Goal: Task Accomplishment & Management: Use online tool/utility

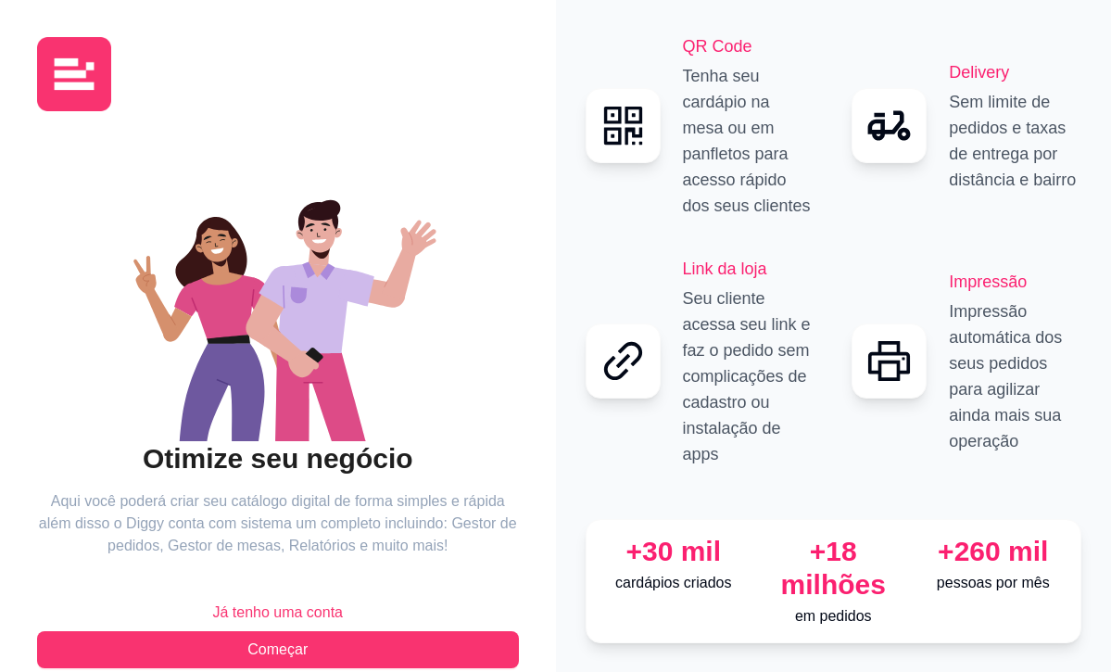
scroll to position [0, 1]
click at [328, 604] on span "Já tenho uma conta" at bounding box center [277, 612] width 131 height 22
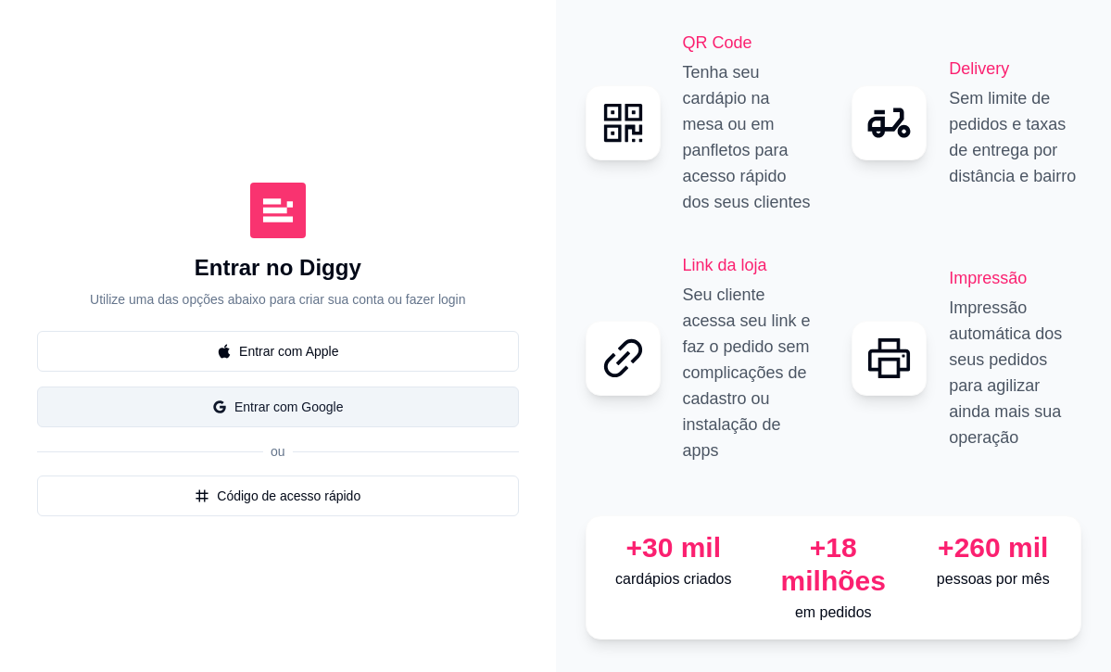
click at [348, 399] on button "Entrar com Google" at bounding box center [278, 406] width 482 height 41
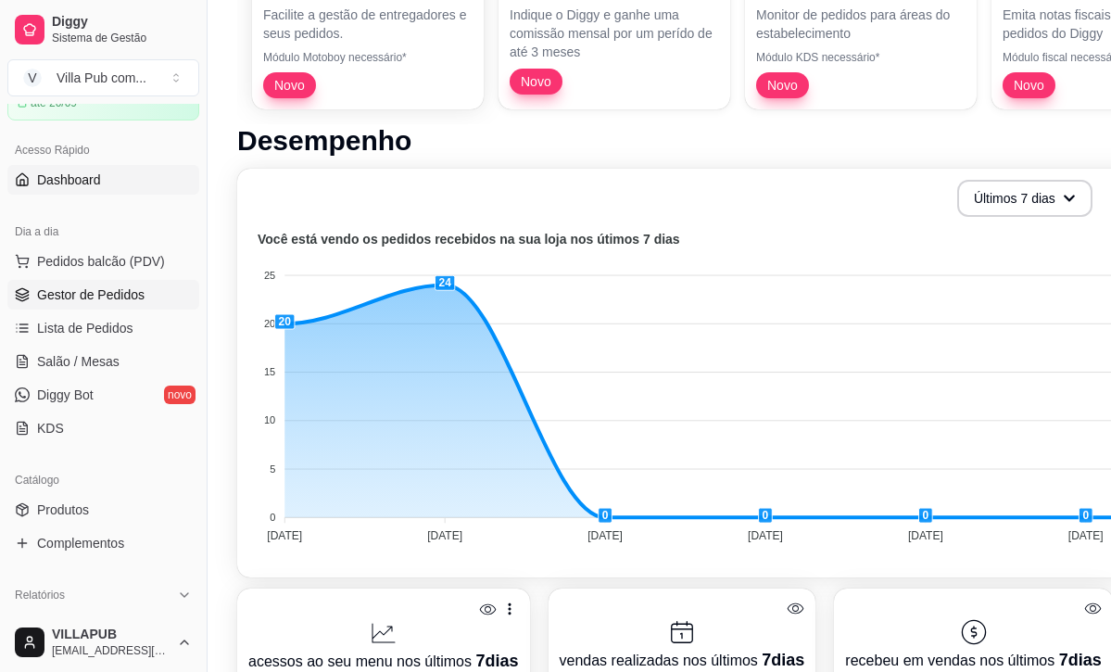
scroll to position [285, 0]
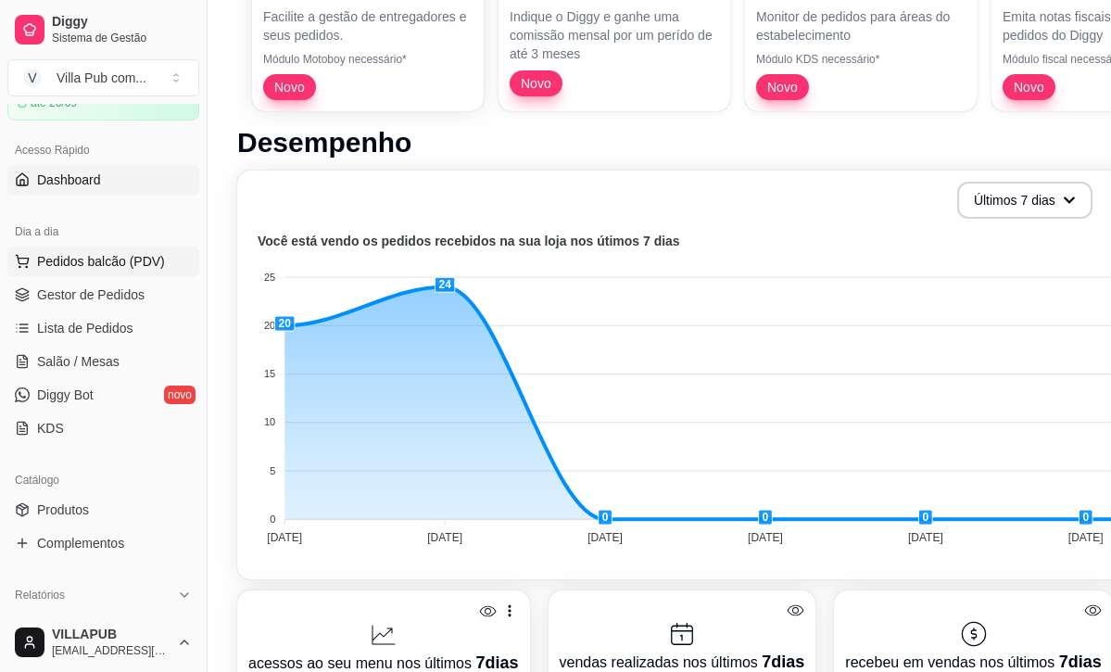
click at [156, 269] on span "Pedidos balcão (PDV)" at bounding box center [101, 261] width 128 height 19
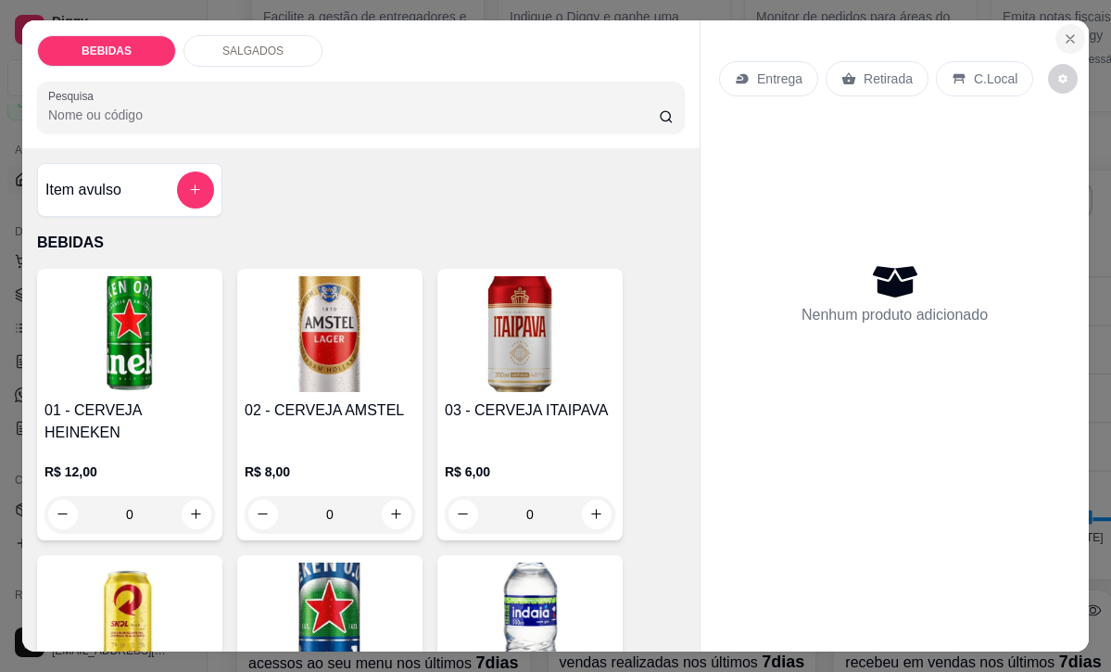
click at [1066, 38] on icon "Close" at bounding box center [1069, 38] width 15 height 15
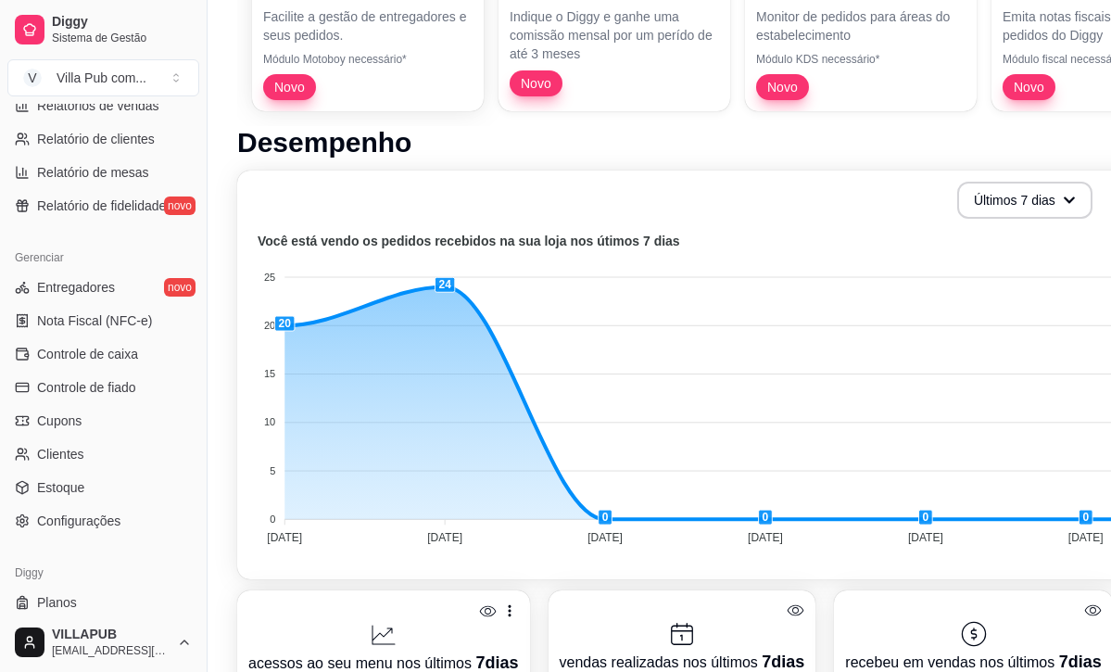
scroll to position [635, 0]
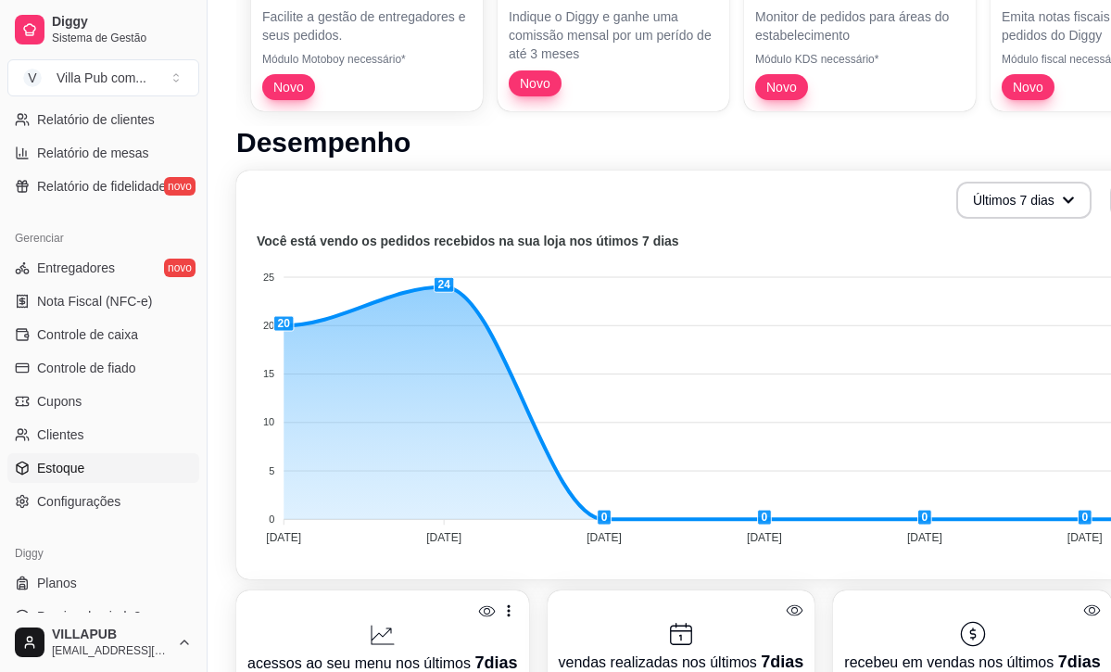
click at [89, 473] on link "Estoque" at bounding box center [103, 468] width 192 height 30
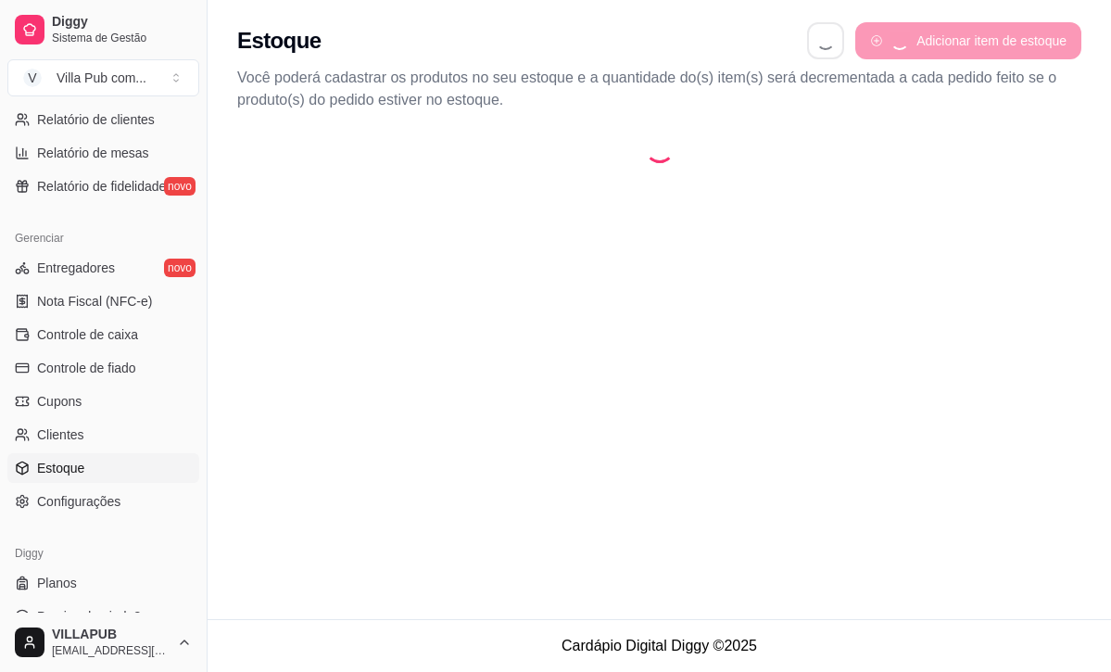
select select "QUANTITY_ORDER"
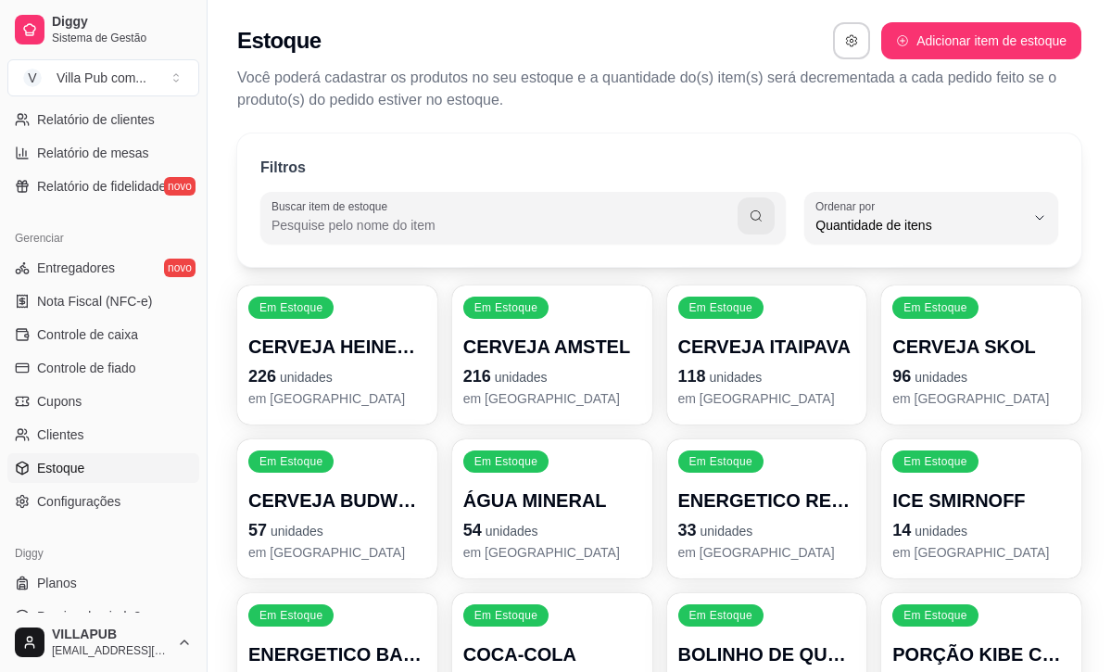
click at [395, 380] on p "226 unidades" at bounding box center [337, 376] width 178 height 26
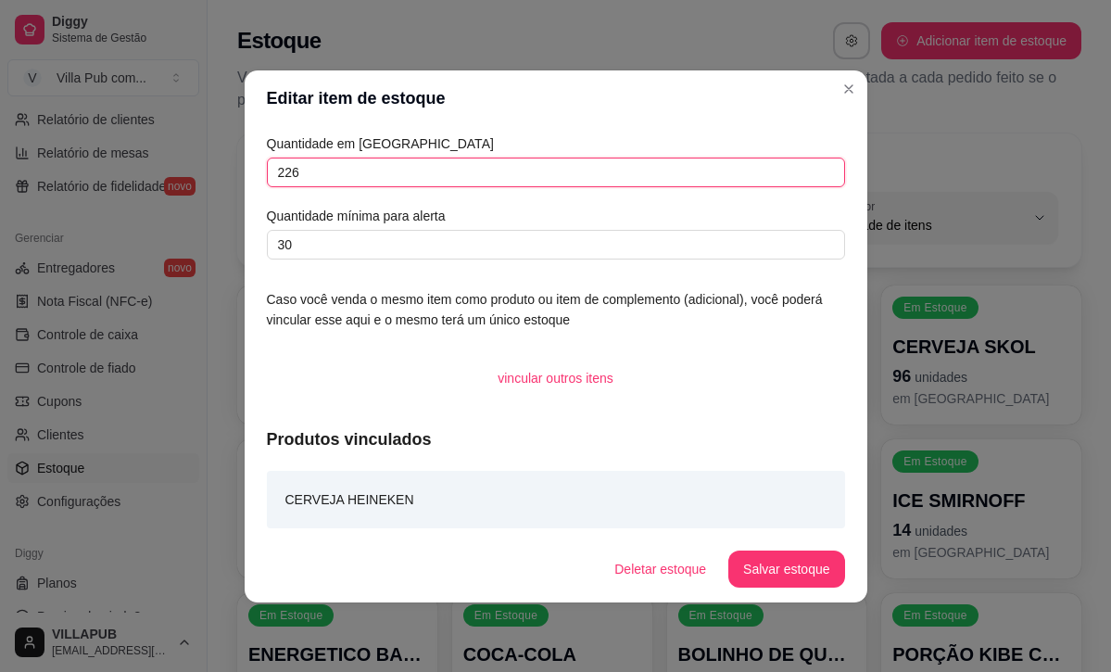
drag, startPoint x: 326, startPoint y: 172, endPoint x: 234, endPoint y: 169, distance: 91.8
click at [234, 169] on div "Editar item de estoque Quantidade em estoque 226 Quantidade mínima para alerta …" at bounding box center [555, 336] width 1111 height 672
type input "246"
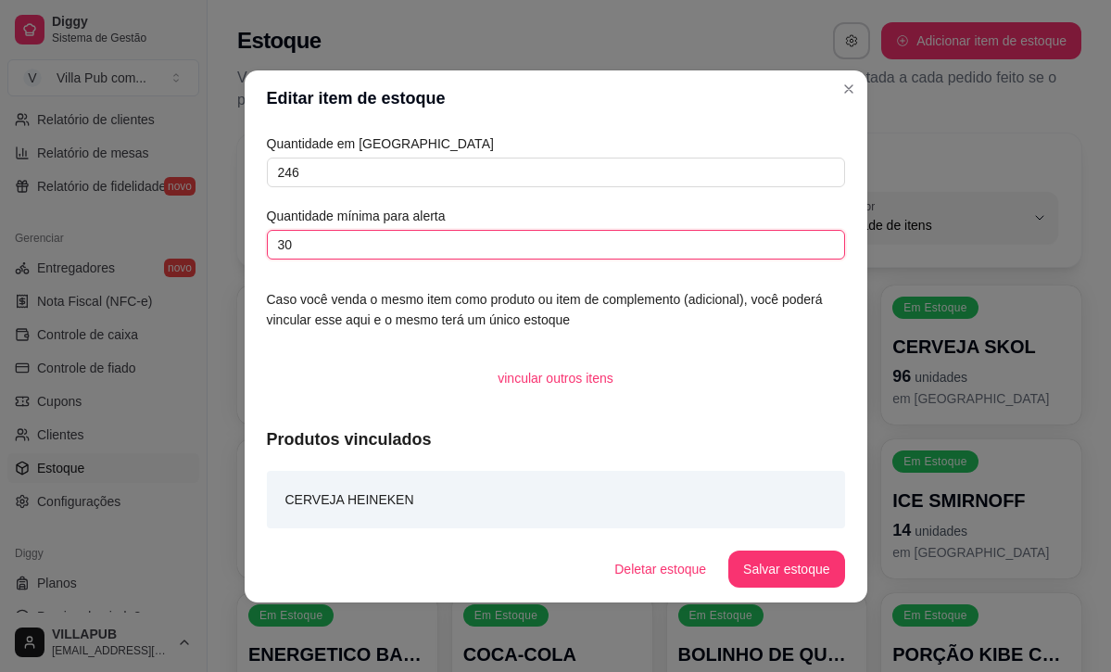
click at [322, 239] on input "30" at bounding box center [556, 245] width 578 height 30
drag, startPoint x: 322, startPoint y: 239, endPoint x: 313, endPoint y: 240, distance: 9.3
click at [298, 239] on input "30" at bounding box center [556, 245] width 578 height 30
drag, startPoint x: 316, startPoint y: 240, endPoint x: 331, endPoint y: 237, distance: 15.1
click at [316, 240] on input "30" at bounding box center [556, 245] width 578 height 30
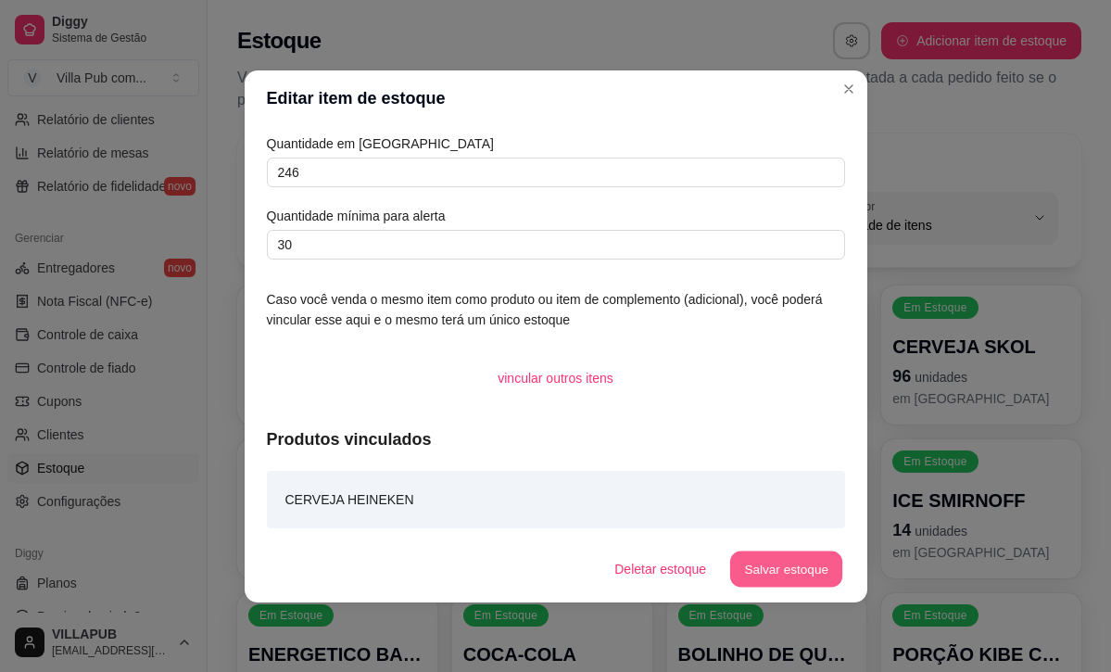
click at [827, 565] on button "Salvar estoque" at bounding box center [786, 568] width 113 height 36
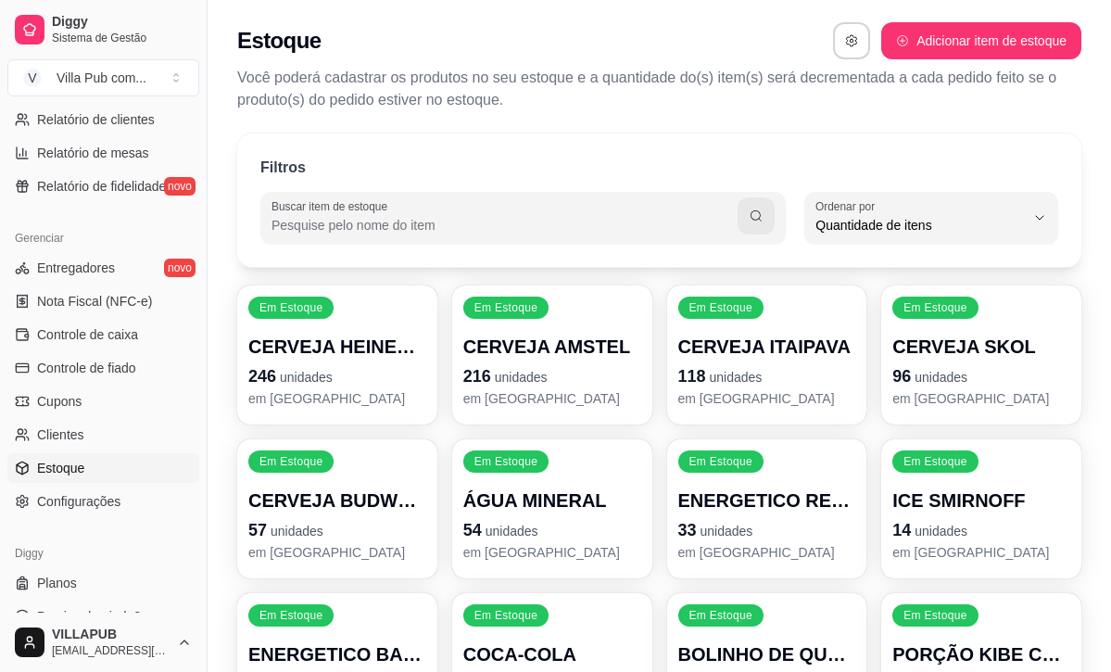
click at [508, 370] on span "unidades" at bounding box center [521, 377] width 53 height 15
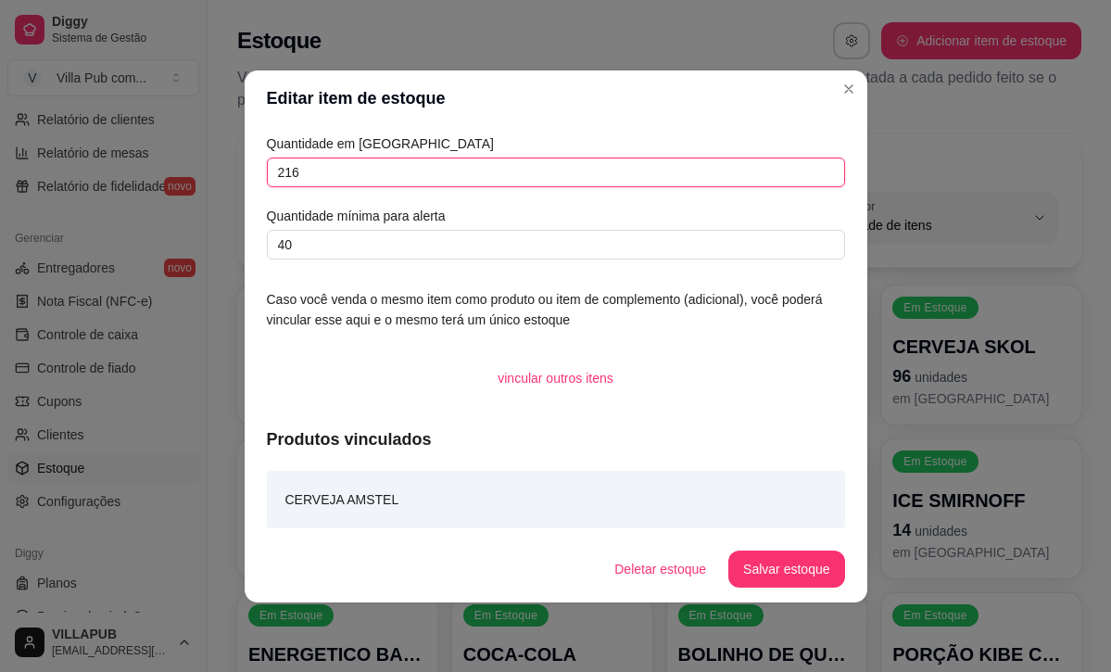
drag, startPoint x: 332, startPoint y: 173, endPoint x: 237, endPoint y: 172, distance: 94.5
click at [237, 172] on div "Editar item de estoque Quantidade em estoque 216 Quantidade mínima para alerta …" at bounding box center [555, 336] width 1111 height 672
type input "116"
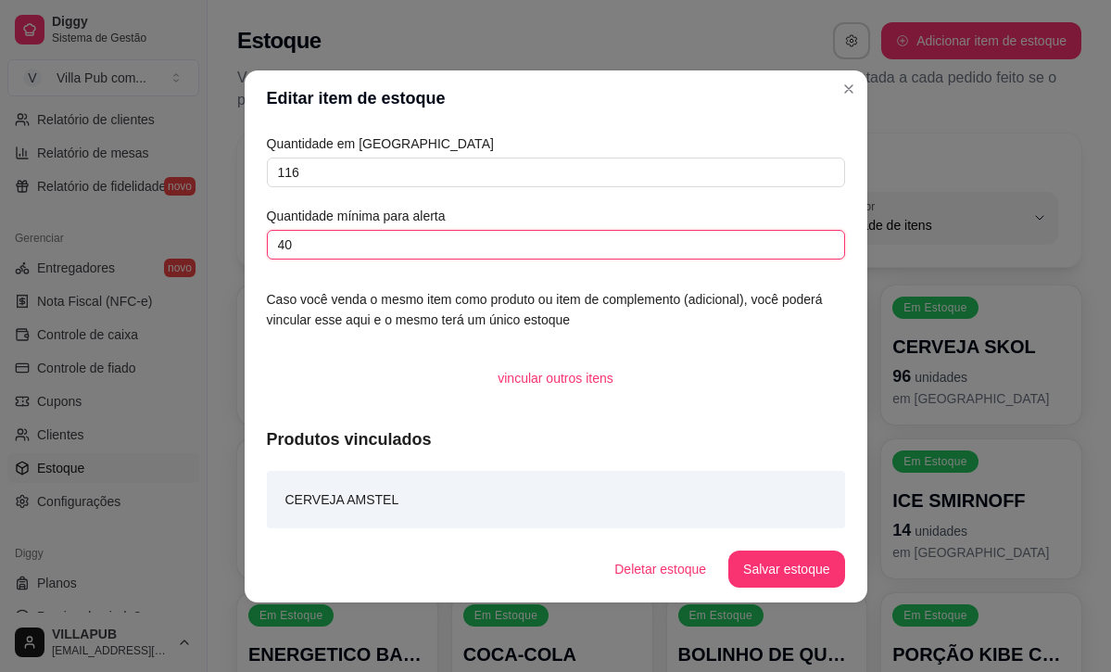
drag, startPoint x: 313, startPoint y: 237, endPoint x: 240, endPoint y: 236, distance: 73.2
click at [240, 236] on div "Editar item de estoque Quantidade em estoque 116 Quantidade mínima para alerta …" at bounding box center [555, 336] width 1111 height 672
type input "20"
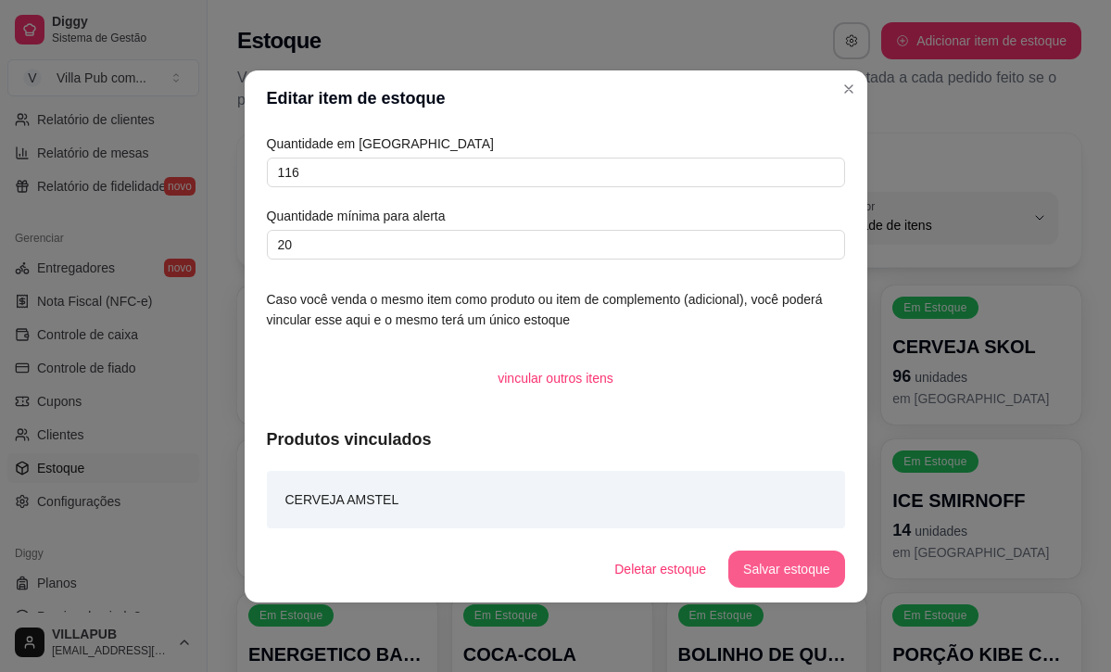
click at [773, 568] on button "Salvar estoque" at bounding box center [786, 568] width 116 height 37
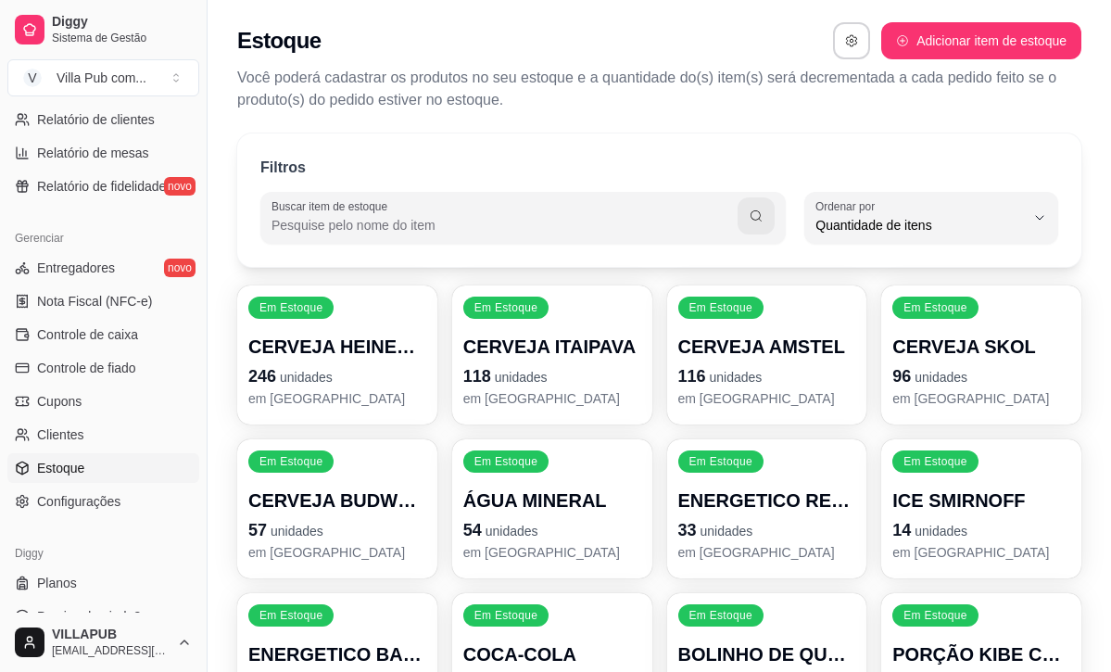
click at [944, 342] on p "CERVEJA SKOL" at bounding box center [981, 346] width 178 height 26
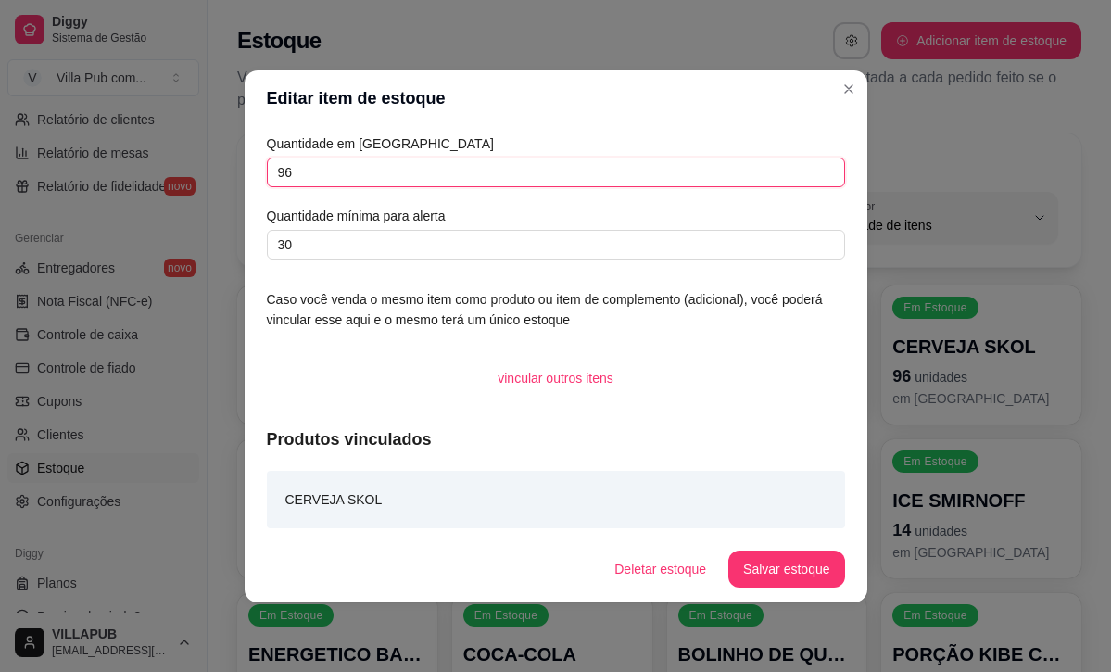
drag, startPoint x: 372, startPoint y: 164, endPoint x: 206, endPoint y: 148, distance: 167.5
click at [206, 148] on div "Editar item de estoque Quantidade em estoque 96 Quantidade mínima para alerta 3…" at bounding box center [555, 336] width 1111 height 672
type input "83"
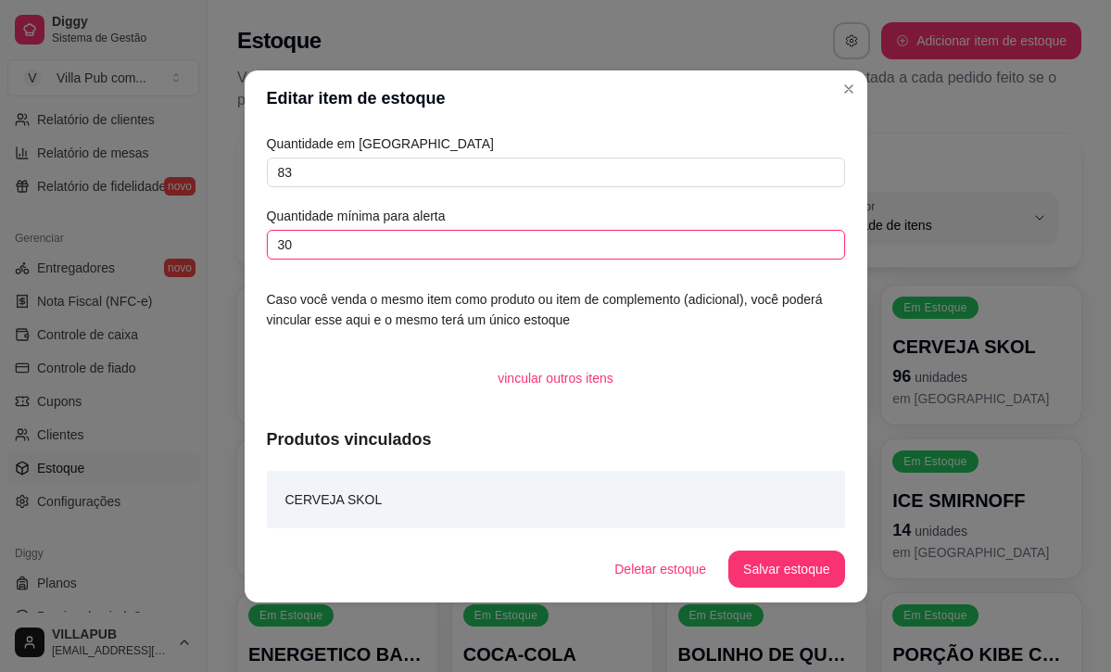
drag, startPoint x: 304, startPoint y: 240, endPoint x: 262, endPoint y: 234, distance: 42.0
click at [262, 234] on div "Quantidade em estoque 83 Quantidade mínima para alerta 30 Caso você venda o mes…" at bounding box center [556, 330] width 622 height 409
type input "20"
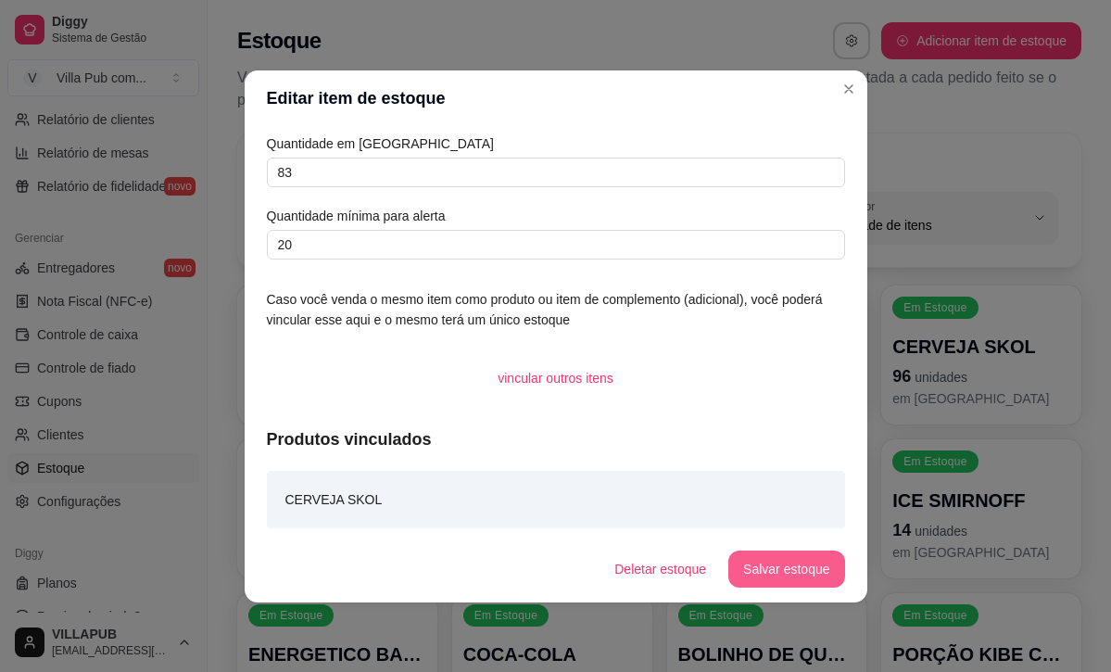
click at [803, 576] on button "Salvar estoque" at bounding box center [786, 568] width 116 height 37
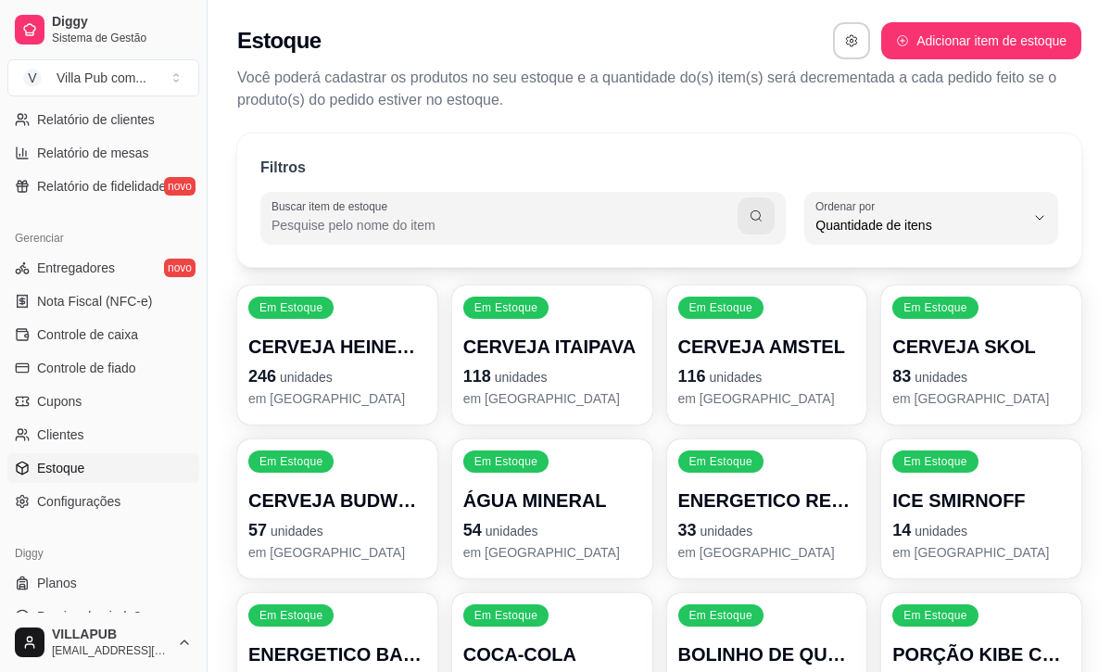
click at [616, 383] on p "118 unidades" at bounding box center [552, 376] width 178 height 26
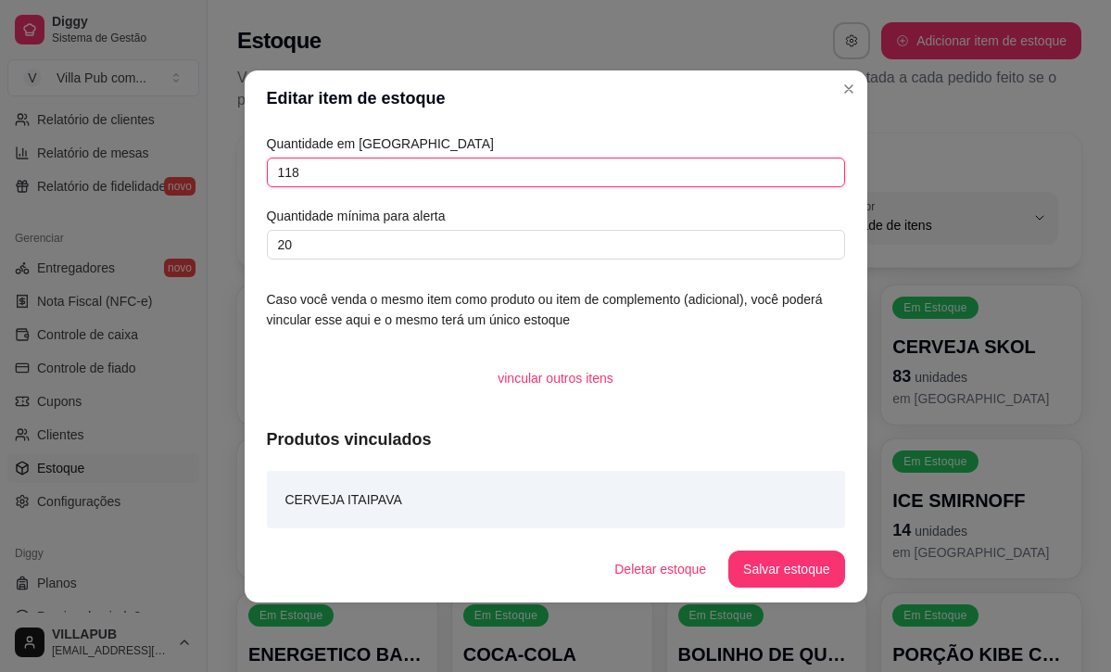
drag, startPoint x: 357, startPoint y: 185, endPoint x: 222, endPoint y: 170, distance: 135.1
click at [222, 170] on div "Editar item de estoque Quantidade em estoque 118 Quantidade mínima para alerta …" at bounding box center [555, 336] width 1111 height 672
type input "73"
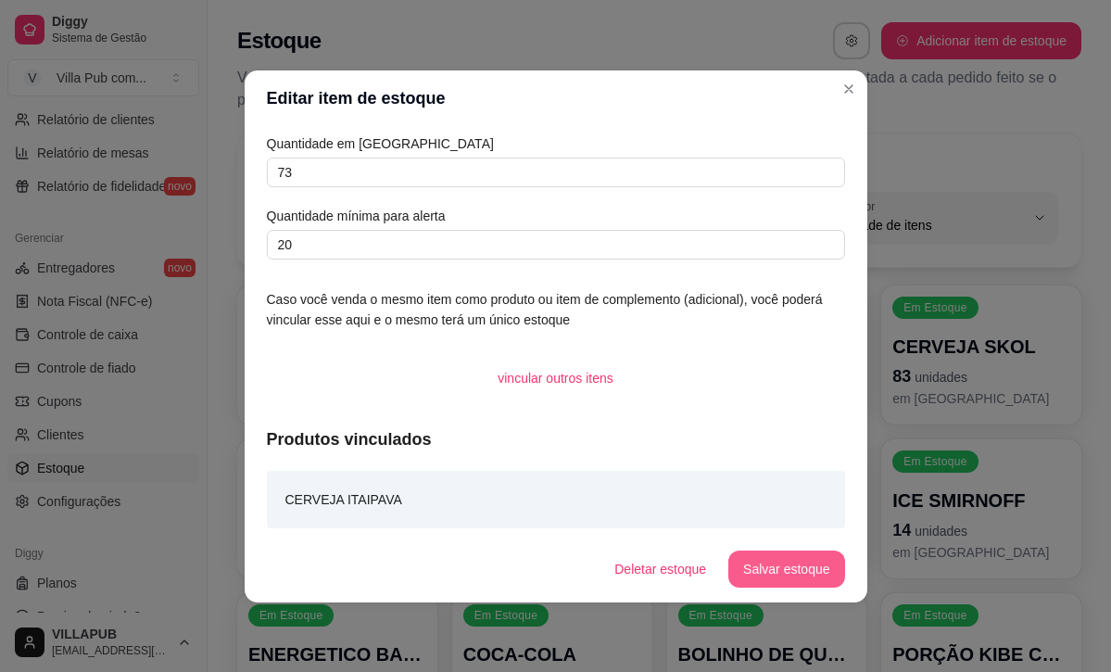
click at [810, 571] on button "Salvar estoque" at bounding box center [786, 568] width 116 height 37
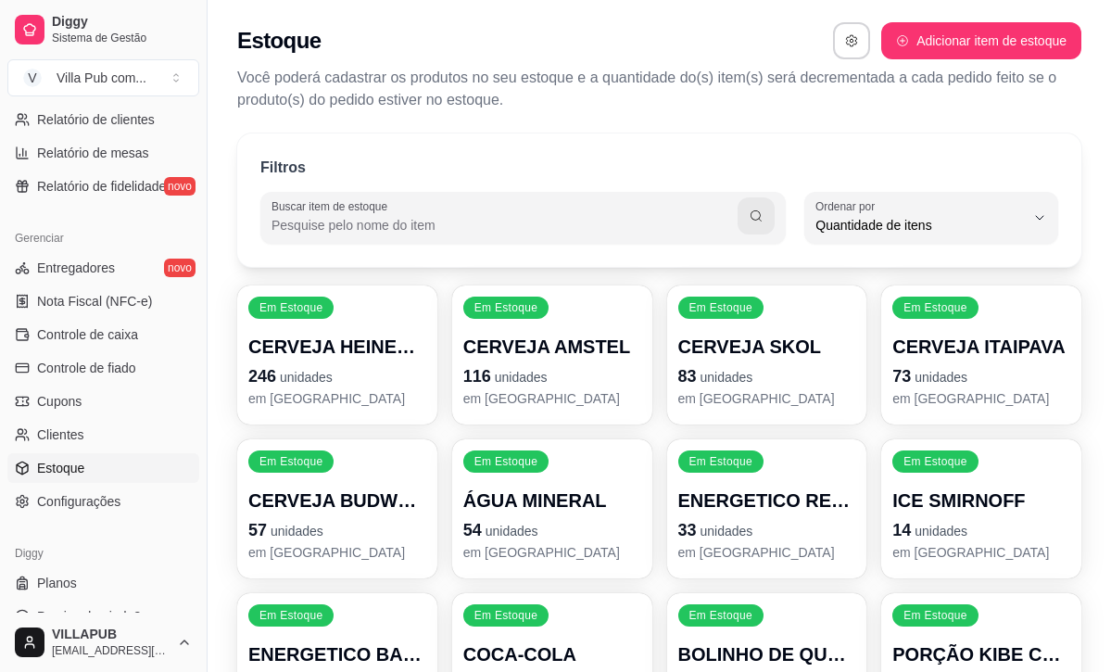
click at [314, 493] on p "CERVEJA BUDWEISER" at bounding box center [337, 500] width 178 height 26
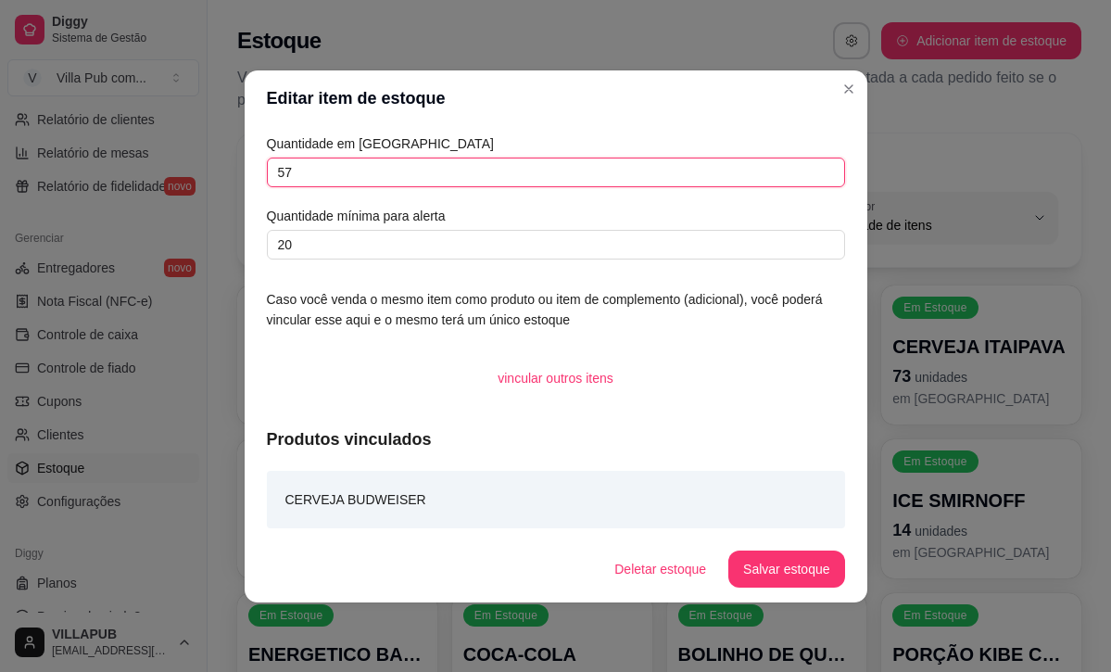
drag, startPoint x: 298, startPoint y: 159, endPoint x: 307, endPoint y: 167, distance: 11.2
click at [298, 164] on input "57" at bounding box center [556, 172] width 578 height 30
drag, startPoint x: 312, startPoint y: 170, endPoint x: 272, endPoint y: 169, distance: 39.8
click at [272, 169] on input "57" at bounding box center [556, 172] width 578 height 30
type input "39"
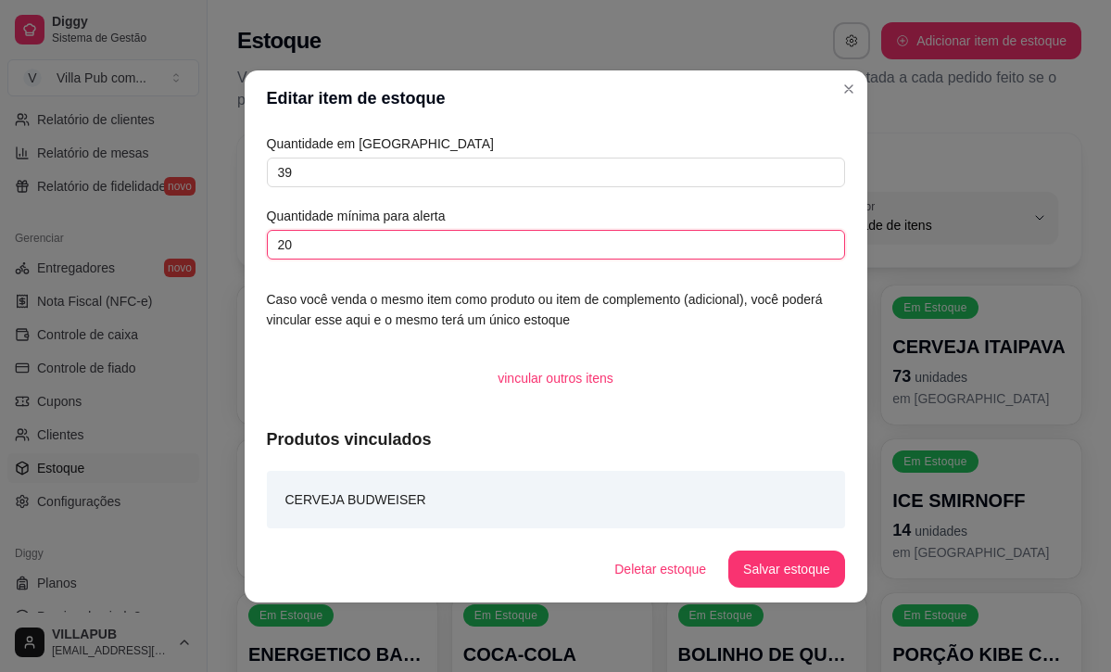
drag, startPoint x: 301, startPoint y: 236, endPoint x: 261, endPoint y: 233, distance: 39.9
click at [262, 233] on div "Quantidade em estoque 39 Quantidade mínima para alerta 20 Caso você venda o mes…" at bounding box center [556, 330] width 622 height 409
type input "15"
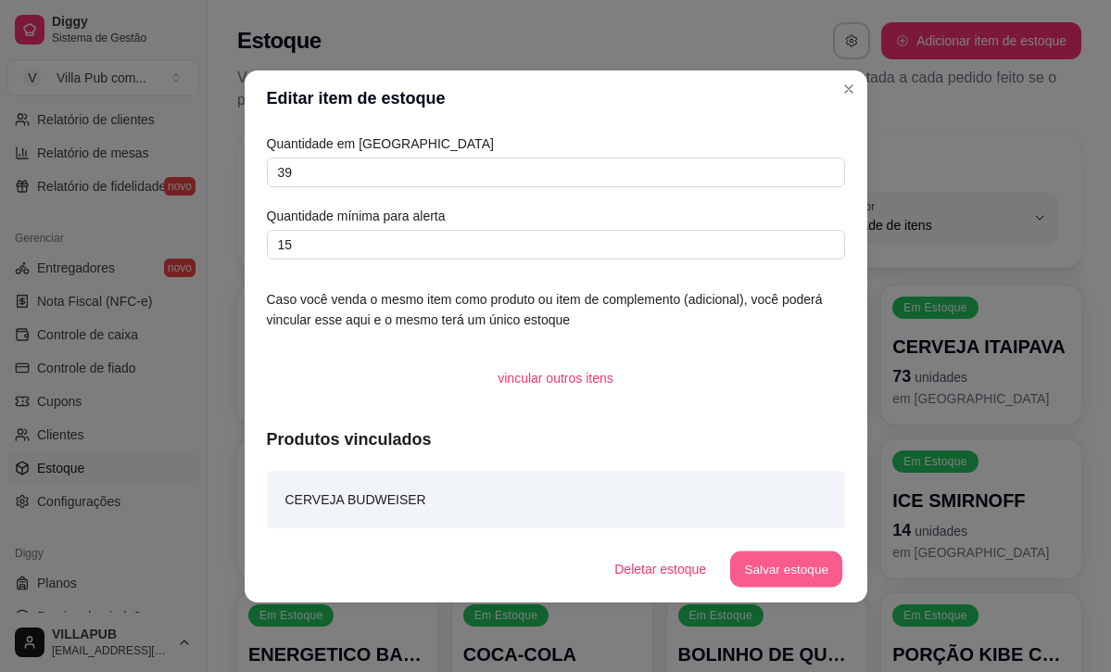
click at [835, 568] on button "Salvar estoque" at bounding box center [786, 568] width 113 height 36
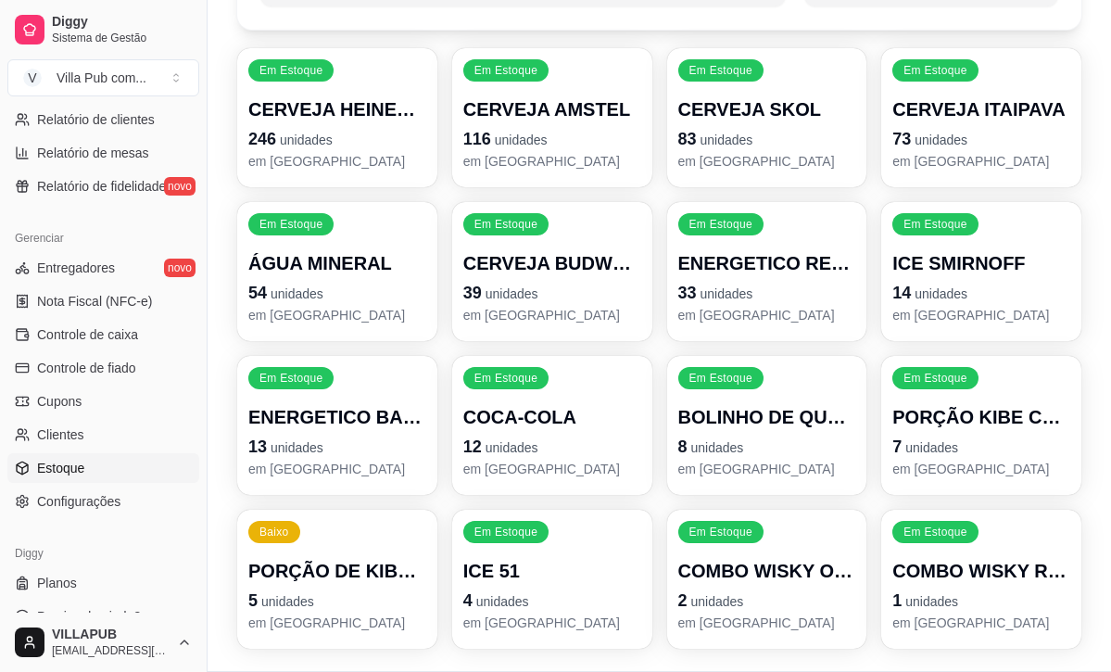
scroll to position [239, 0]
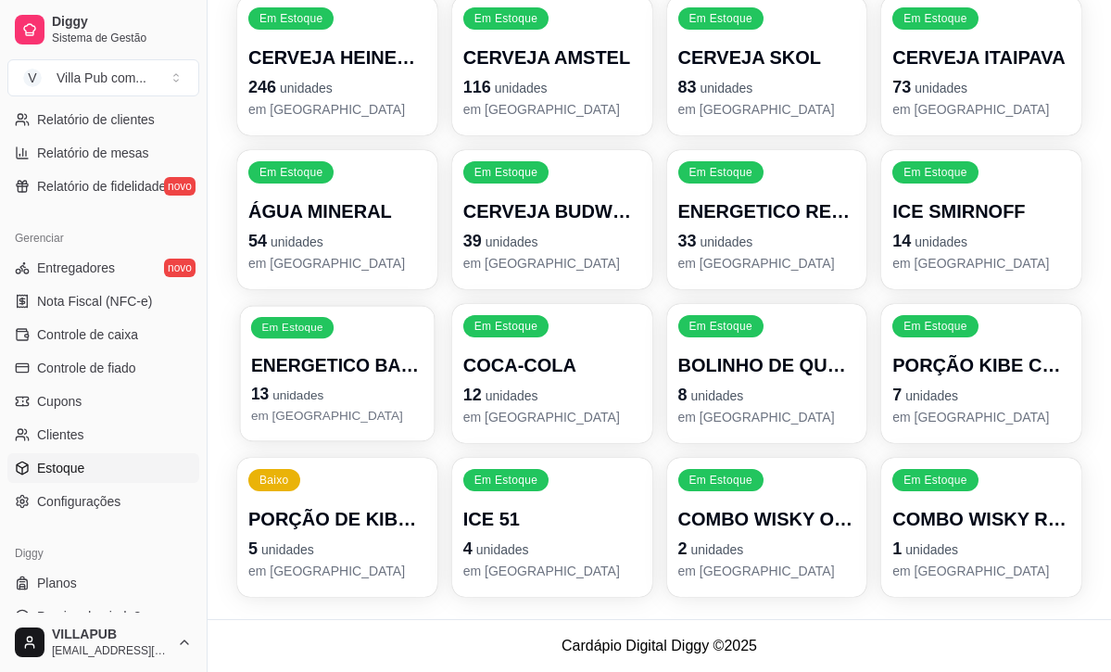
click at [401, 382] on div "ENERGETICO BALLY 13 unidades em [GEOGRAPHIC_DATA]" at bounding box center [337, 389] width 172 height 72
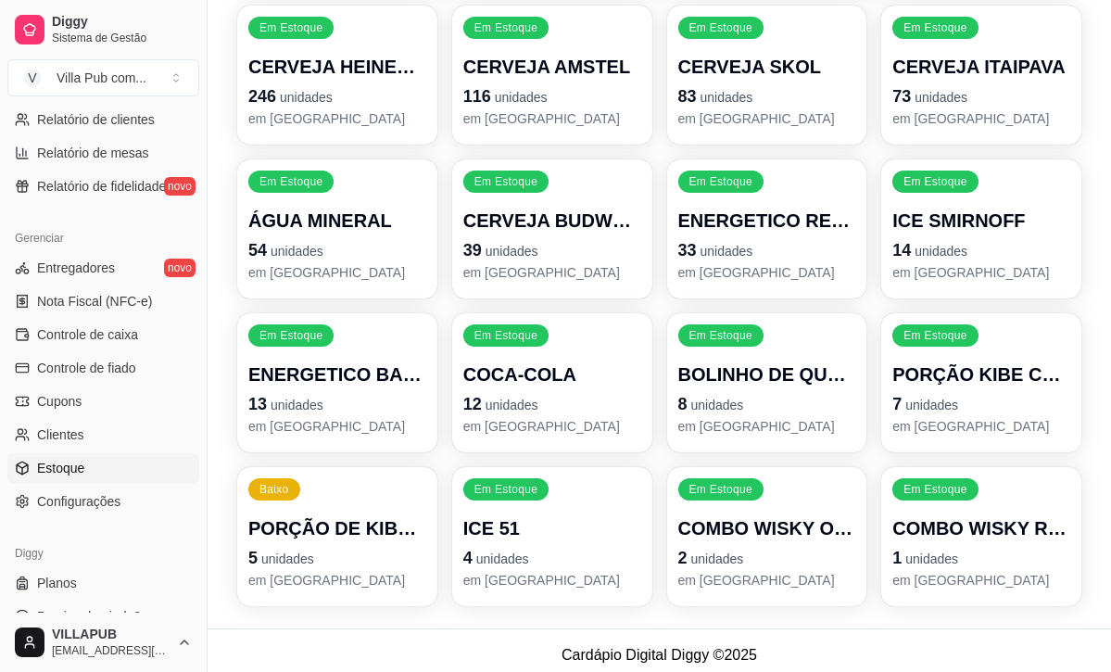
scroll to position [280, 0]
click at [626, 403] on p "12 unidades" at bounding box center [552, 403] width 172 height 25
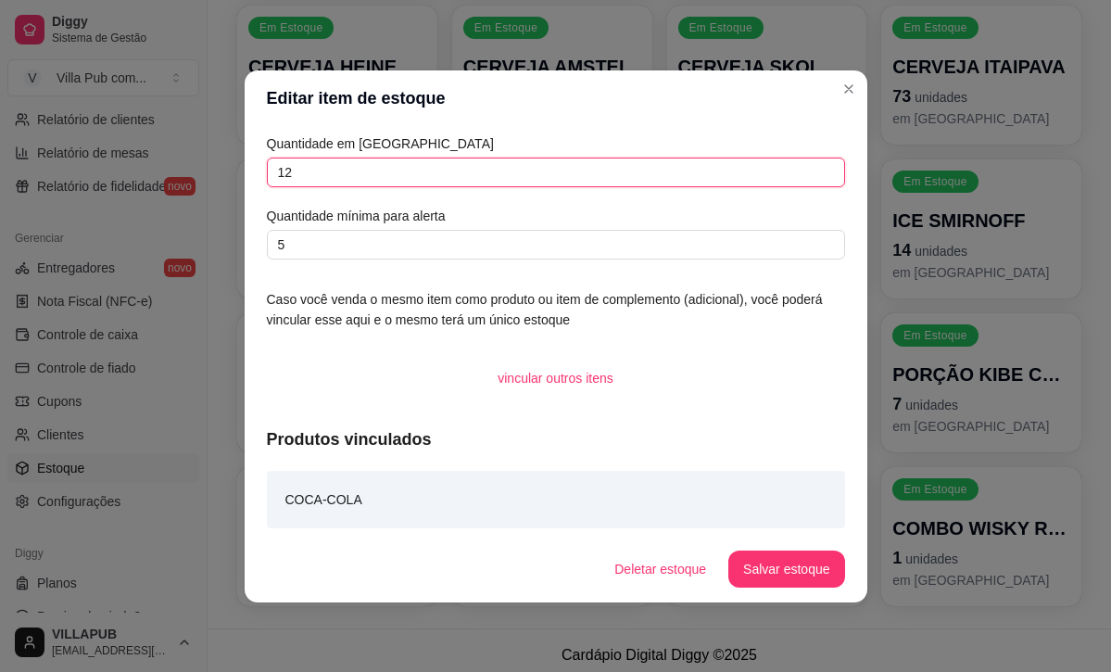
click at [545, 169] on input "12" at bounding box center [556, 172] width 578 height 30
drag, startPoint x: 508, startPoint y: 160, endPoint x: 223, endPoint y: 144, distance: 285.7
click at [220, 144] on div "Editar item de estoque Quantidade em estoque 12 Quantidade mínima para alerta 5…" at bounding box center [555, 336] width 1111 height 672
drag, startPoint x: 307, startPoint y: 182, endPoint x: 254, endPoint y: 180, distance: 52.8
click at [254, 180] on div "Quantidade em estoque 12 Quantidade mínima para alerta 5 Caso você venda o mesm…" at bounding box center [556, 330] width 622 height 409
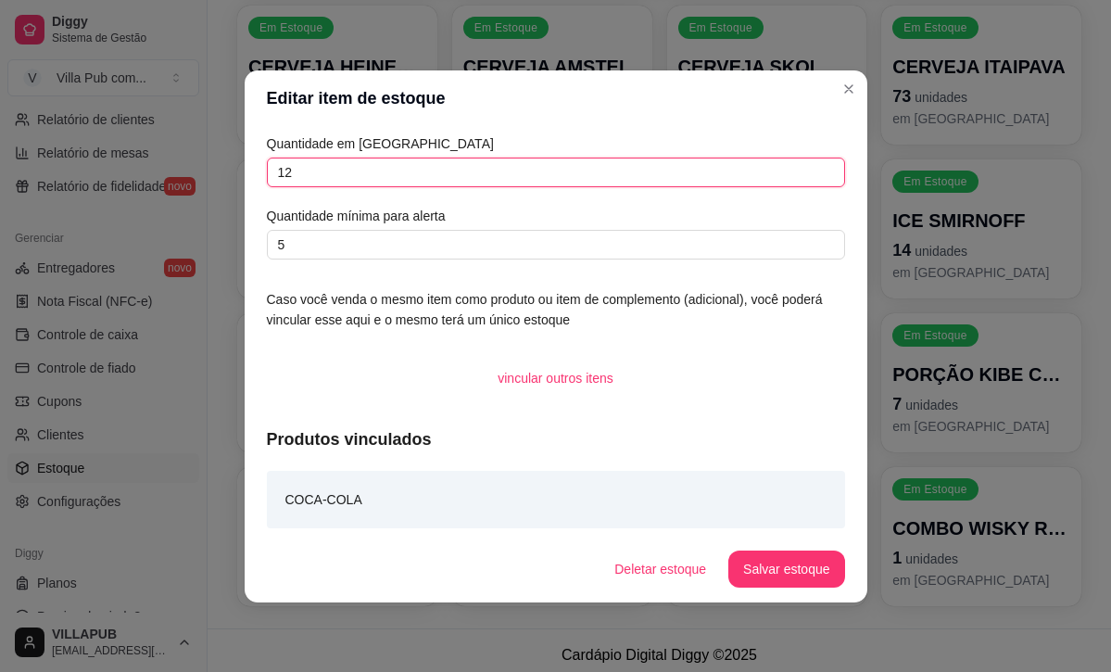
type input "1"
type input "4"
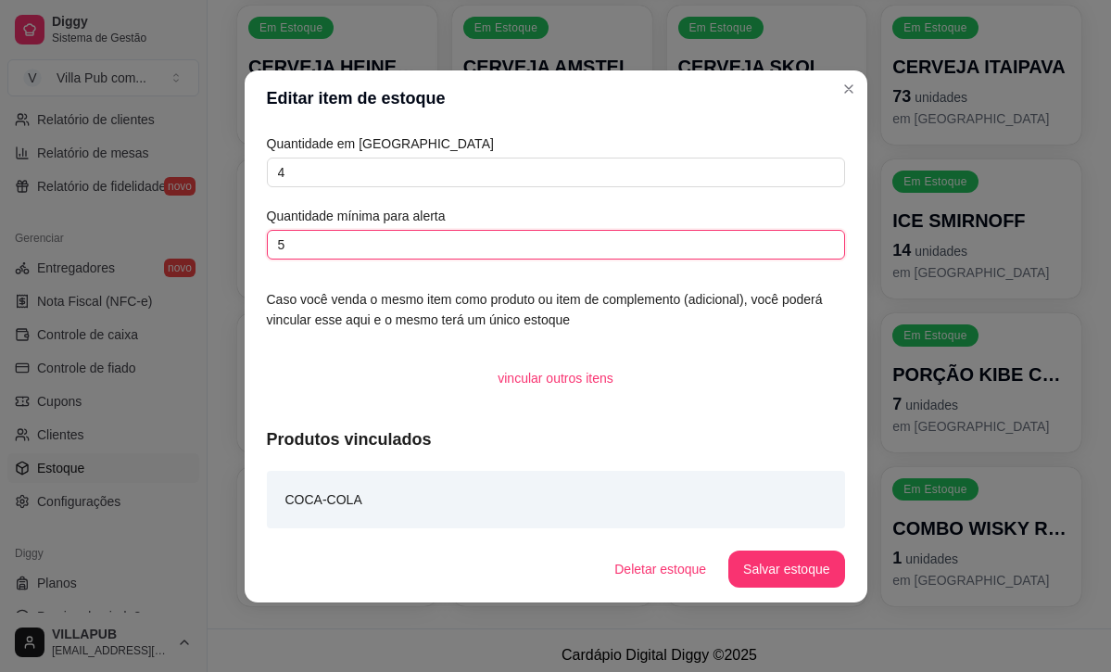
click at [316, 247] on input "5" at bounding box center [556, 245] width 578 height 30
drag, startPoint x: 311, startPoint y: 247, endPoint x: 247, endPoint y: 245, distance: 64.0
click at [247, 245] on div "Quantidade em estoque 4 Quantidade mínima para alerta 5 Caso você venda o mesmo…" at bounding box center [556, 330] width 622 height 409
type input "1"
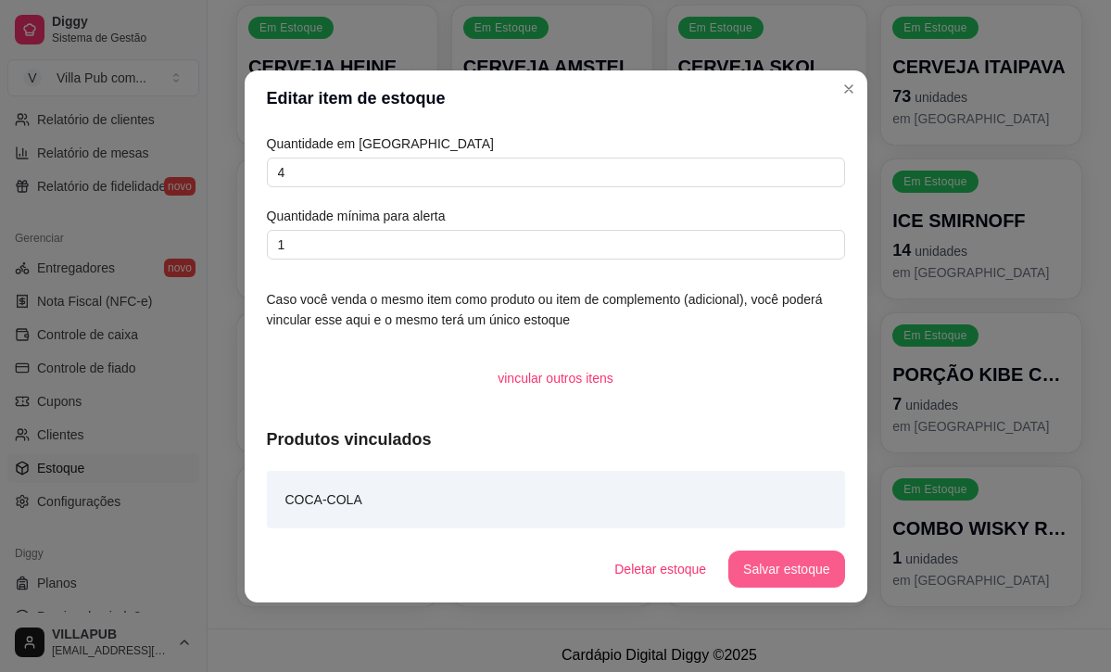
click at [773, 565] on button "Salvar estoque" at bounding box center [786, 568] width 116 height 37
click at [792, 554] on button "Salvar estoque" at bounding box center [786, 568] width 116 height 37
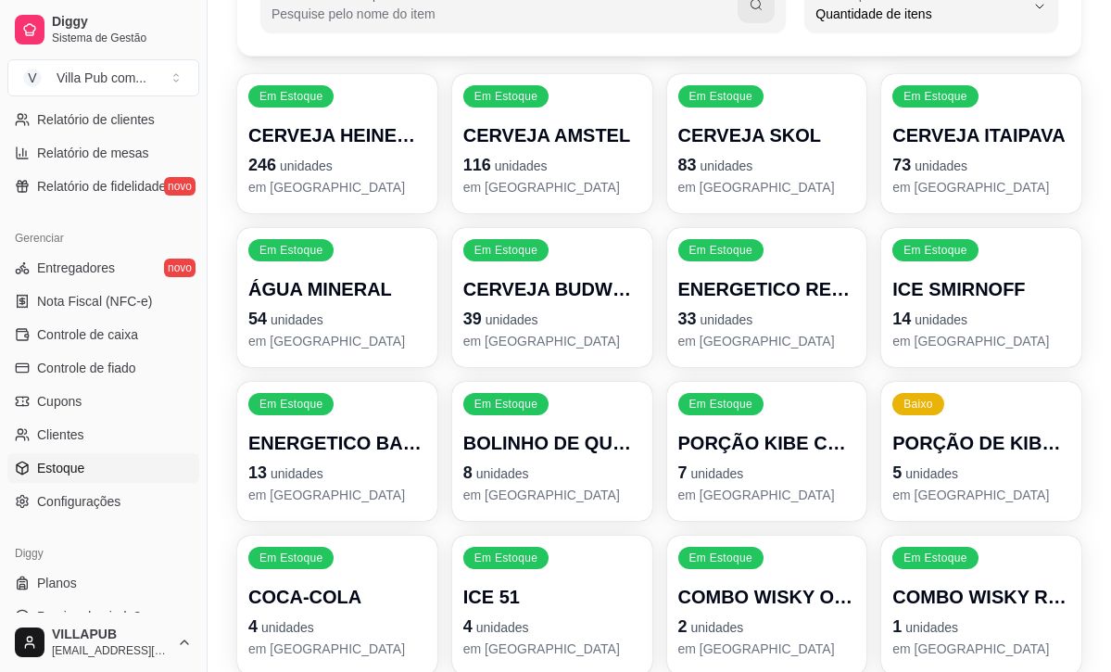
scroll to position [213, 0]
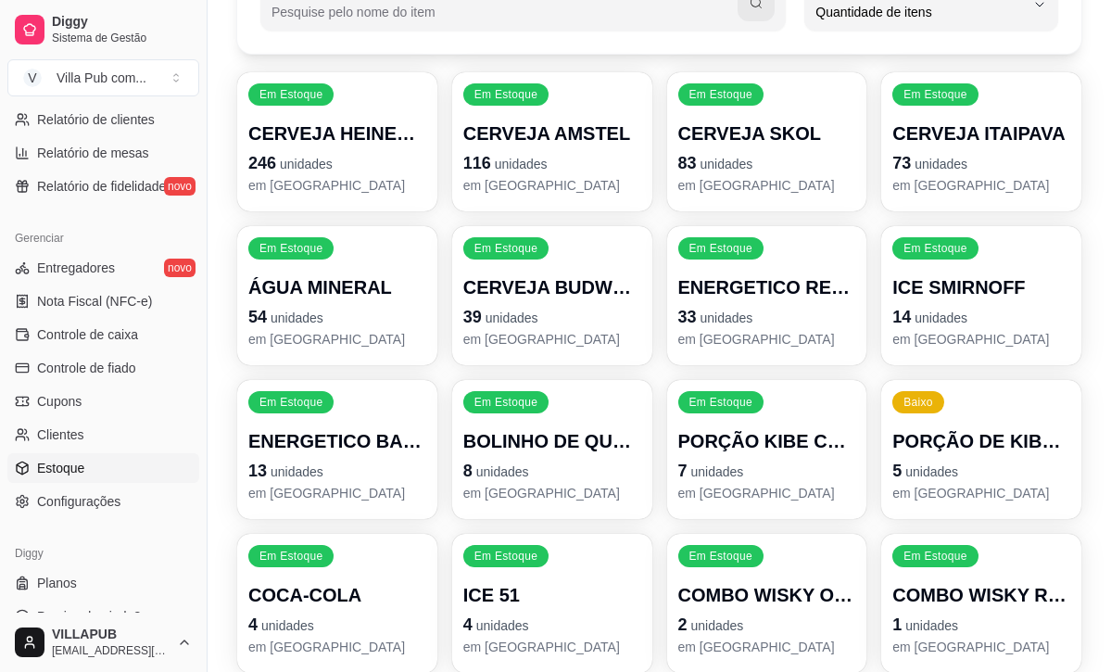
click at [300, 475] on span "unidades" at bounding box center [296, 471] width 53 height 15
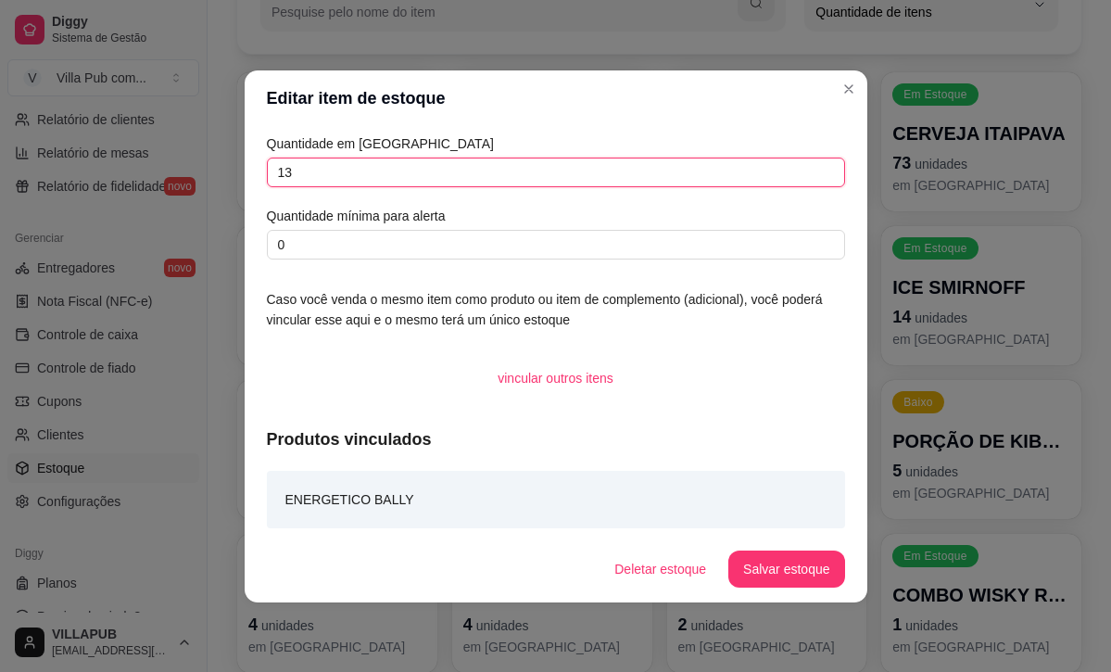
click at [416, 181] on input "13" at bounding box center [556, 172] width 578 height 30
drag, startPoint x: 416, startPoint y: 181, endPoint x: 286, endPoint y: 181, distance: 129.7
click at [256, 184] on div "Quantidade em estoque 13 Quantidade mínima para alerta 0 Caso você venda o mesm…" at bounding box center [556, 330] width 622 height 409
drag, startPoint x: 326, startPoint y: 172, endPoint x: 254, endPoint y: 171, distance: 72.3
click at [254, 171] on div "Quantidade em estoque 13 Quantidade mínima para alerta 0 Caso você venda o mesm…" at bounding box center [556, 330] width 622 height 409
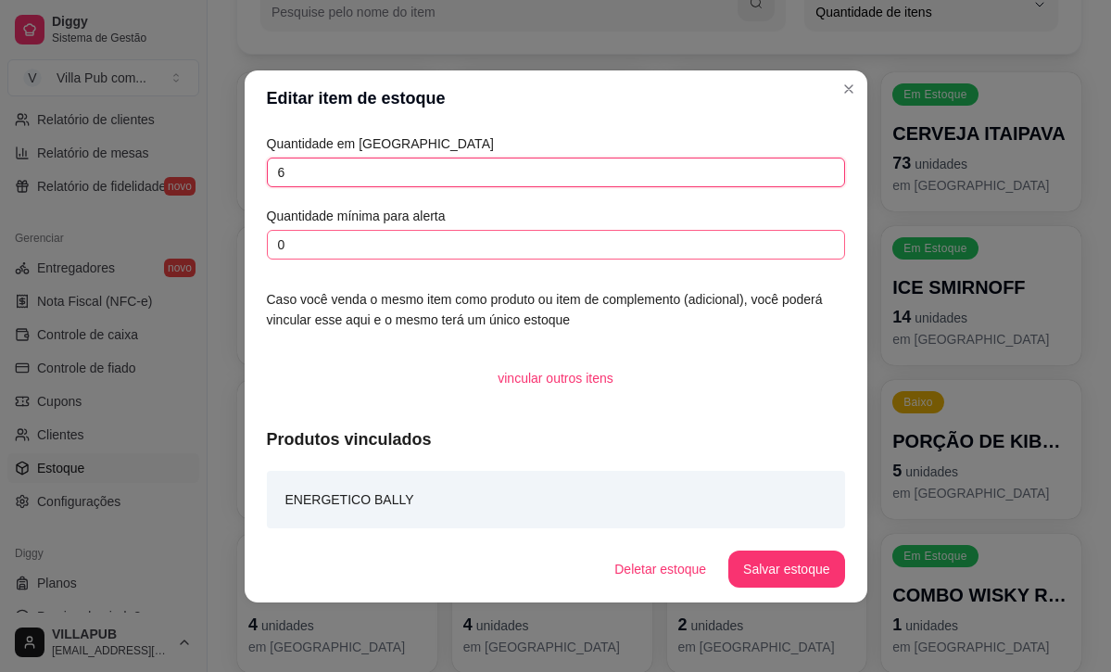
type input "6"
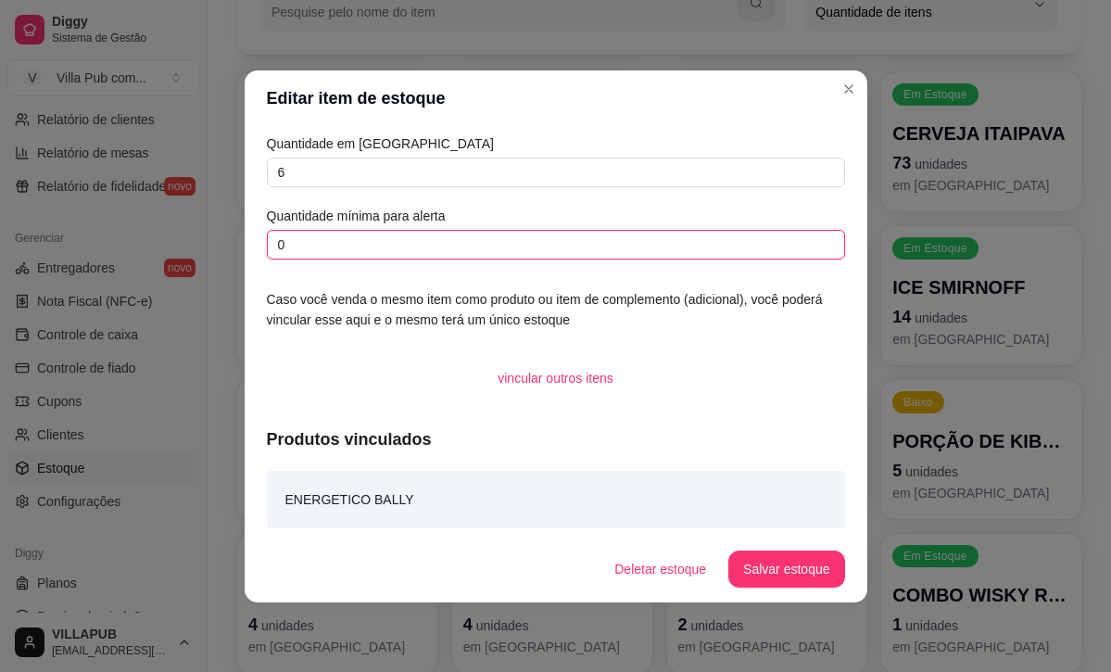
drag, startPoint x: 336, startPoint y: 238, endPoint x: 241, endPoint y: 249, distance: 96.0
click at [241, 249] on div "Editar item de estoque Quantidade em estoque 6 Quantidade mínima para alerta 0 …" at bounding box center [555, 336] width 1111 height 672
type input "2"
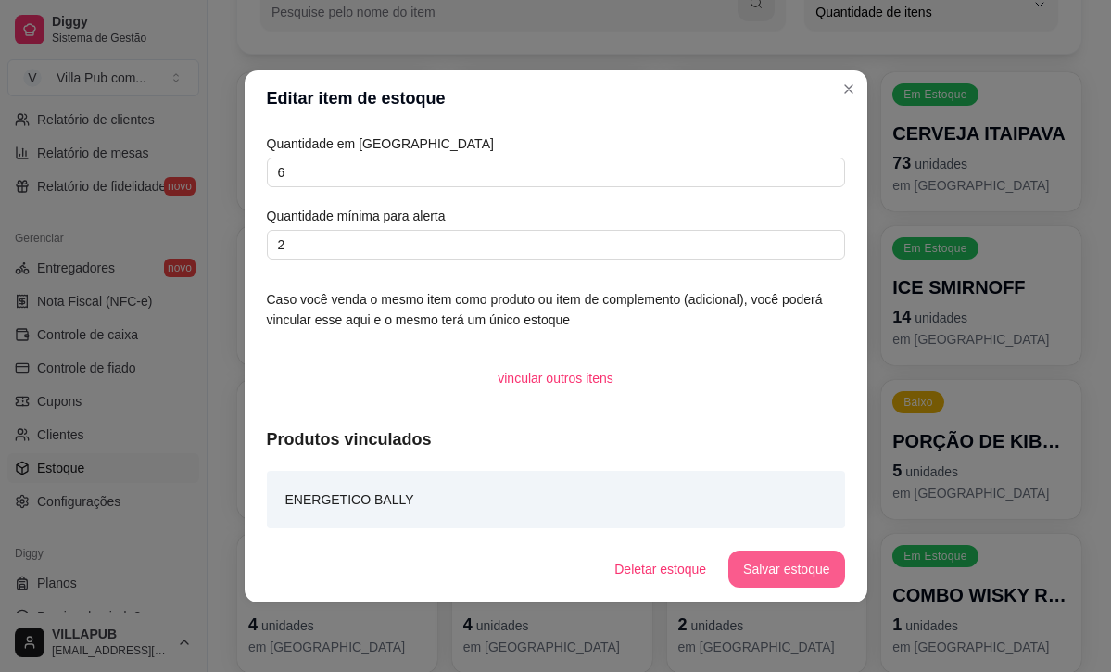
click at [821, 583] on button "Salvar estoque" at bounding box center [786, 568] width 116 height 37
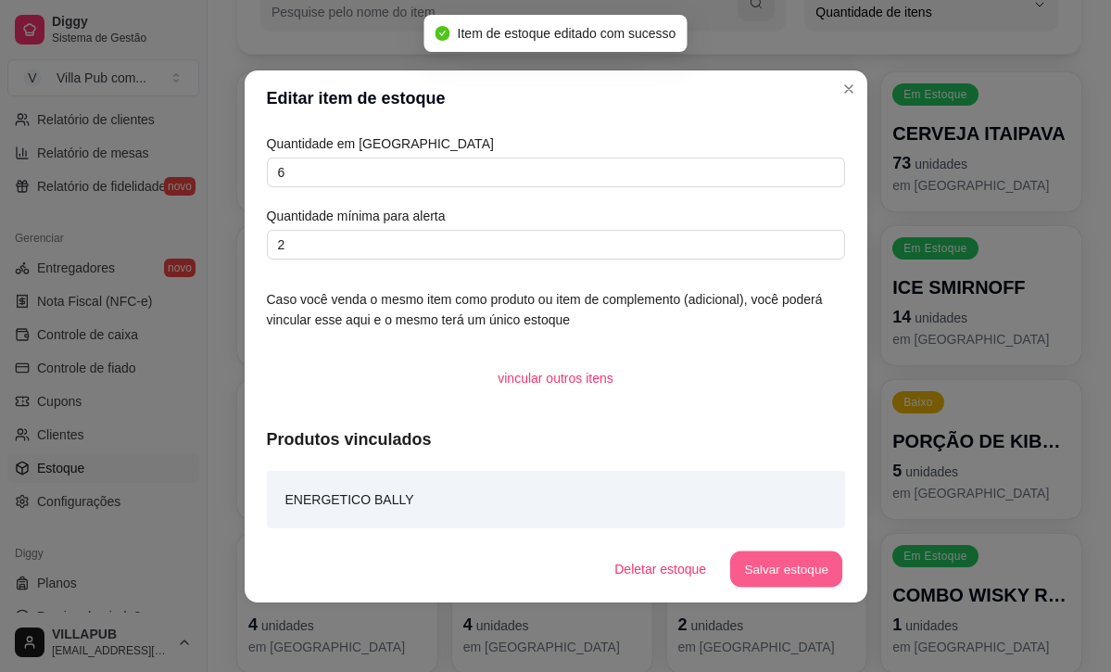
click at [820, 583] on button "Salvar estoque" at bounding box center [786, 568] width 113 height 36
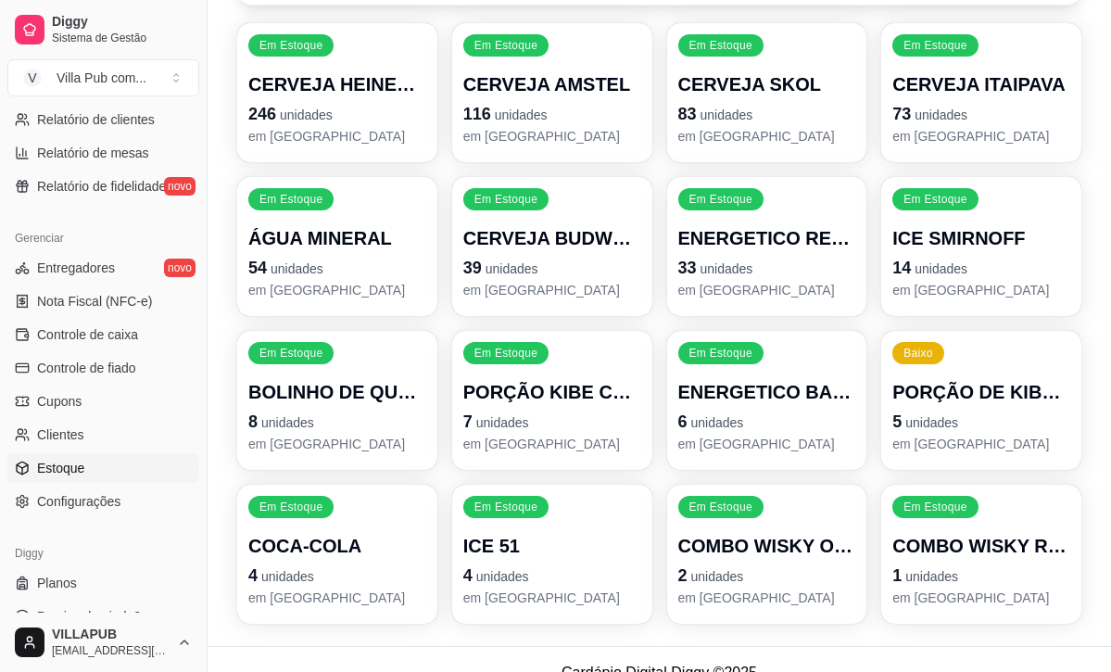
scroll to position [262, 0]
click at [695, 287] on p "em [GEOGRAPHIC_DATA]" at bounding box center [766, 289] width 172 height 18
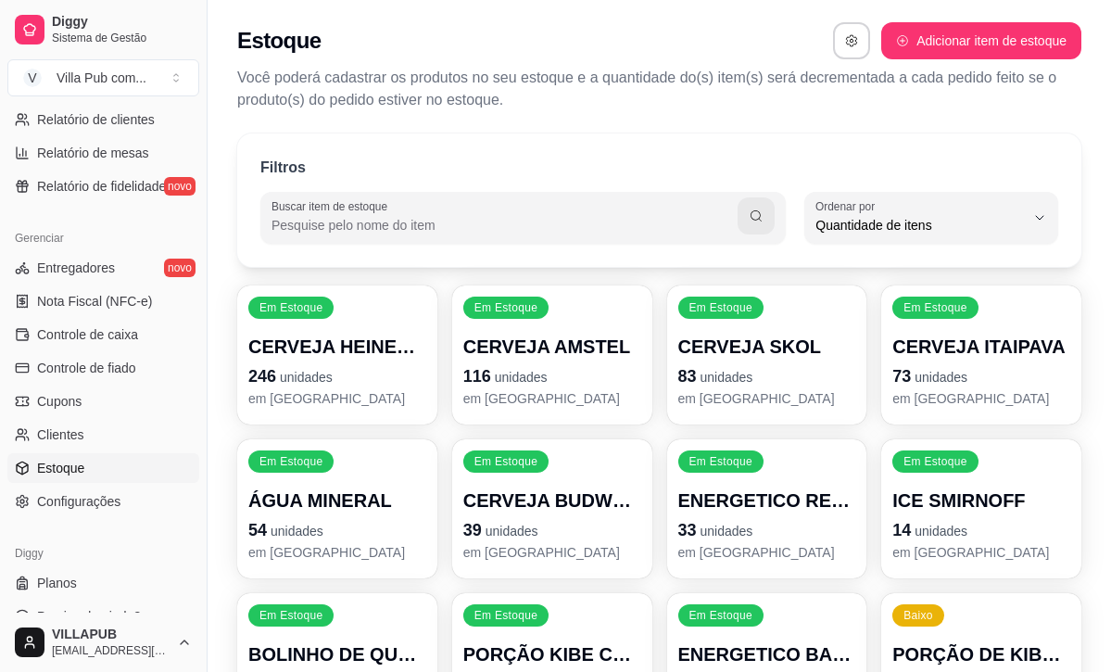
scroll to position [0, 0]
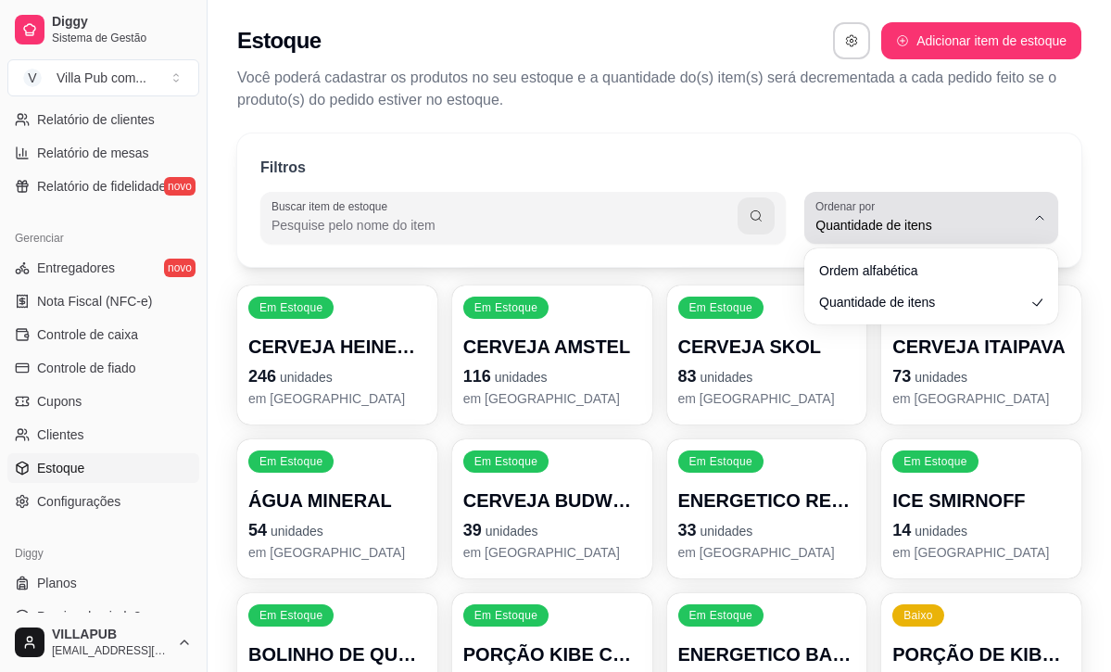
click at [966, 214] on div "Quantidade de itens" at bounding box center [919, 217] width 209 height 37
click at [967, 214] on div "Quantidade de itens" at bounding box center [919, 217] width 209 height 37
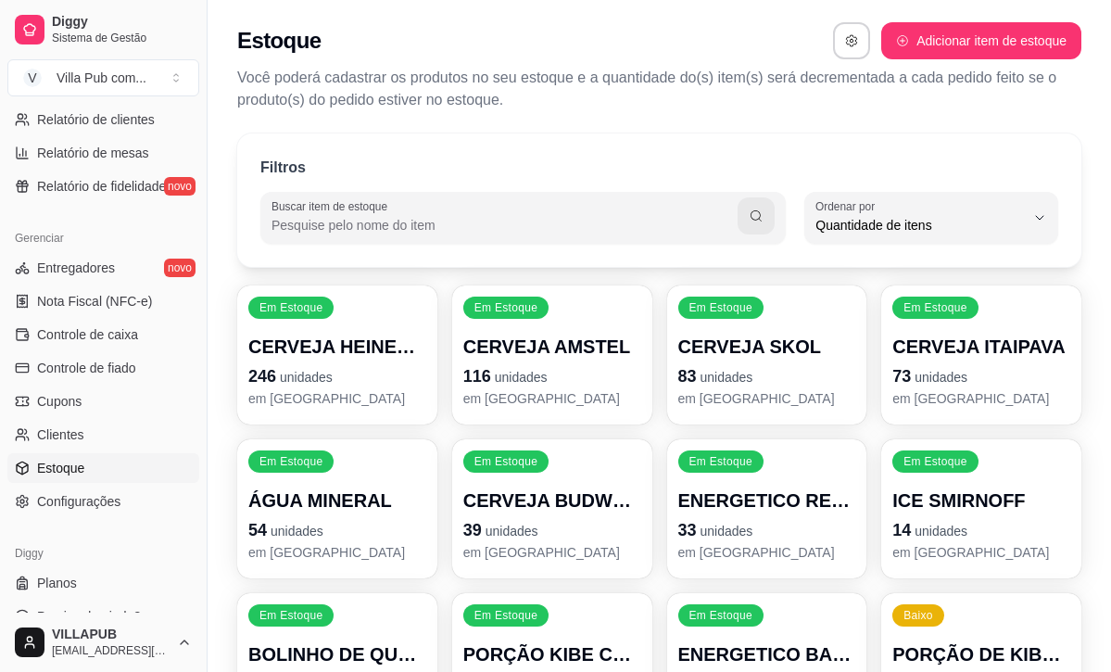
click at [980, 130] on div "Filtros Buscar item de estoque QUANTITY_ORDER Ordenar por Ordem alfabética Quan…" at bounding box center [658, 514] width 903 height 785
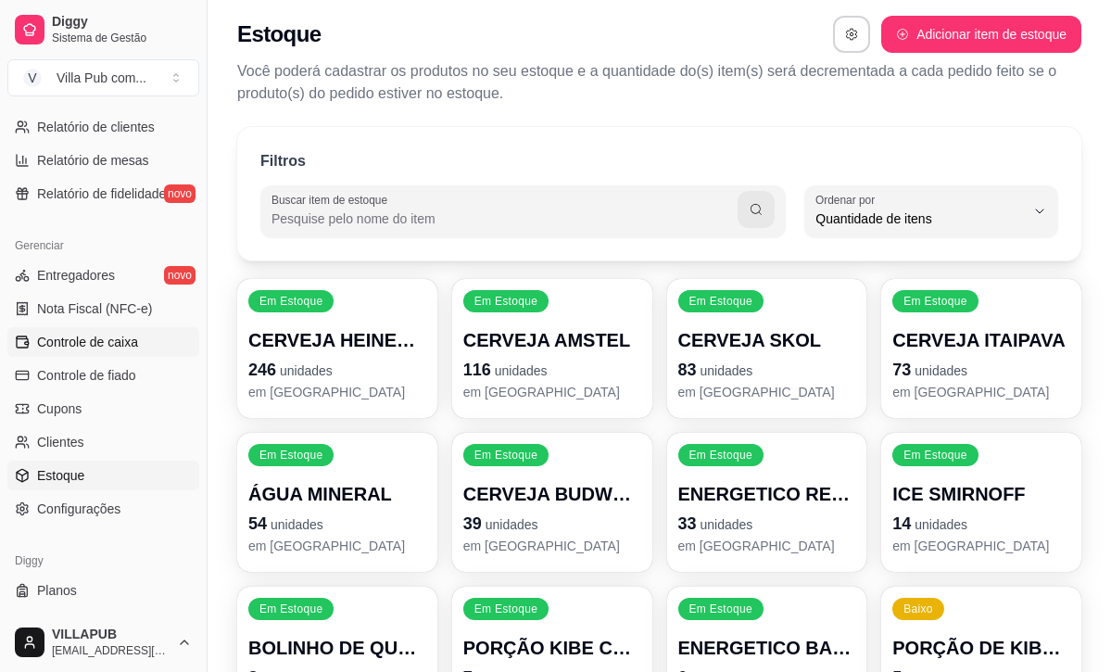
scroll to position [7, 0]
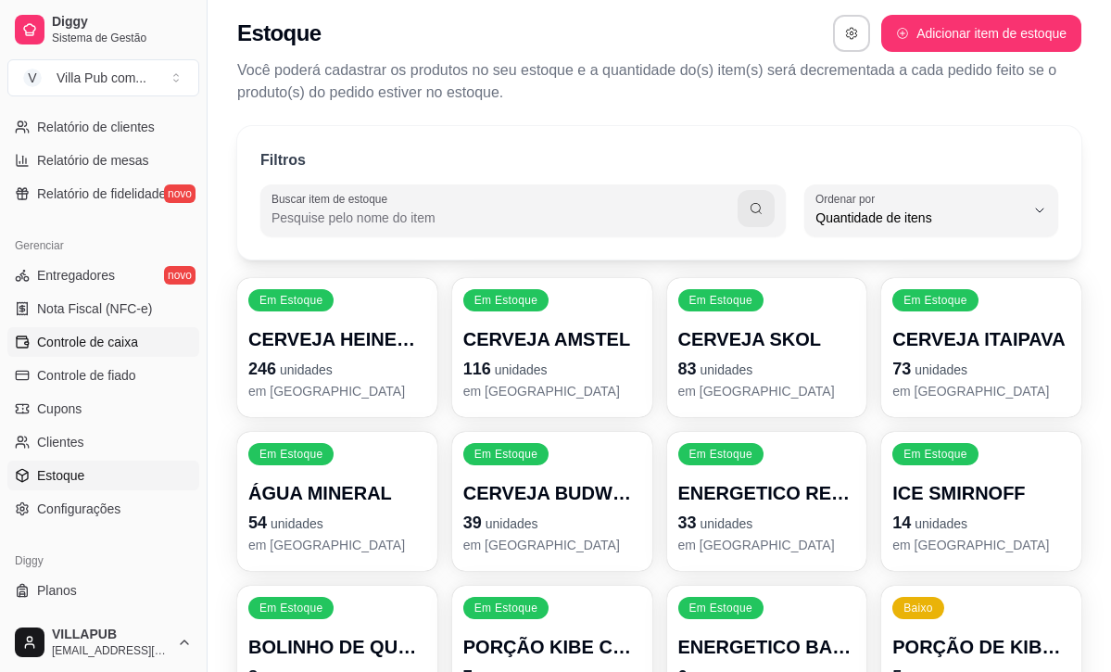
click at [116, 351] on link "Controle de caixa" at bounding box center [103, 342] width 192 height 30
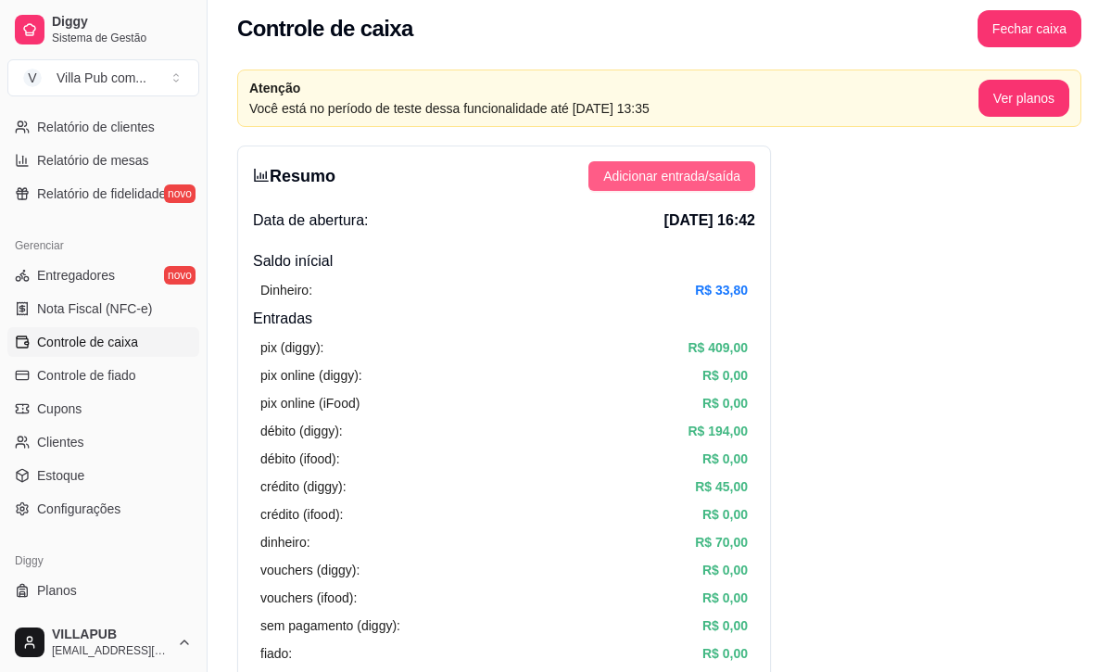
scroll to position [19, 0]
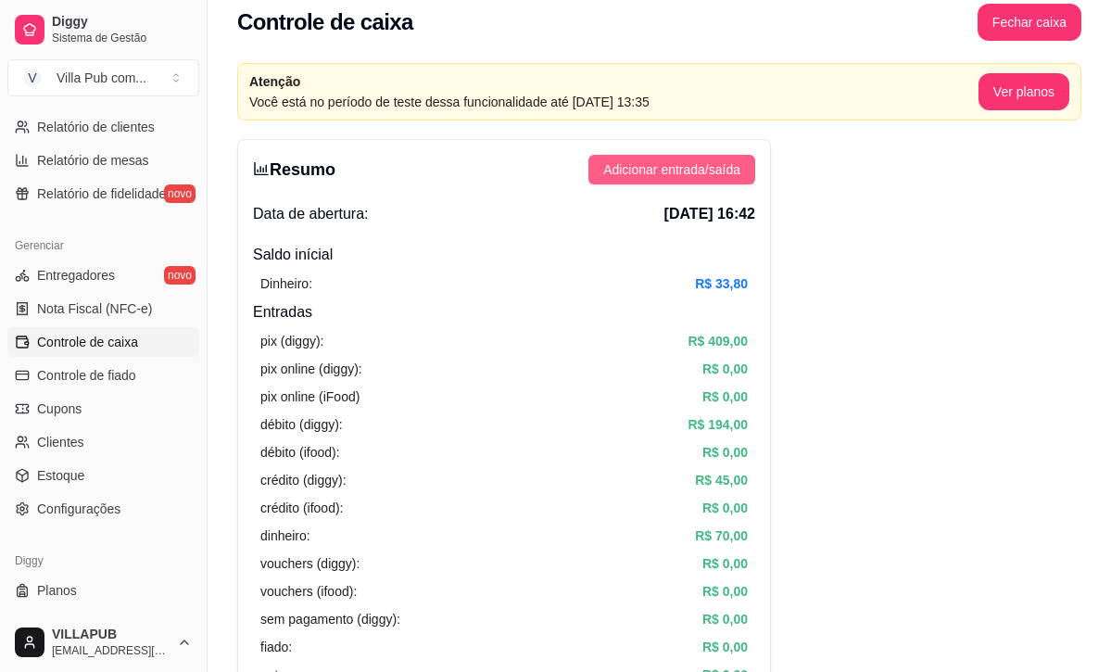
click at [670, 170] on span "Adicionar entrada/saída" at bounding box center [671, 169] width 137 height 20
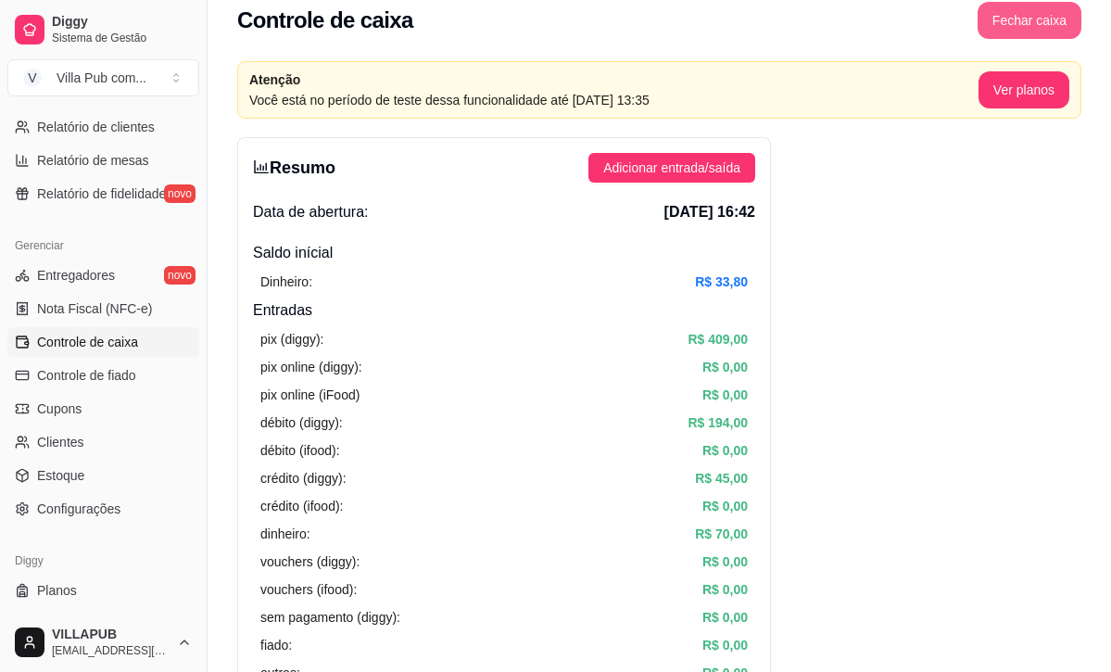
scroll to position [21, 0]
click at [1036, 31] on button "Fechar caixa" at bounding box center [1029, 19] width 104 height 37
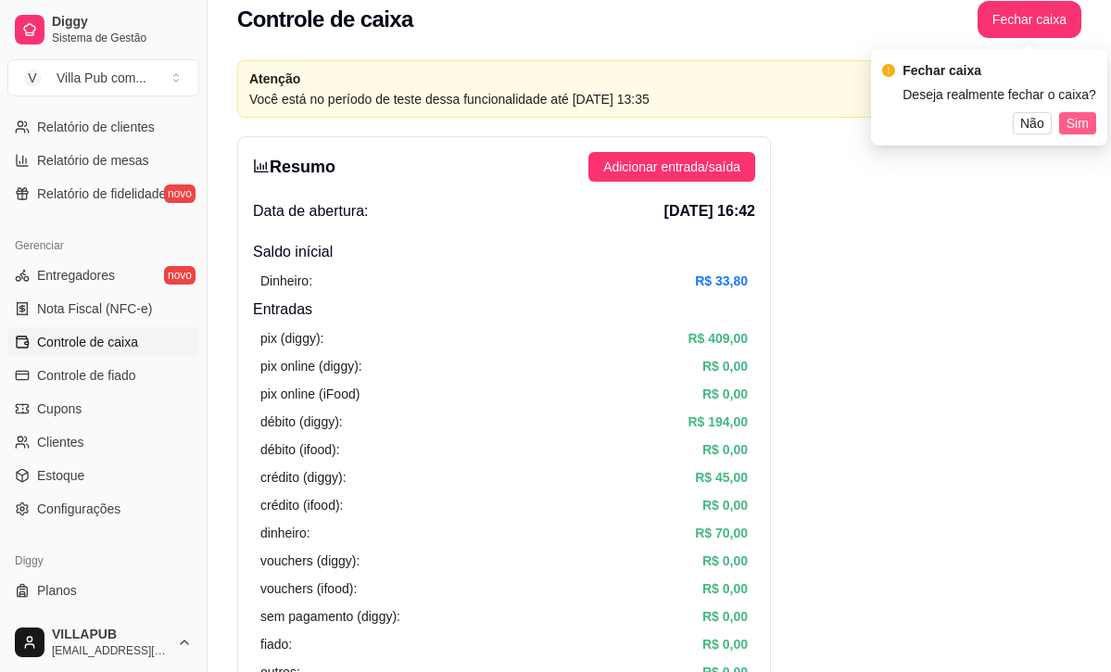
click at [1071, 121] on span "Sim" at bounding box center [1077, 123] width 22 height 20
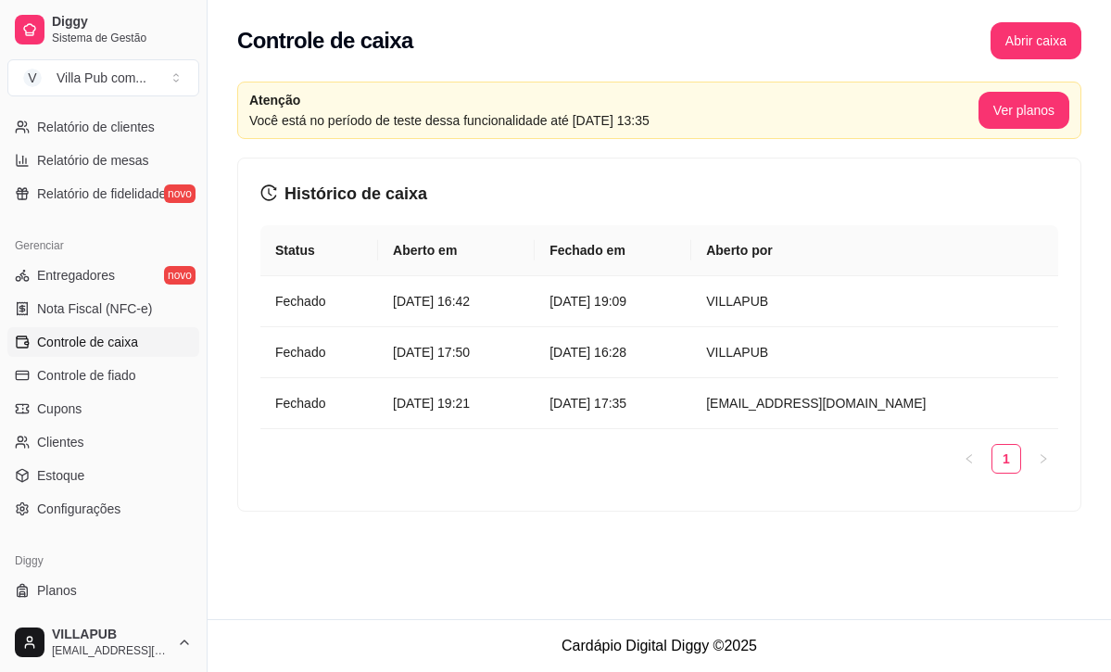
scroll to position [25, 0]
click at [1015, 22] on button "Abrir caixa" at bounding box center [1035, 40] width 91 height 37
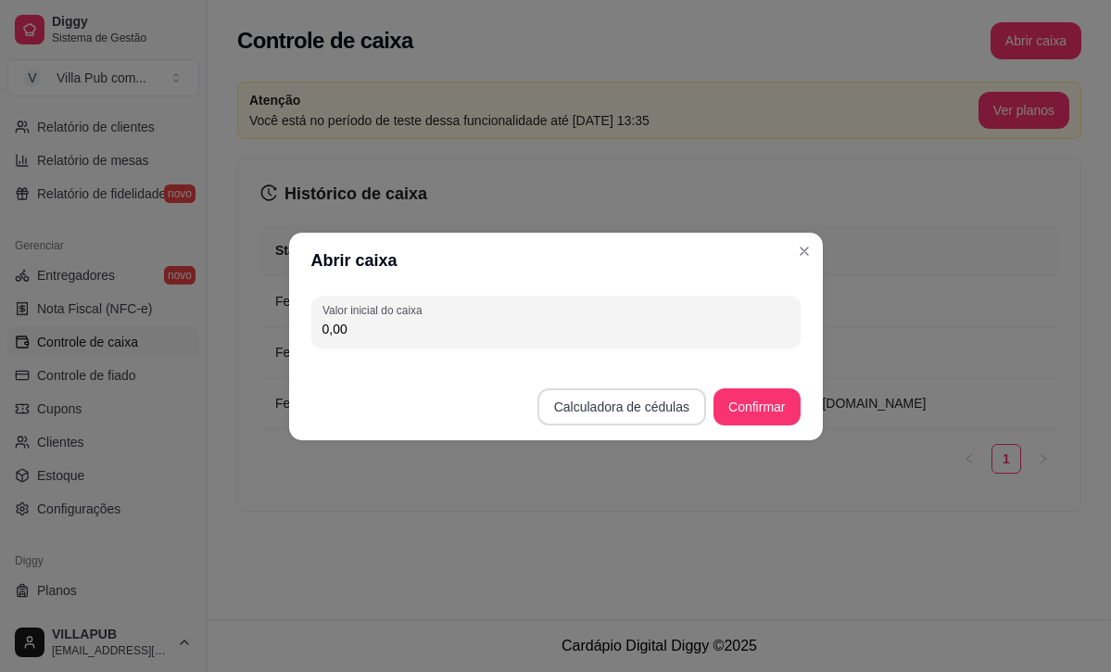
click at [684, 408] on button "Calculadora de cédulas" at bounding box center [621, 406] width 169 height 37
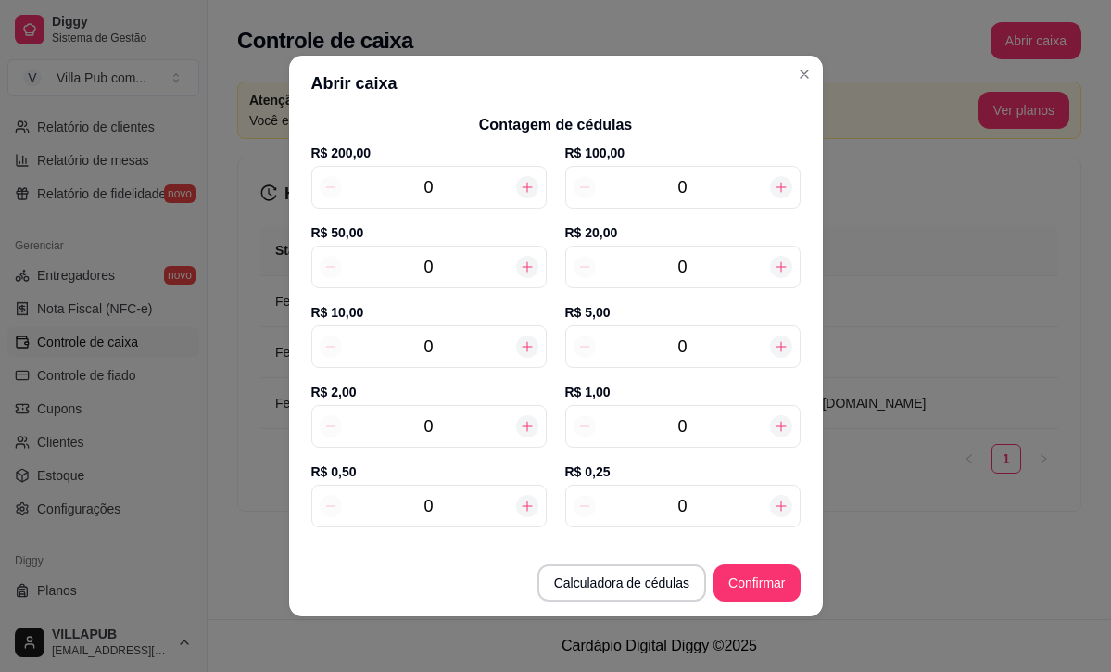
scroll to position [103, 0]
drag, startPoint x: 482, startPoint y: 441, endPoint x: 407, endPoint y: 426, distance: 76.5
click at [407, 427] on input "0" at bounding box center [429, 428] width 174 height 26
type input "4"
type input "8,00"
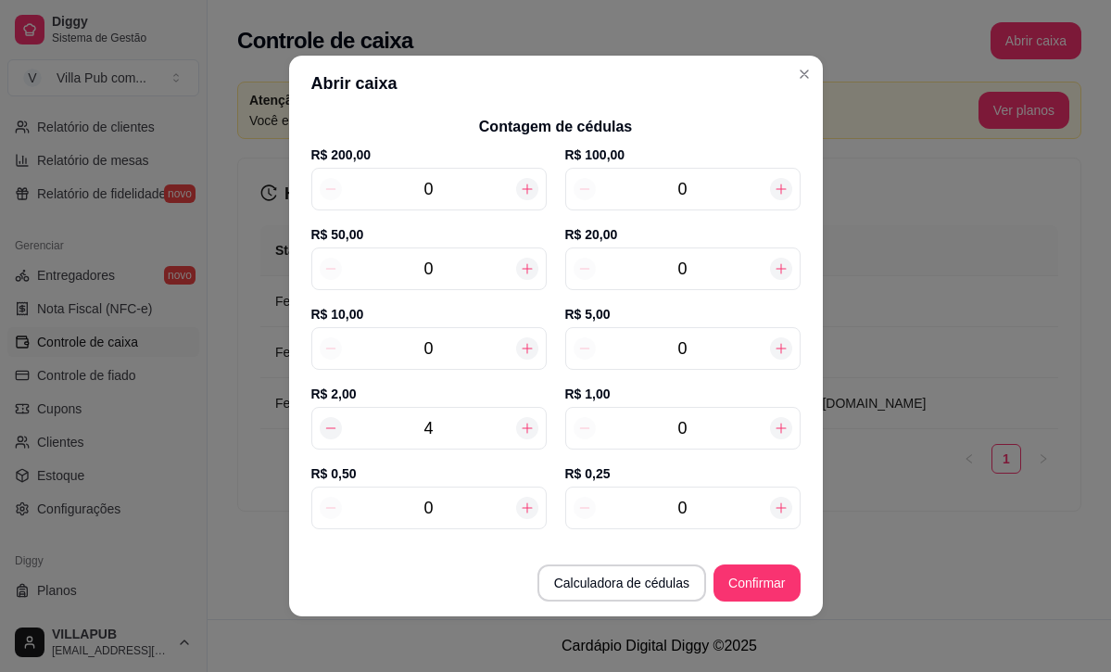
type input "4"
drag, startPoint x: 706, startPoint y: 346, endPoint x: 549, endPoint y: 320, distance: 158.8
click at [549, 320] on div "R$ 10,00 0 R$ 5,00 0" at bounding box center [555, 345] width 489 height 80
type input "1"
type input "13,00"
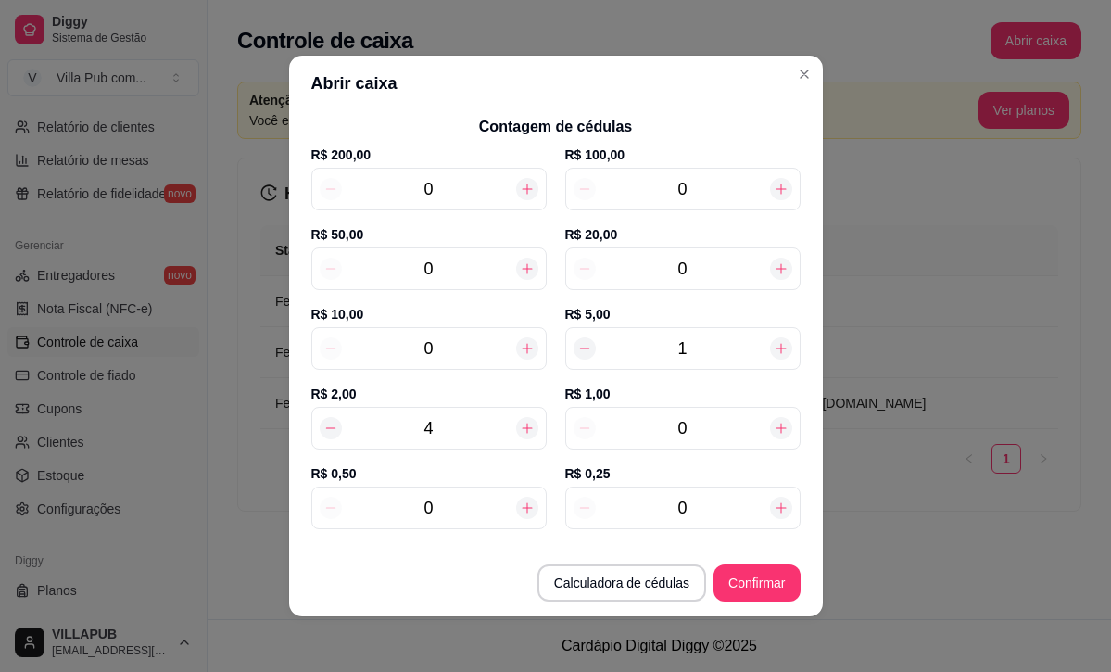
type input "1"
click at [522, 353] on icon at bounding box center [527, 348] width 15 height 15
type input "1"
type input "23,00"
click at [522, 353] on icon at bounding box center [527, 348] width 15 height 15
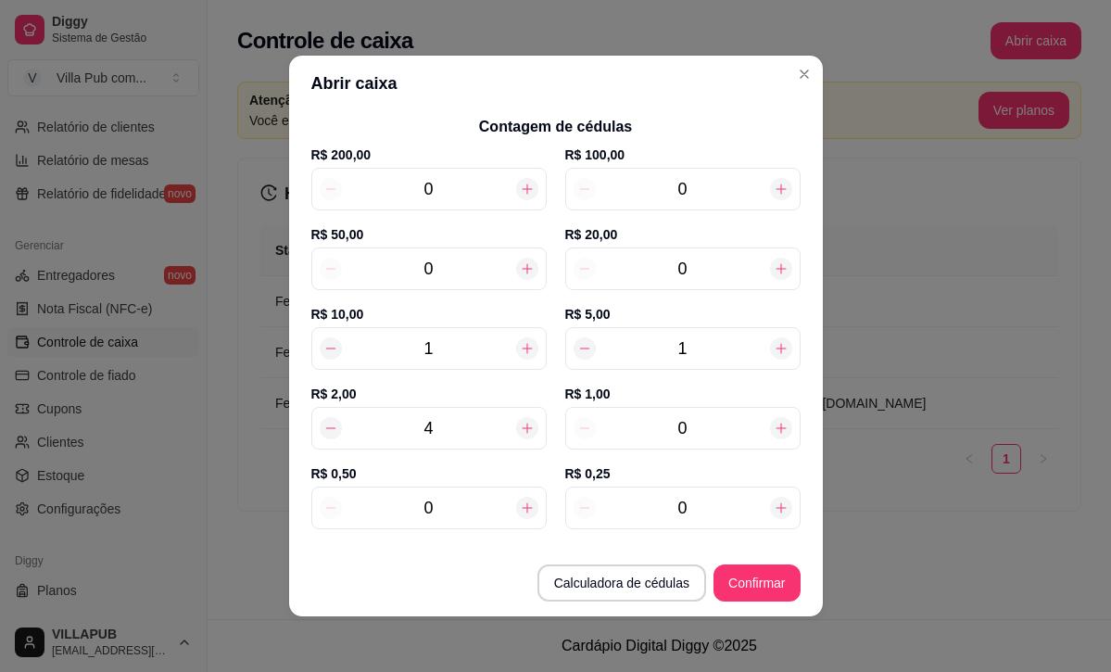
type input "2"
type input "33,00"
click at [776, 270] on icon at bounding box center [780, 268] width 15 height 15
type input "1"
type input "53,00"
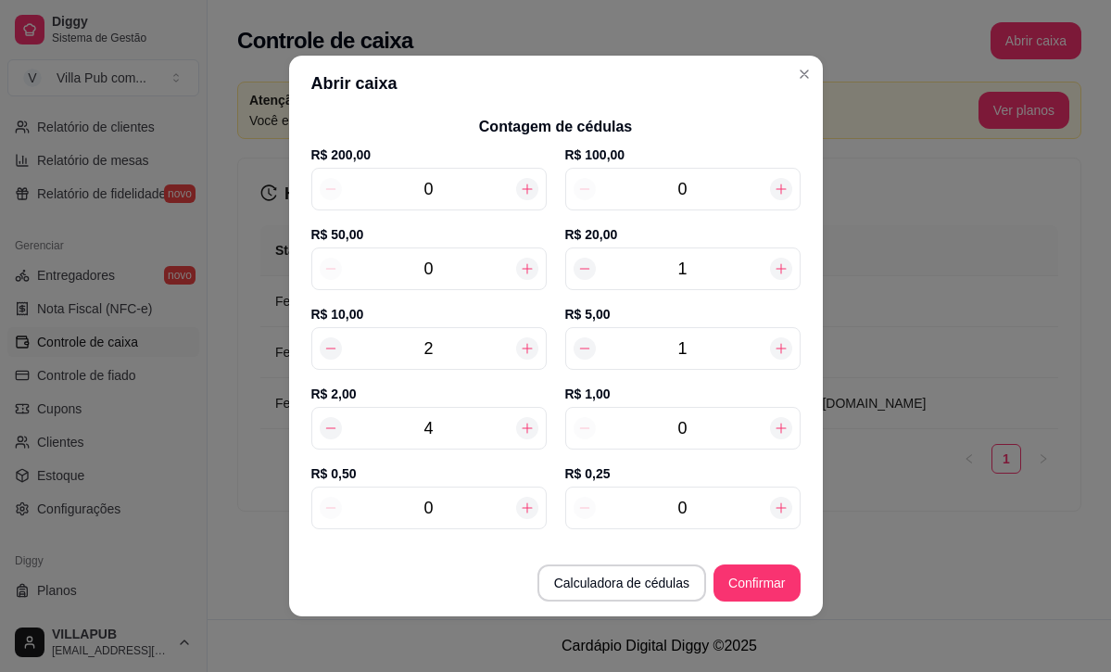
click at [523, 514] on icon at bounding box center [527, 507] width 15 height 15
type input "1"
type input "53,50"
click at [523, 514] on icon at bounding box center [527, 507] width 15 height 15
type input "2"
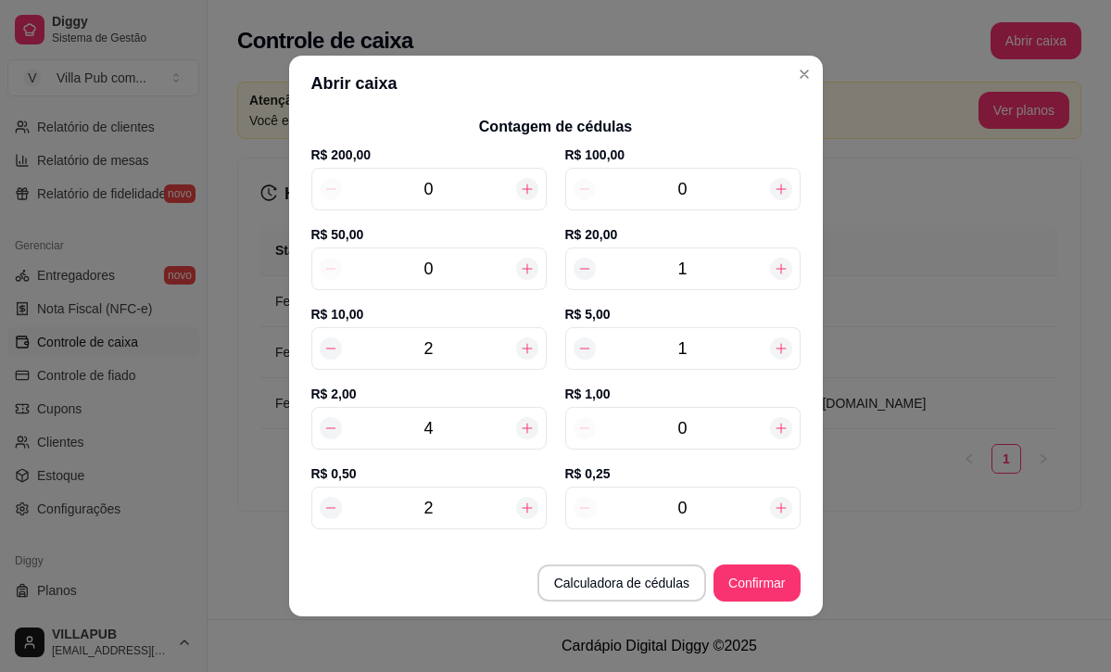
type input "54,00"
click at [523, 514] on icon at bounding box center [527, 507] width 15 height 15
type input "3"
type input "54,50"
click at [523, 514] on icon at bounding box center [527, 507] width 15 height 15
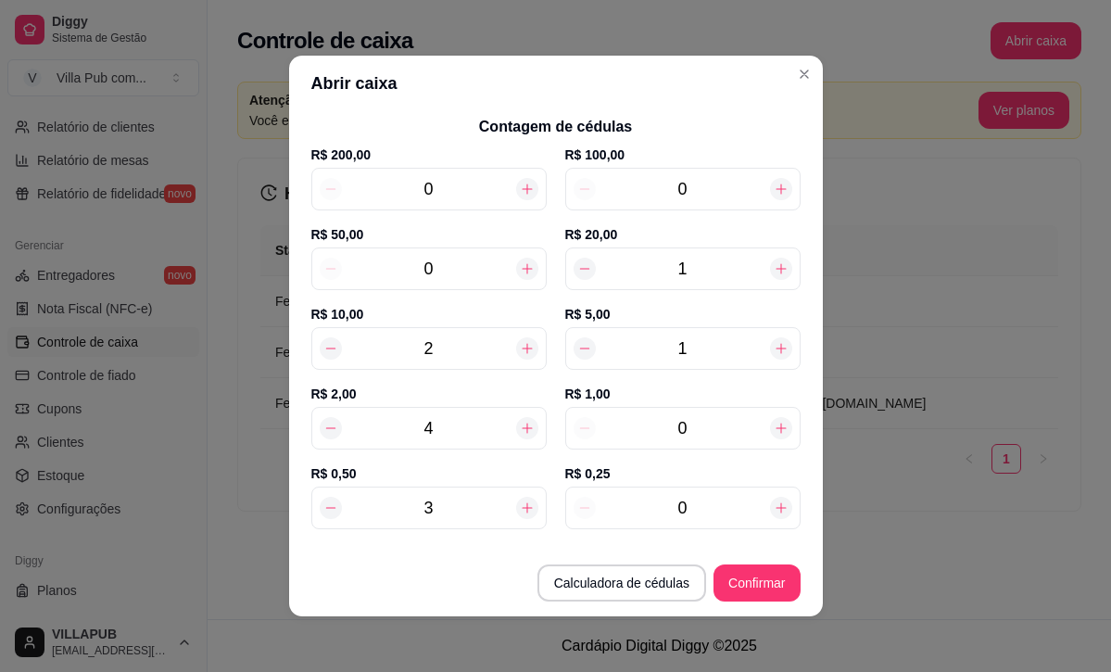
type input "4"
type input "55,00"
click at [523, 514] on icon at bounding box center [527, 507] width 15 height 15
type input "5"
type input "55,50"
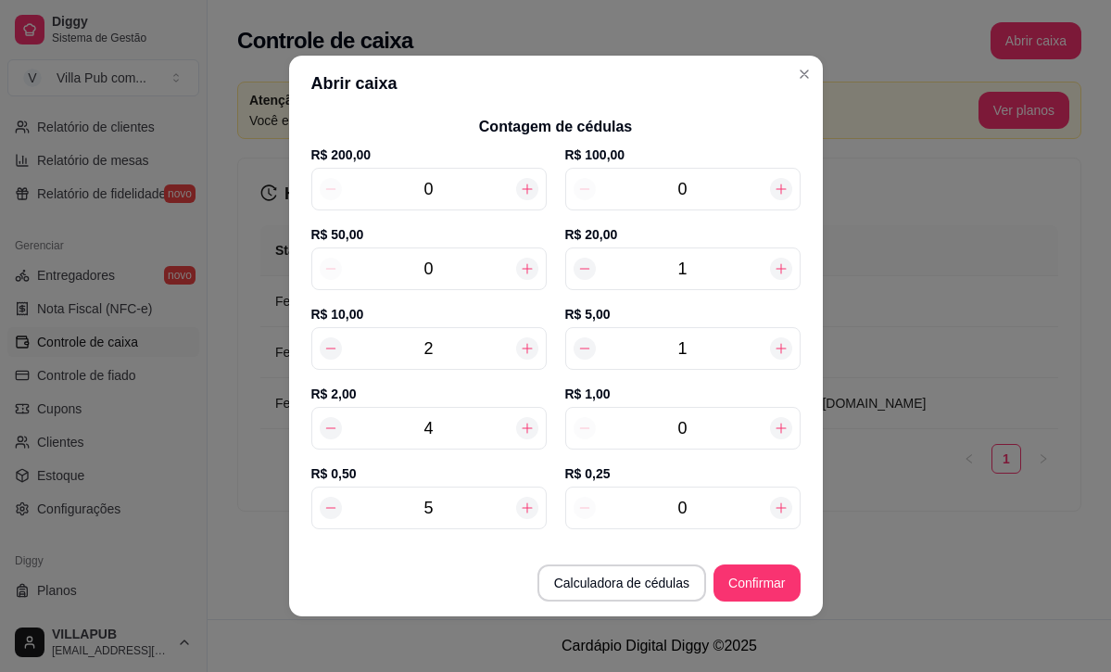
click at [523, 514] on icon at bounding box center [527, 507] width 15 height 15
type input "6"
type input "56,00"
click at [781, 512] on icon at bounding box center [780, 508] width 10 height 10
type input "1"
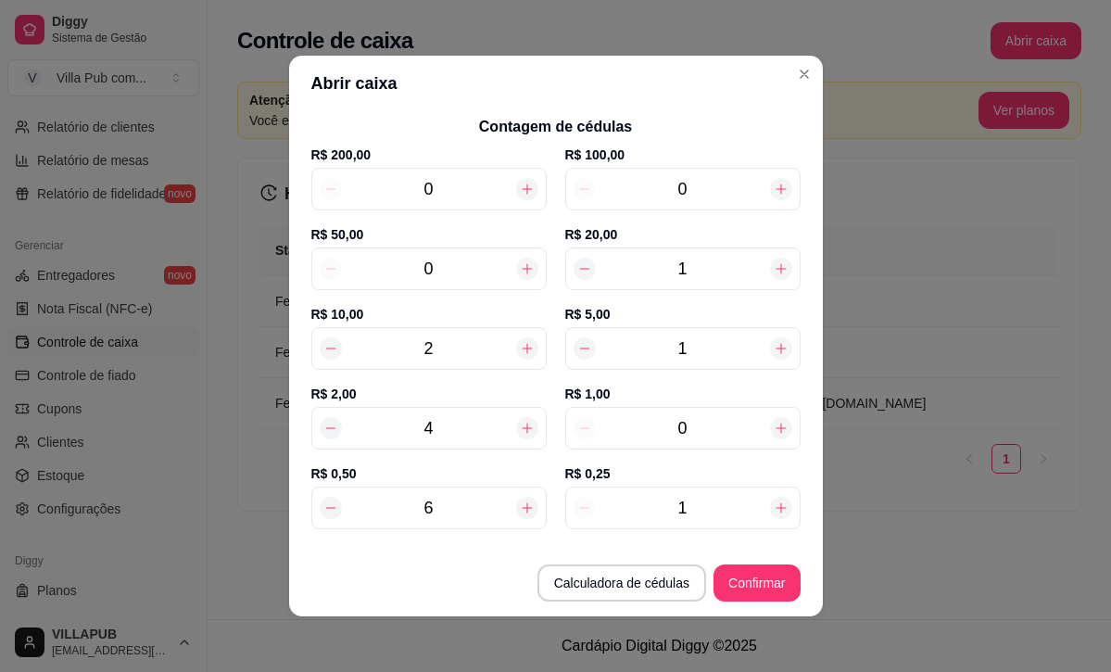
type input "56,25"
click at [781, 512] on icon at bounding box center [780, 508] width 10 height 10
type input "2"
type input "56,50"
click at [782, 512] on icon at bounding box center [780, 507] width 15 height 15
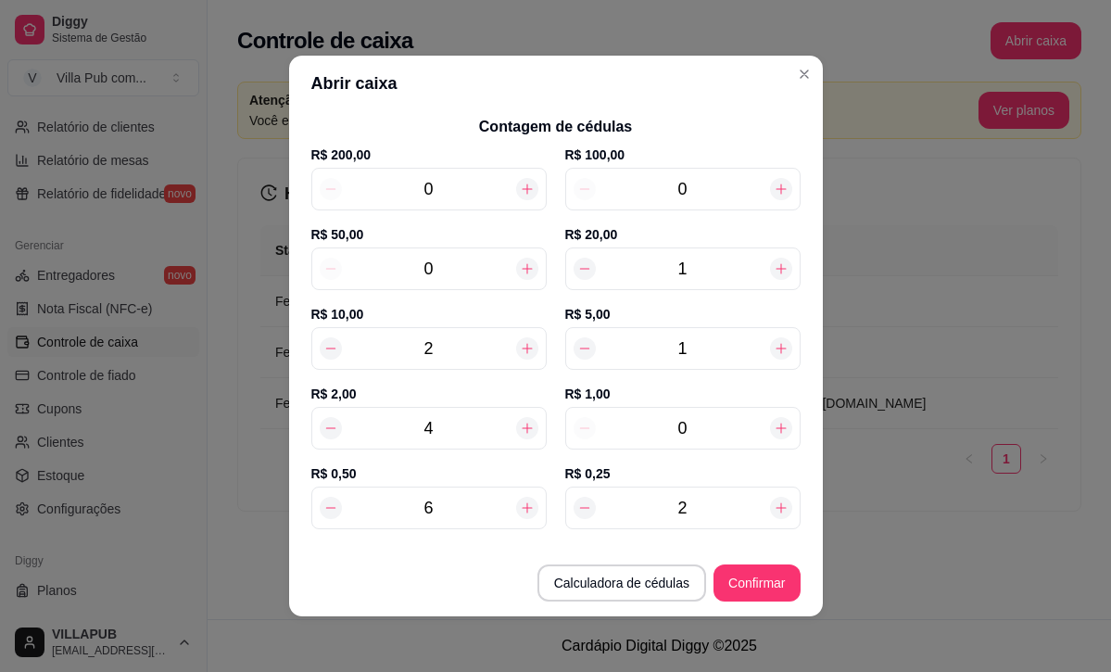
type input "3"
type input "56,75"
click at [782, 512] on icon at bounding box center [780, 507] width 15 height 15
type input "4"
type input "57,00"
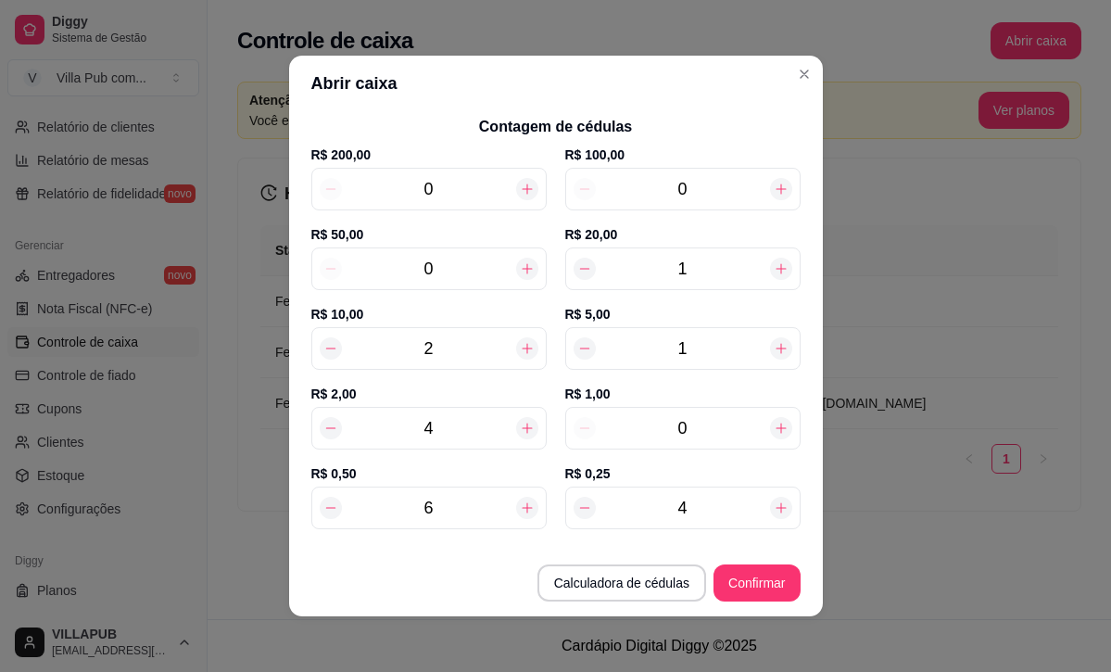
click at [782, 512] on icon at bounding box center [780, 507] width 15 height 15
type input "5"
type input "57,25"
click at [780, 512] on icon at bounding box center [780, 508] width 10 height 10
type input "6"
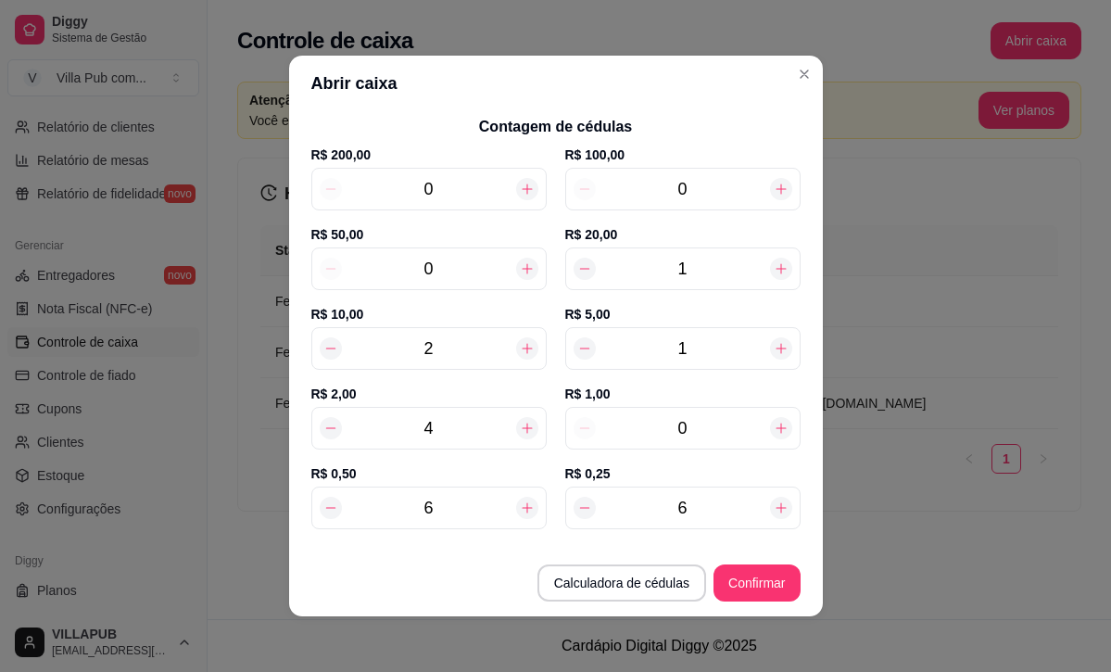
type input "57,50"
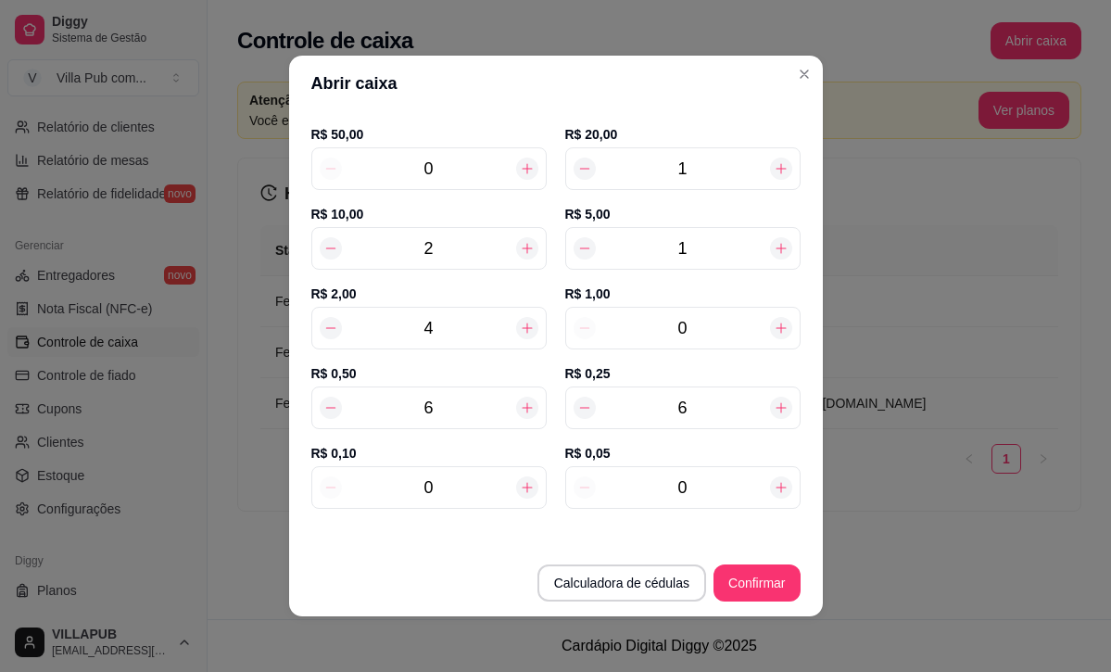
scroll to position [203, 0]
click at [533, 482] on icon at bounding box center [527, 487] width 15 height 15
type input "1"
type input "57,60"
click at [533, 482] on icon at bounding box center [527, 487] width 15 height 15
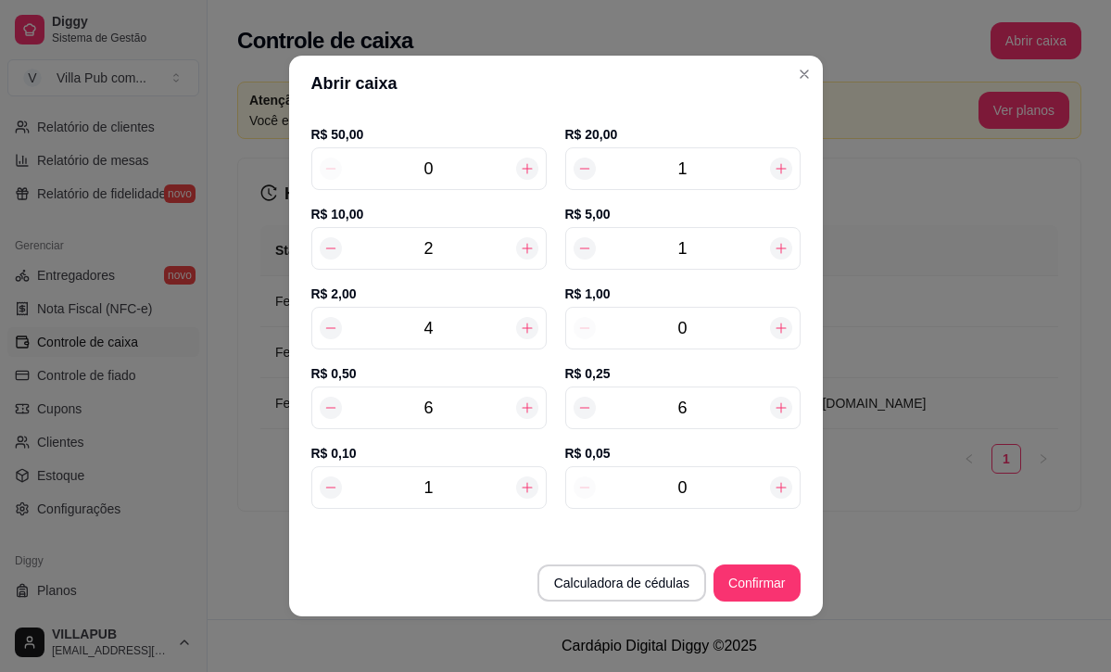
type input "2"
type input "57,70"
click at [533, 482] on icon at bounding box center [527, 487] width 15 height 15
type input "3"
type input "57,80"
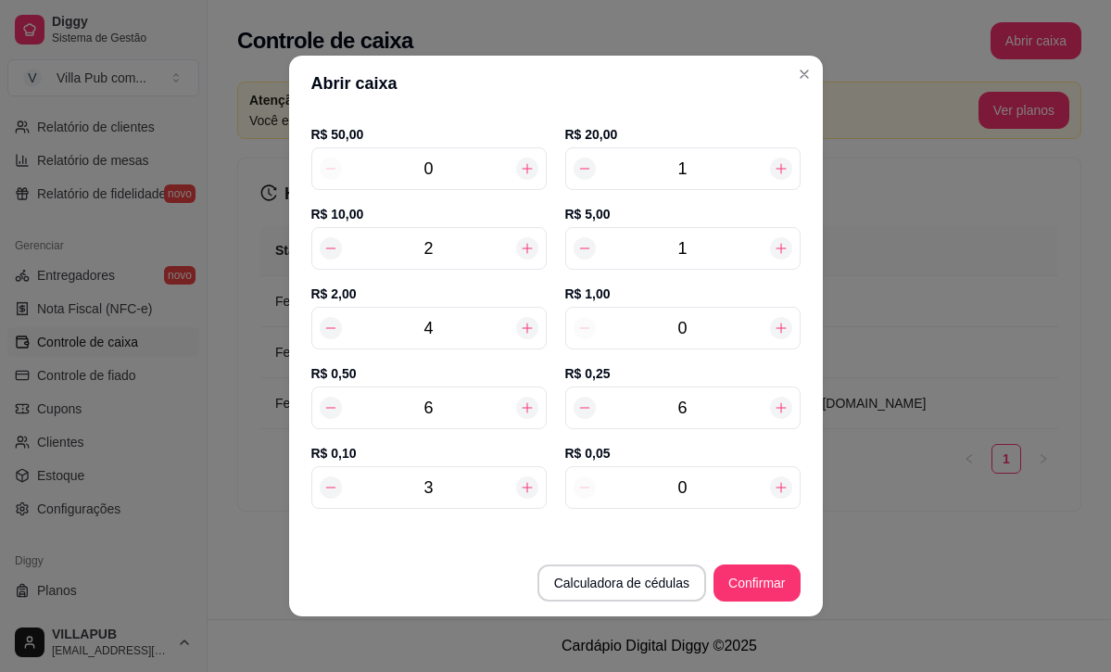
click at [533, 482] on icon at bounding box center [527, 487] width 15 height 15
type input "4"
type input "57,90"
click at [533, 482] on icon at bounding box center [527, 487] width 15 height 15
type input "5"
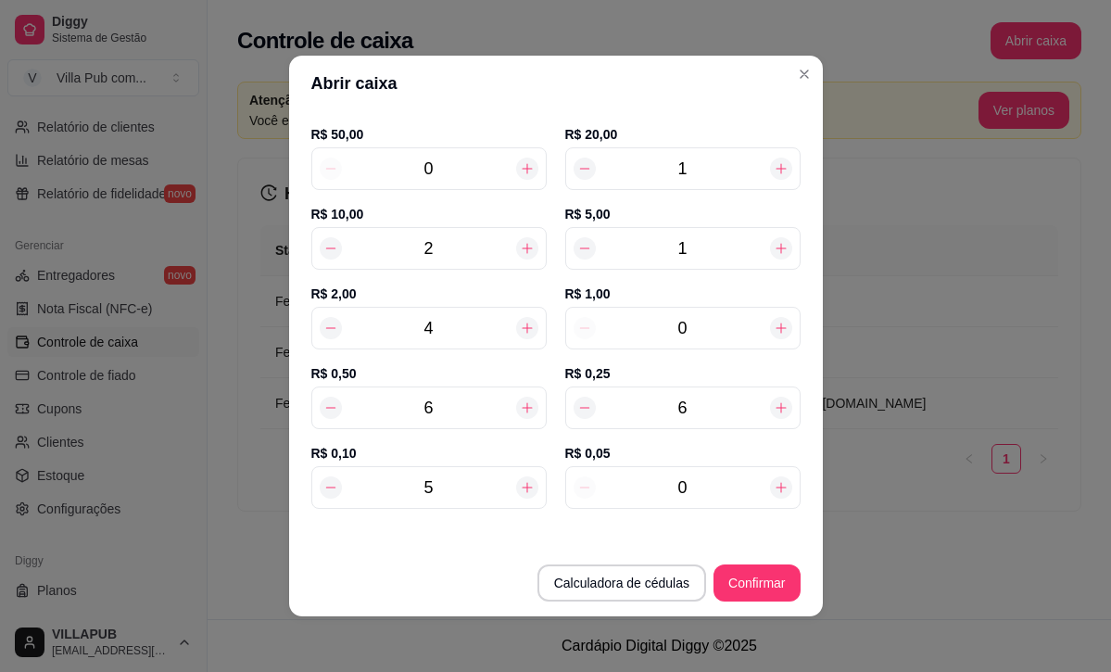
type input "58,00"
click at [533, 482] on icon at bounding box center [527, 487] width 15 height 15
type input "6"
type input "58,10"
click at [533, 482] on icon at bounding box center [527, 487] width 15 height 15
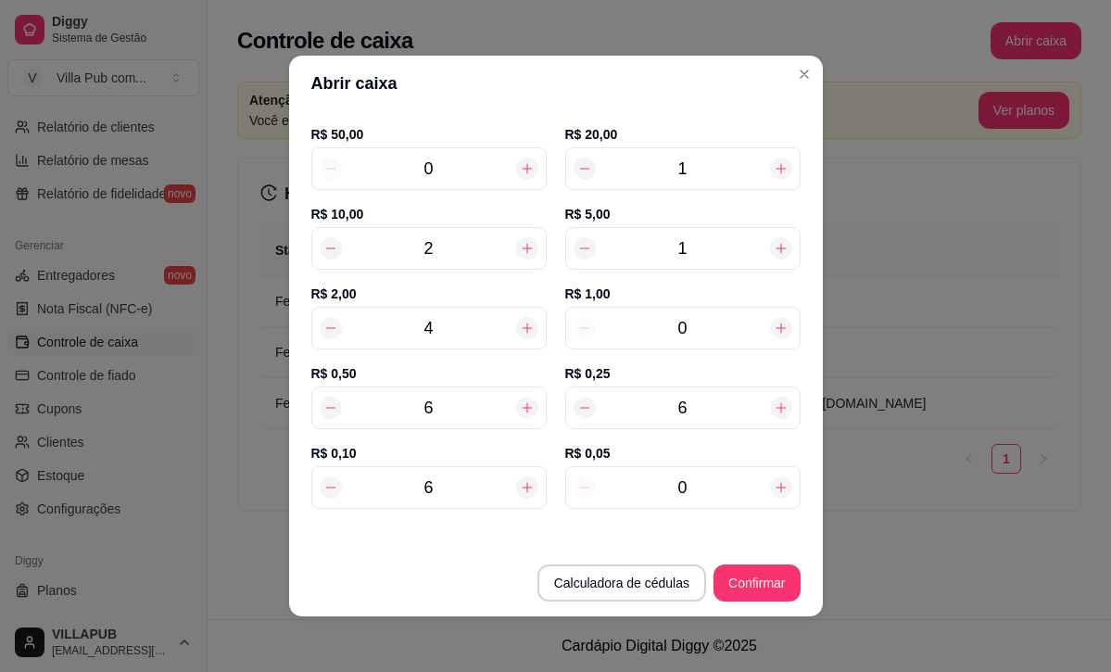
type input "7"
type input "58,20"
click at [533, 482] on icon at bounding box center [527, 487] width 15 height 15
type input "8"
type input "58,30"
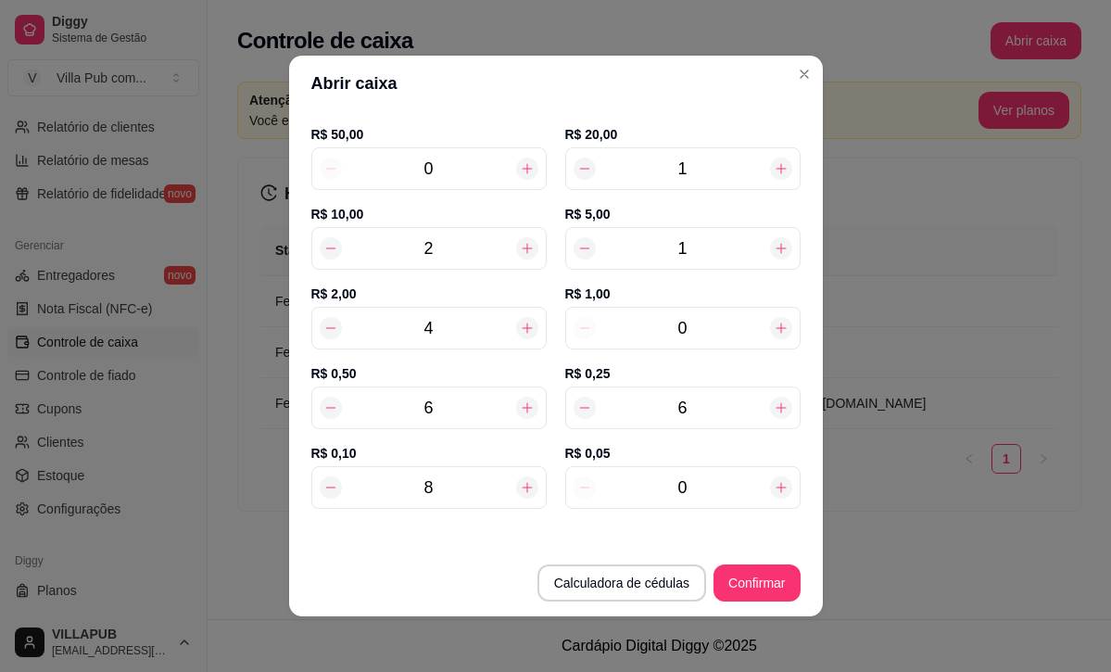
click at [533, 482] on icon at bounding box center [527, 487] width 15 height 15
type input "9"
type input "58,40"
click at [533, 482] on icon at bounding box center [527, 487] width 15 height 15
type input "10"
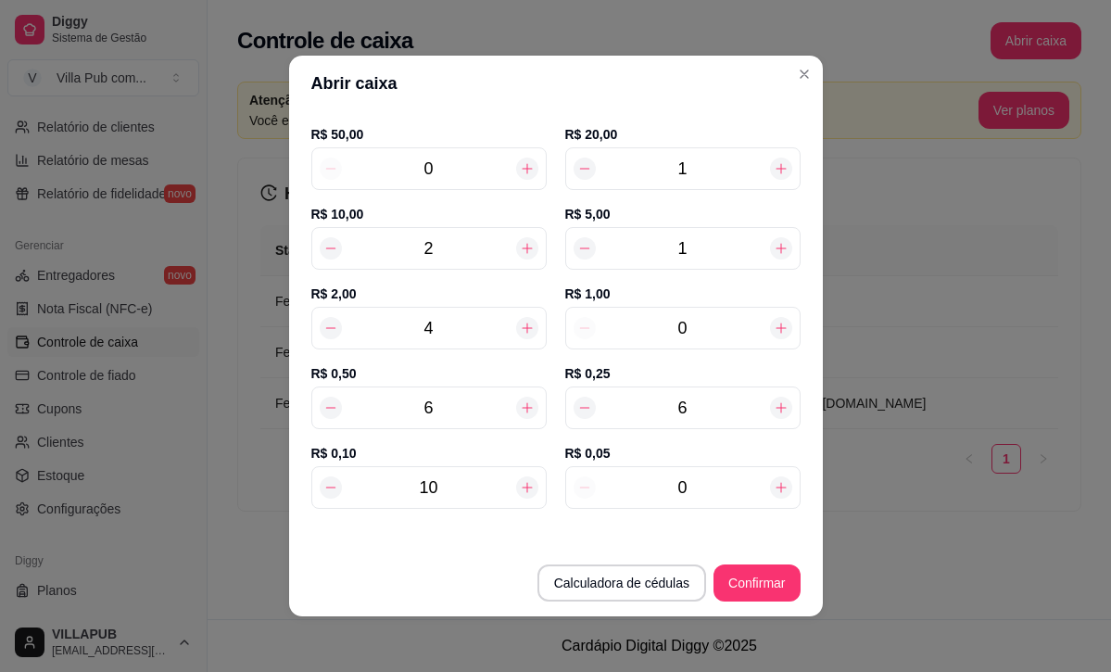
type input "58,50"
click at [533, 482] on icon at bounding box center [527, 487] width 15 height 15
type input "11"
click at [533, 482] on icon at bounding box center [527, 487] width 15 height 15
type input "58,70"
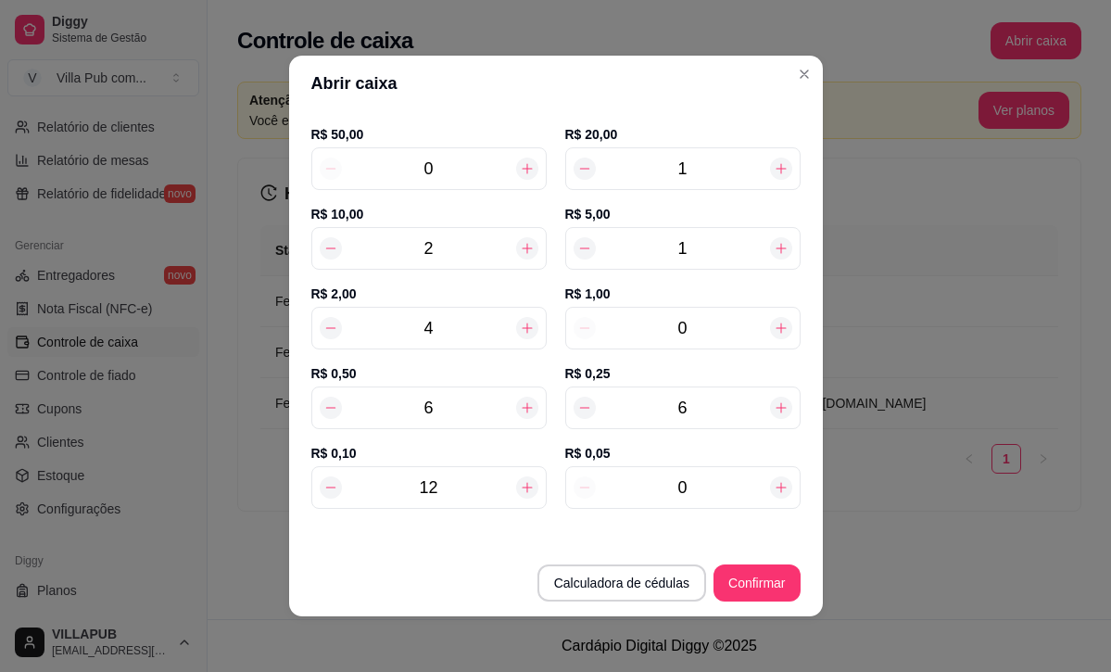
click at [533, 482] on icon at bounding box center [527, 487] width 15 height 15
type input "13"
type input "58,80"
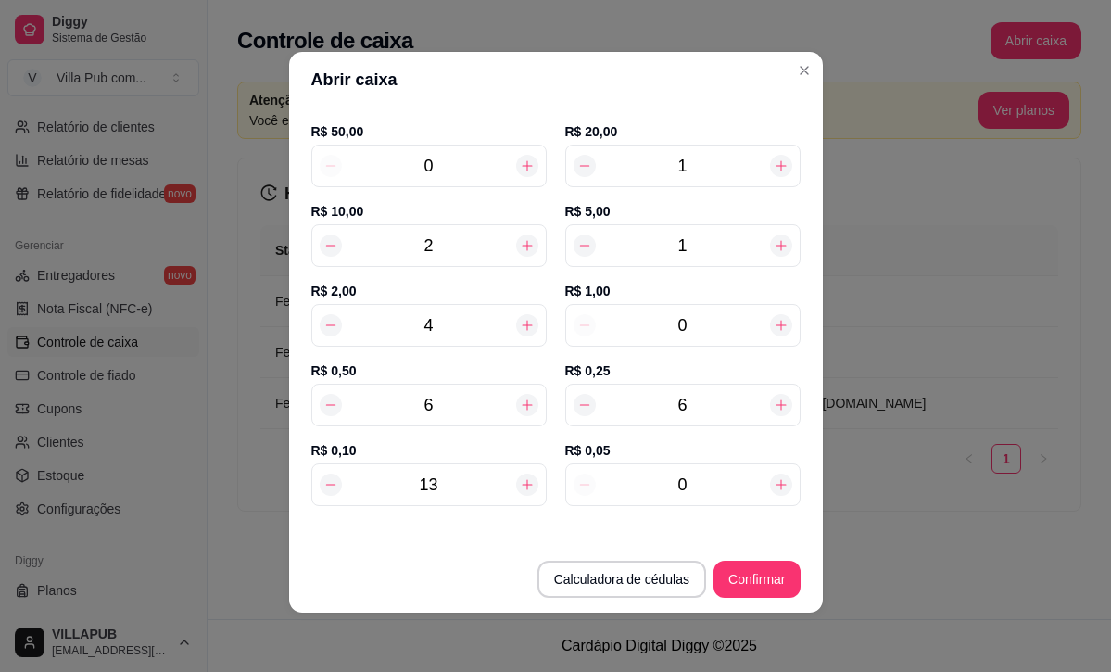
scroll to position [204, 0]
click at [523, 488] on icon at bounding box center [527, 483] width 15 height 15
type input "14"
type input "58,90"
click at [523, 488] on icon at bounding box center [527, 483] width 15 height 15
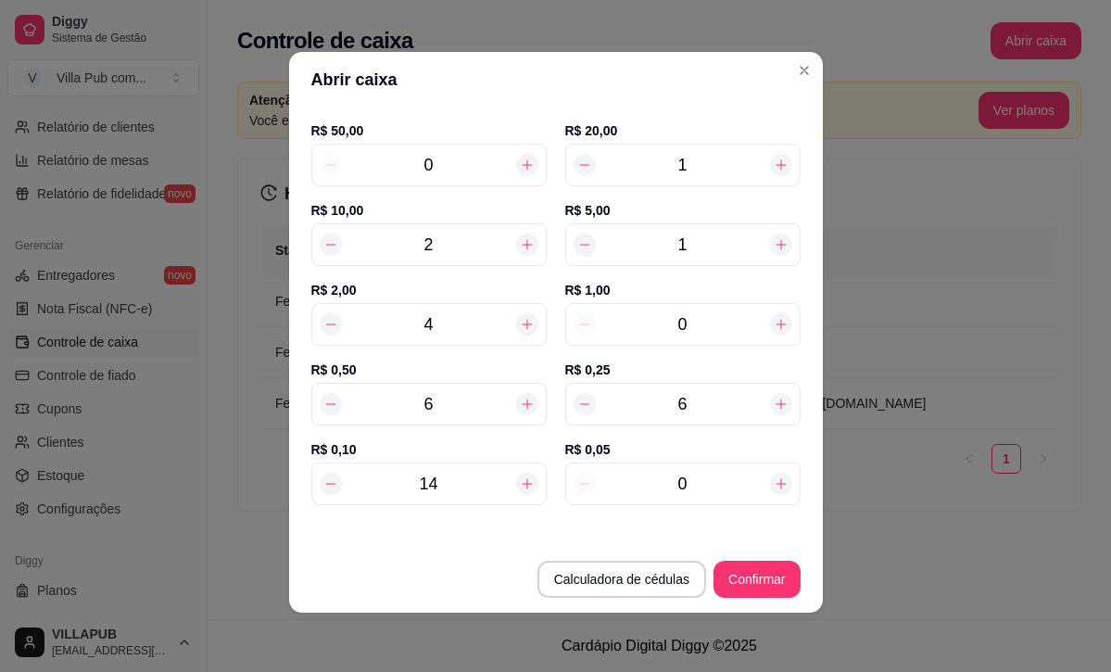
type input "15"
type input "59,00"
drag, startPoint x: 752, startPoint y: 478, endPoint x: 581, endPoint y: 475, distance: 171.4
click at [584, 475] on div "0" at bounding box center [682, 486] width 235 height 43
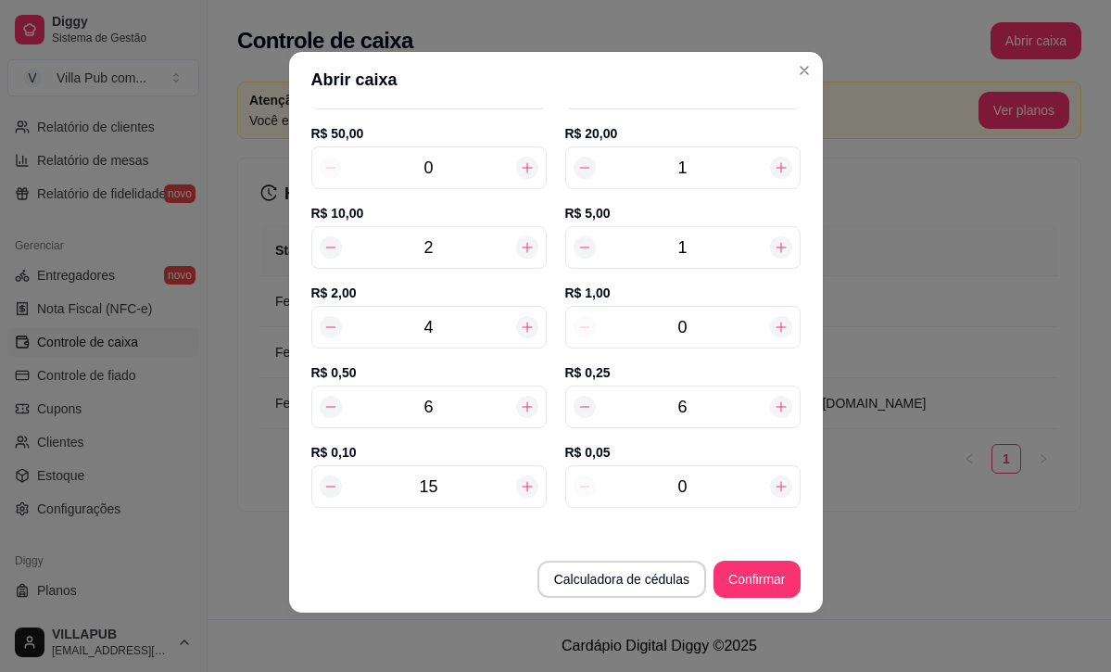
type input "8"
type input "59,40"
type input "86"
type input "63,30"
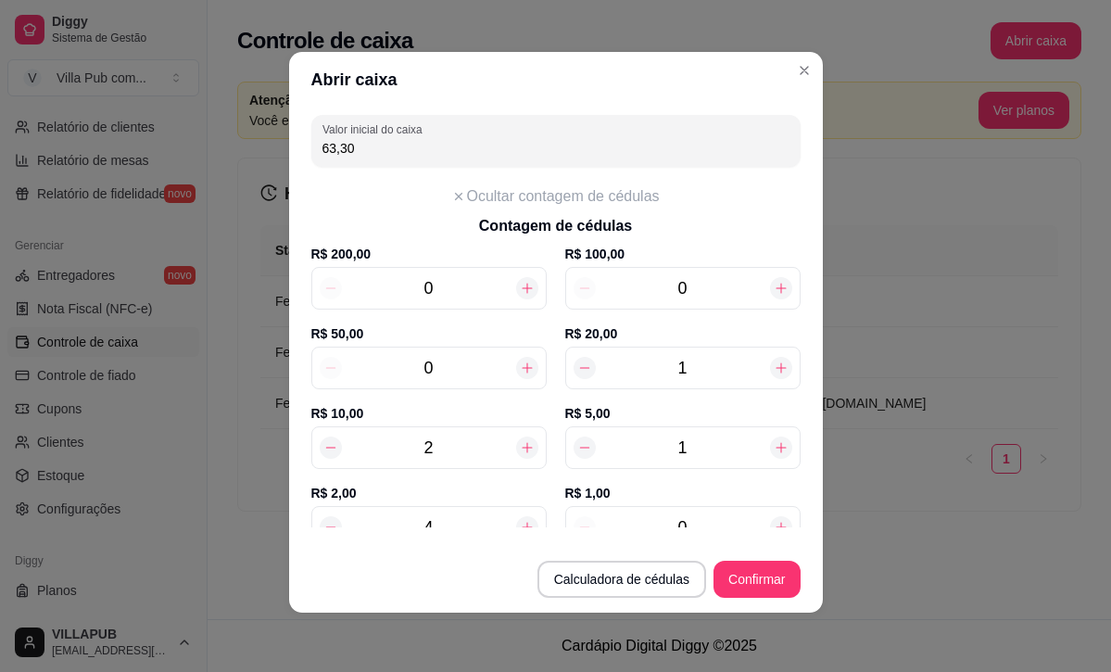
scroll to position [0, 0]
type input "86"
click at [765, 578] on button "Confirmar" at bounding box center [756, 579] width 84 height 36
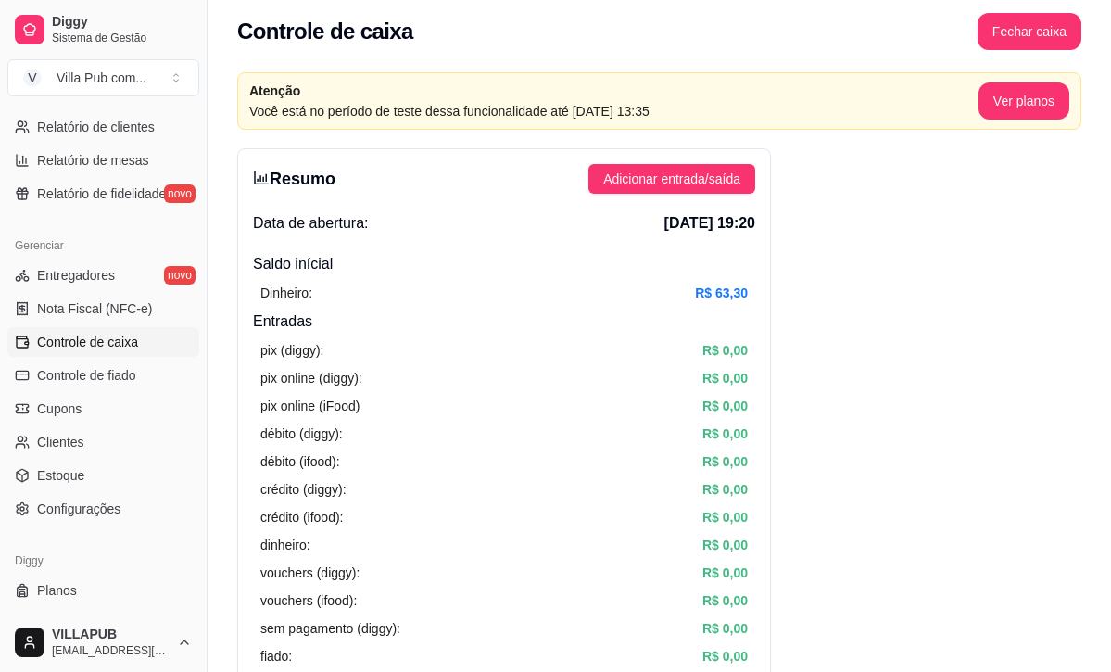
scroll to position [6, 0]
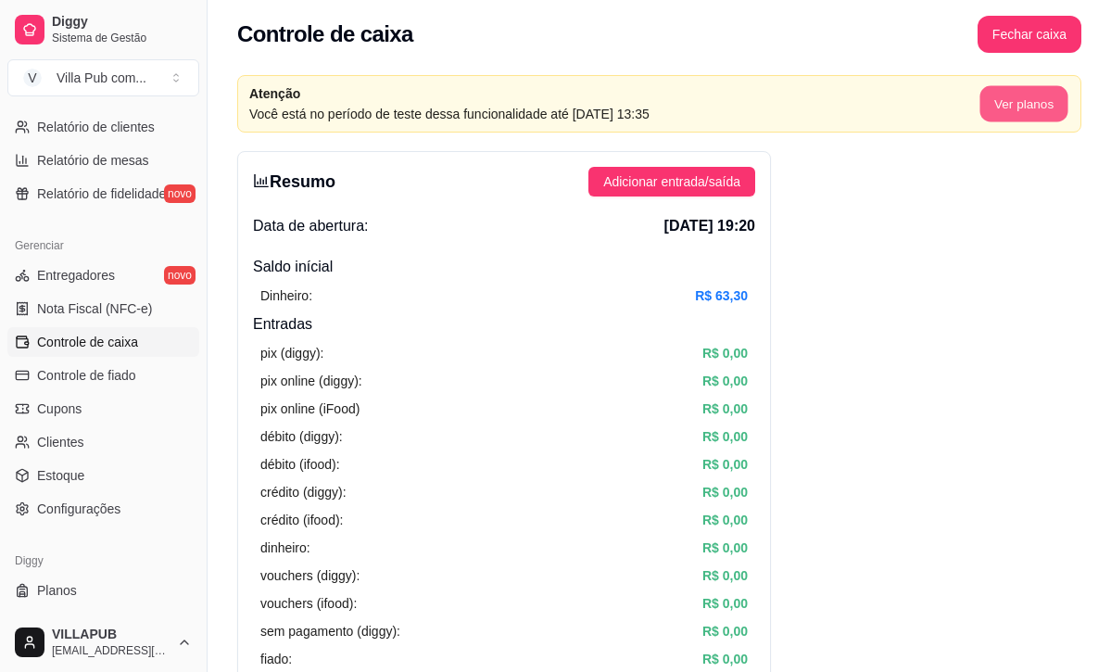
click at [1029, 110] on button "Ver planos" at bounding box center [1023, 104] width 88 height 36
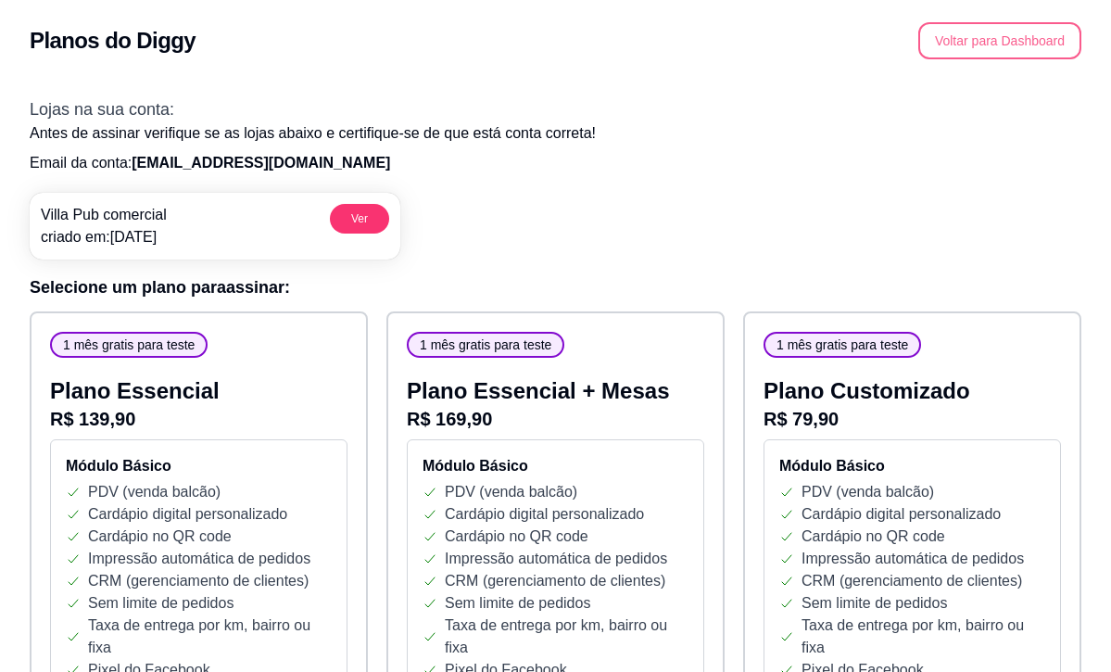
scroll to position [1, 0]
click at [949, 43] on button "Voltar para Dashboard" at bounding box center [999, 39] width 163 height 37
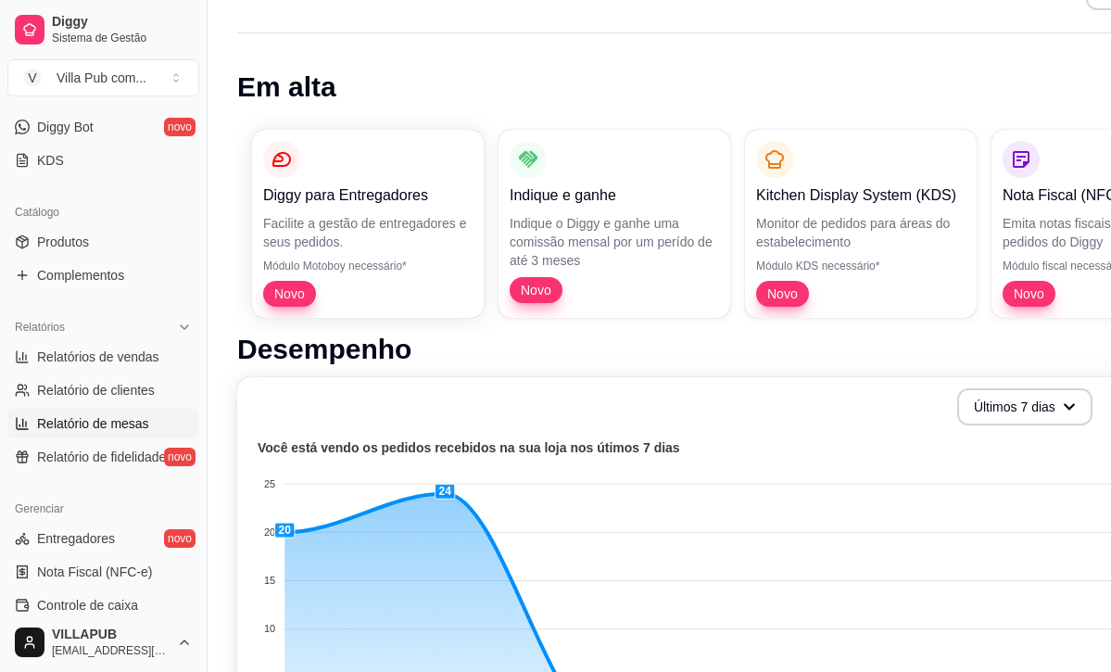
scroll to position [366, 0]
click at [104, 244] on link "Produtos" at bounding box center [103, 241] width 192 height 30
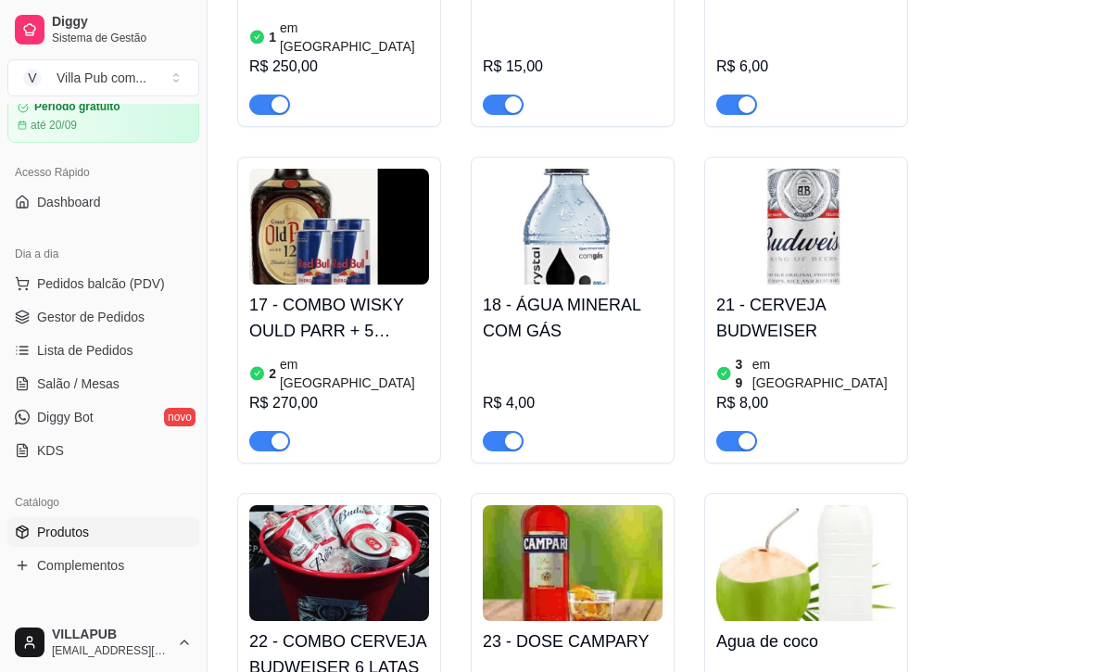
scroll to position [85, 0]
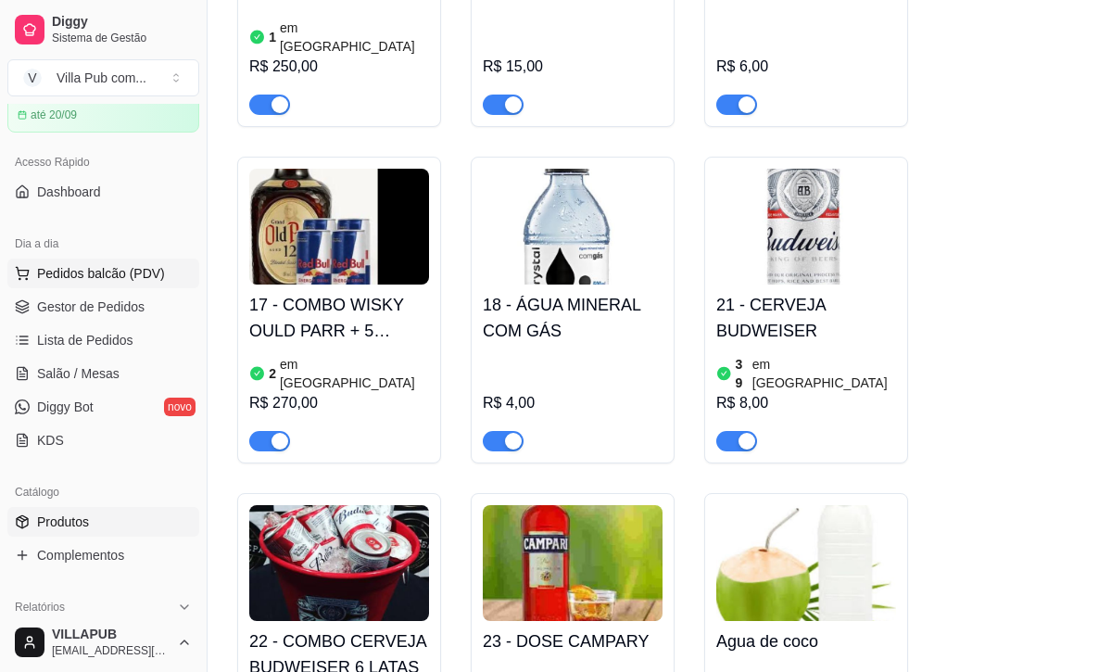
click at [80, 268] on span "Pedidos balcão (PDV)" at bounding box center [101, 273] width 128 height 19
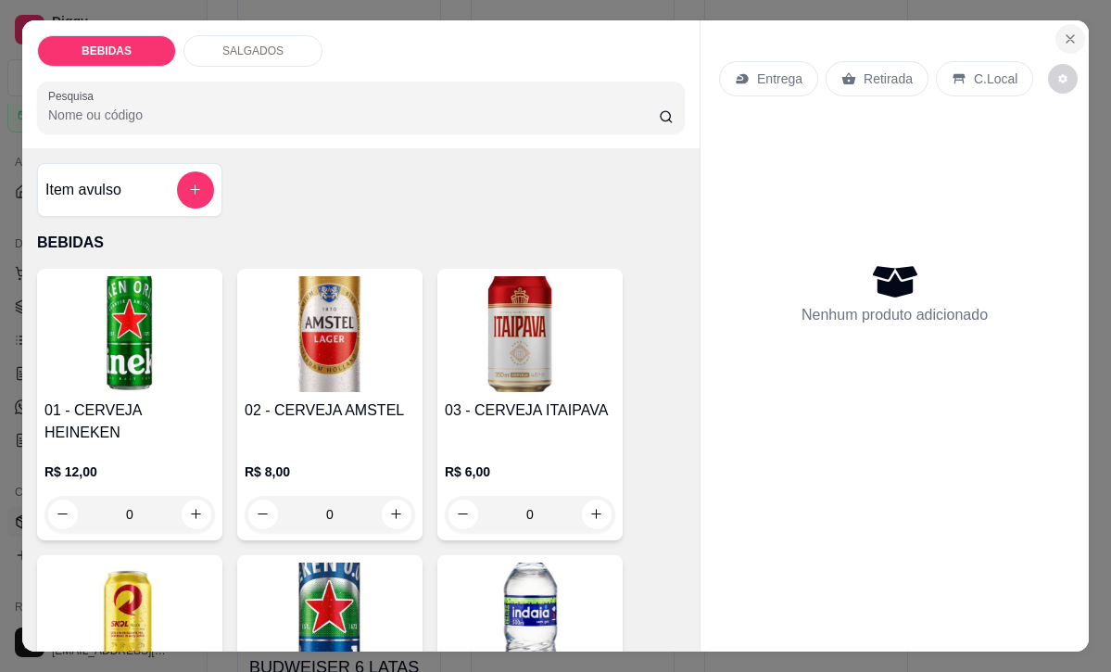
click at [1061, 38] on button "Close" at bounding box center [1070, 39] width 30 height 30
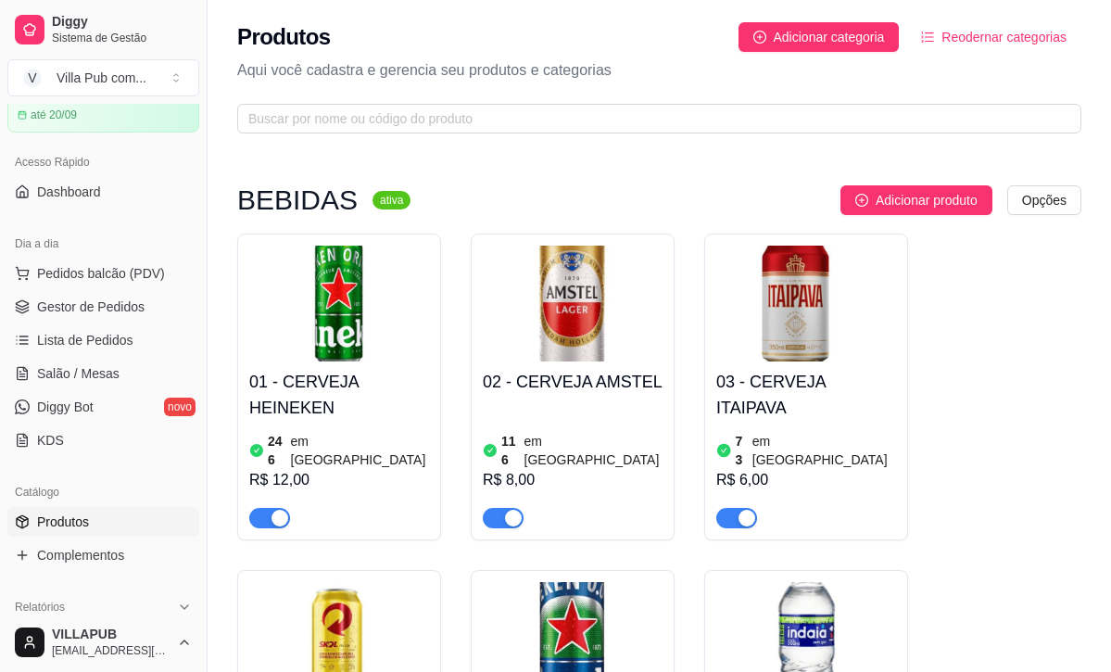
click at [384, 395] on h4 "01 - CERVEJA HEINEKEN" at bounding box center [339, 395] width 180 height 52
click at [119, 270] on span "Pedidos balcão (PDV)" at bounding box center [101, 273] width 128 height 19
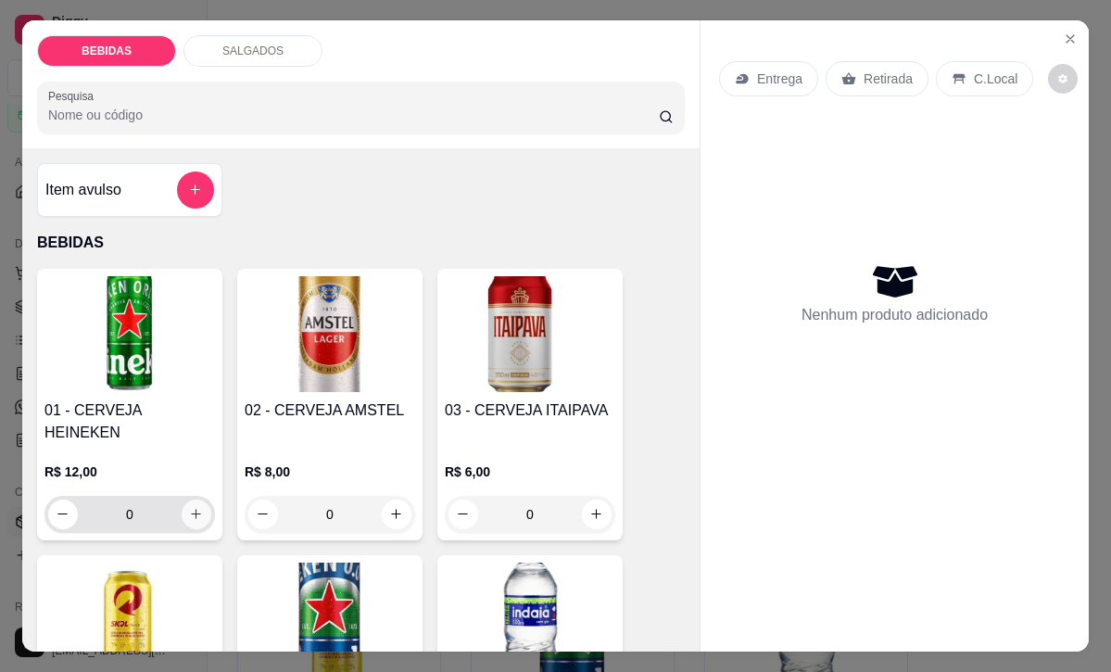
click at [194, 507] on icon "increase-product-quantity" at bounding box center [196, 514] width 14 height 14
type input "1"
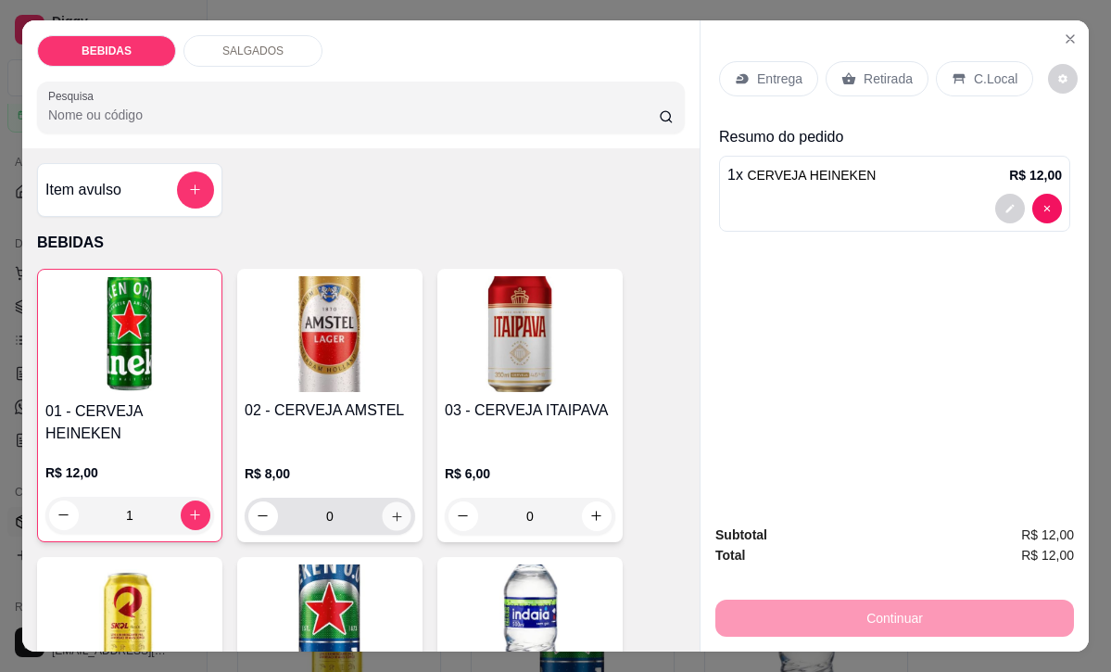
click at [388, 501] on button "increase-product-quantity" at bounding box center [396, 515] width 29 height 29
type input "1"
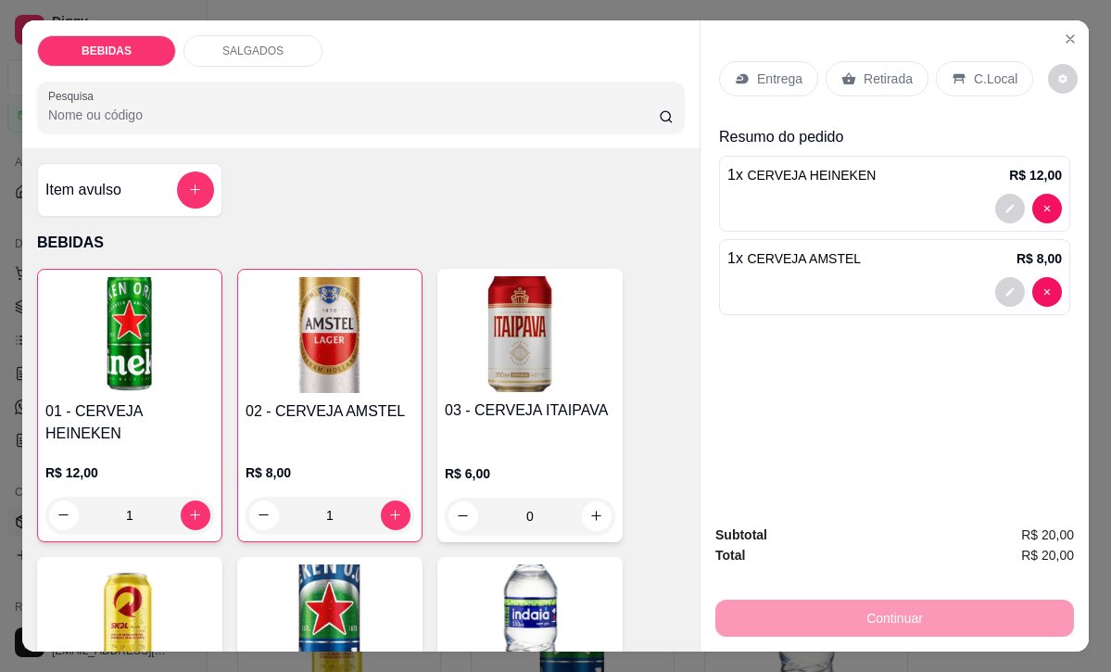
click at [983, 64] on div "C.Local" at bounding box center [983, 78] width 97 height 35
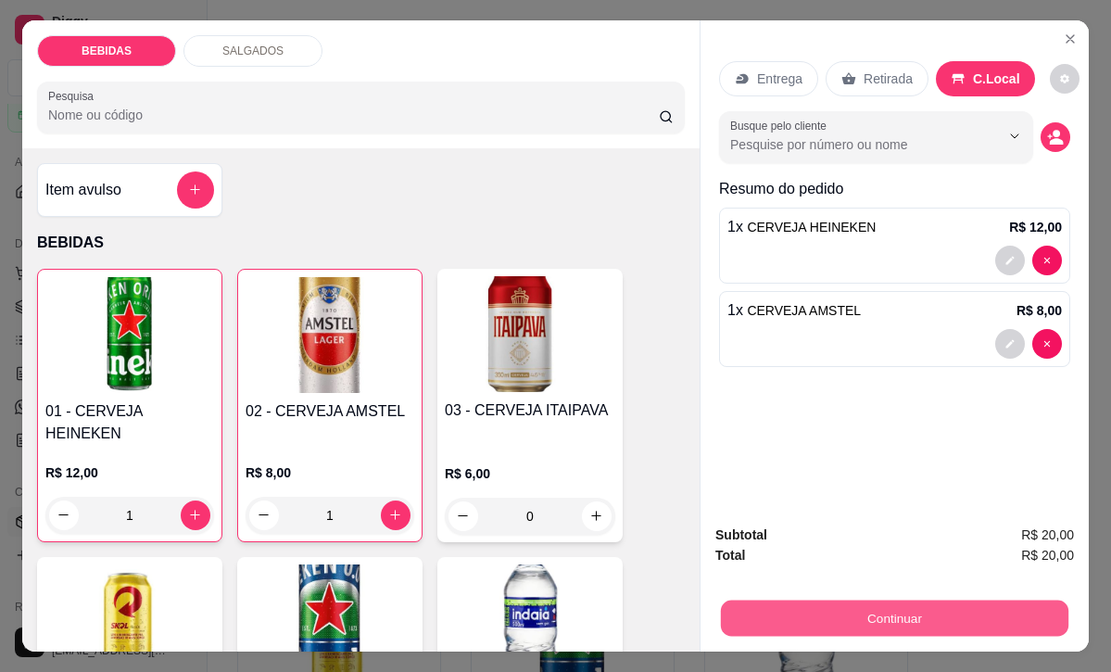
click at [890, 624] on button "Continuar" at bounding box center [894, 618] width 347 height 36
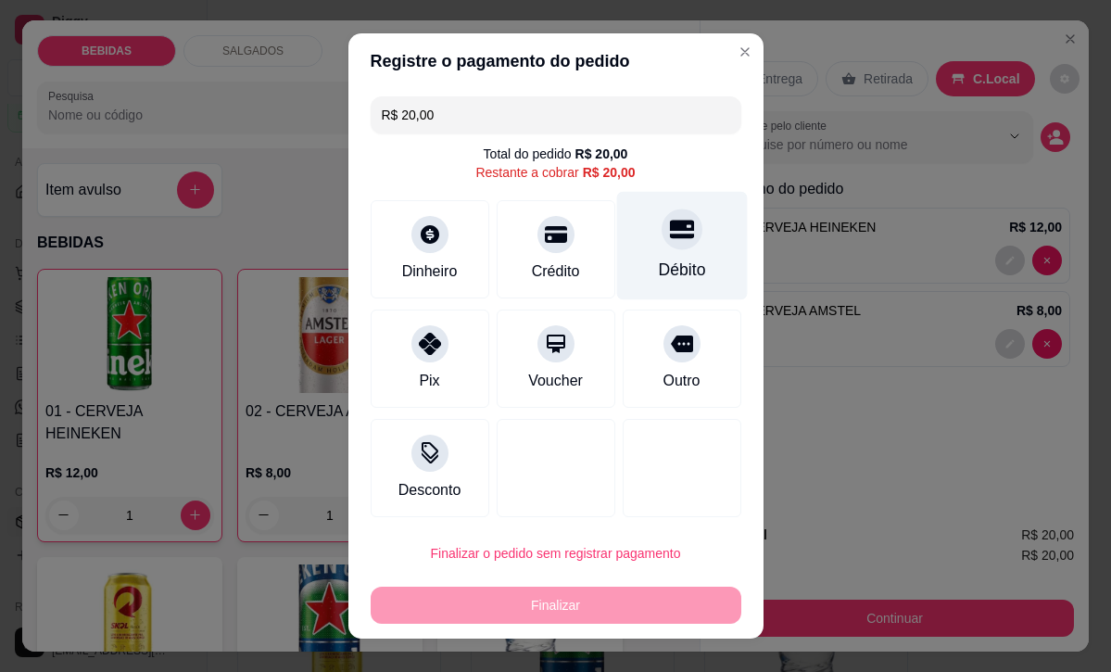
click at [708, 261] on div "Débito" at bounding box center [681, 246] width 131 height 108
type input "R$ 0,00"
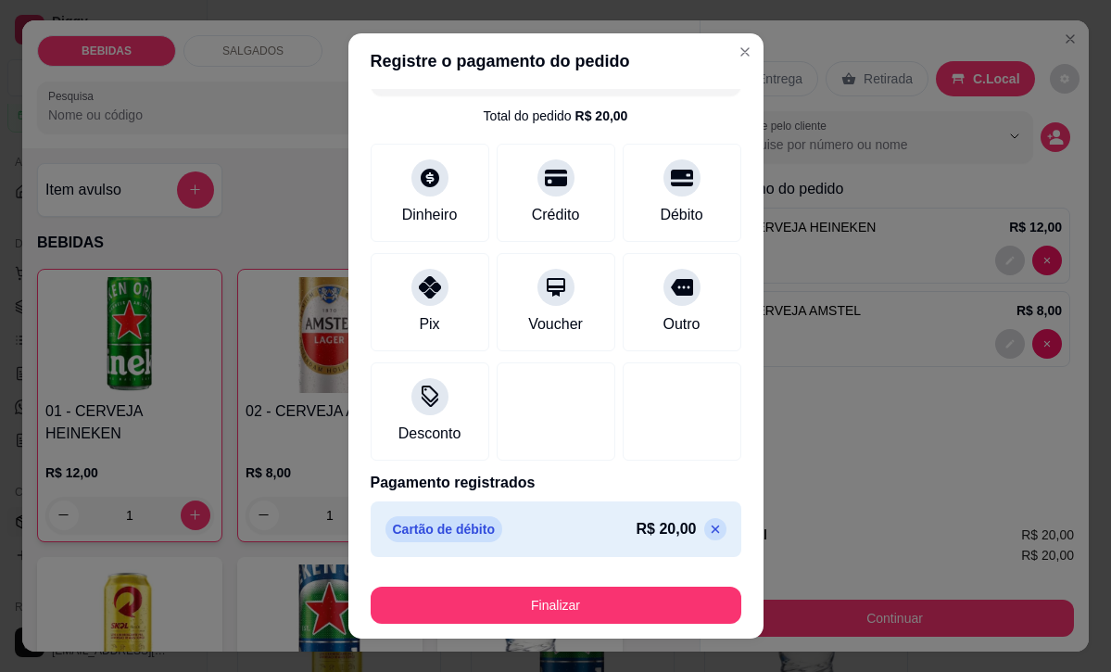
scroll to position [26, 0]
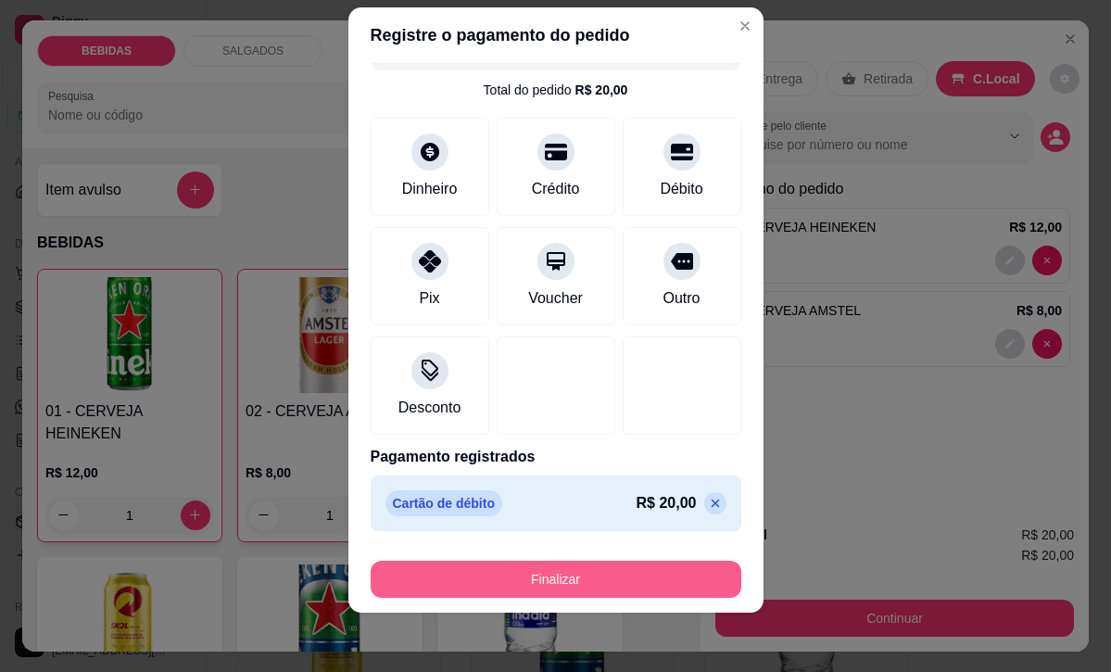
click at [621, 571] on button "Finalizar" at bounding box center [555, 578] width 370 height 37
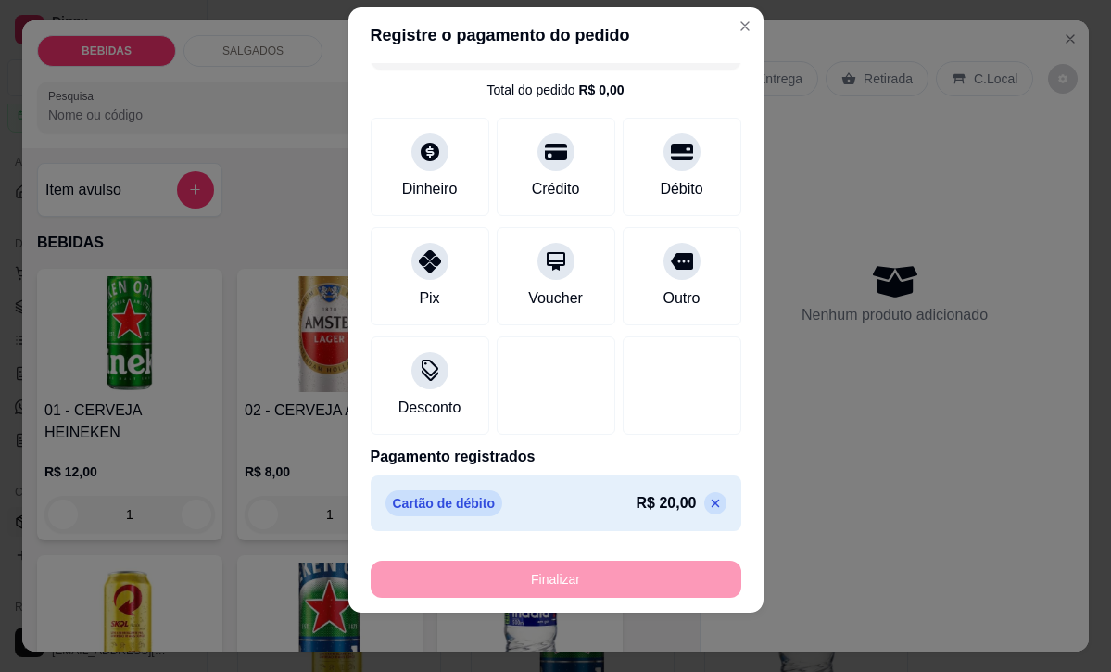
type input "0"
type input "-R$ 20,00"
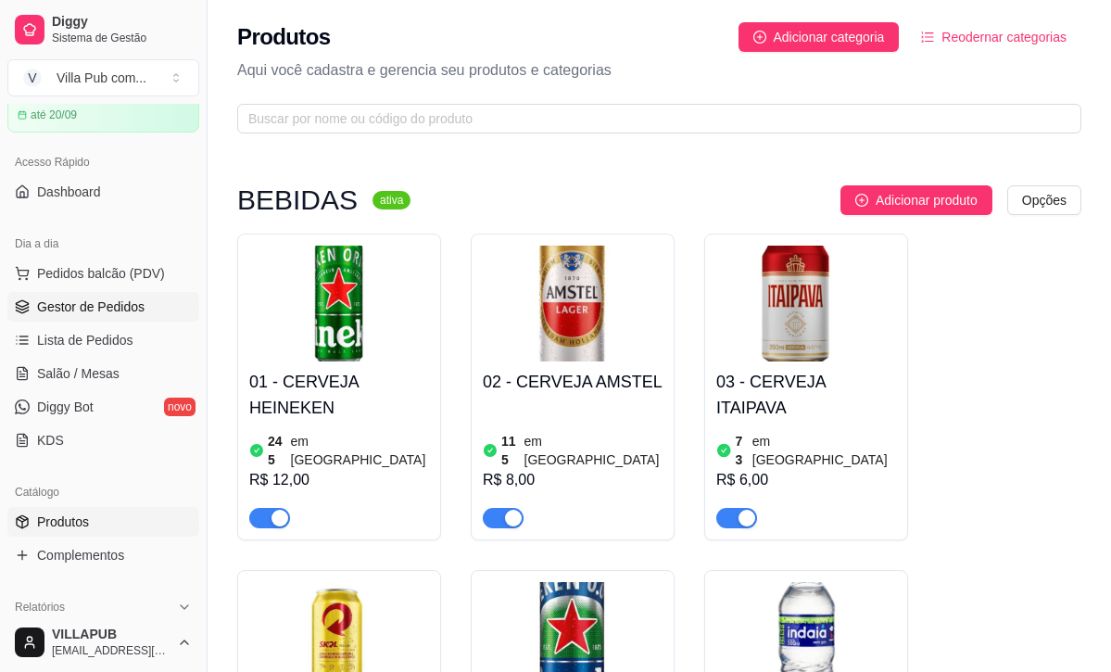
click at [96, 303] on span "Gestor de Pedidos" at bounding box center [90, 306] width 107 height 19
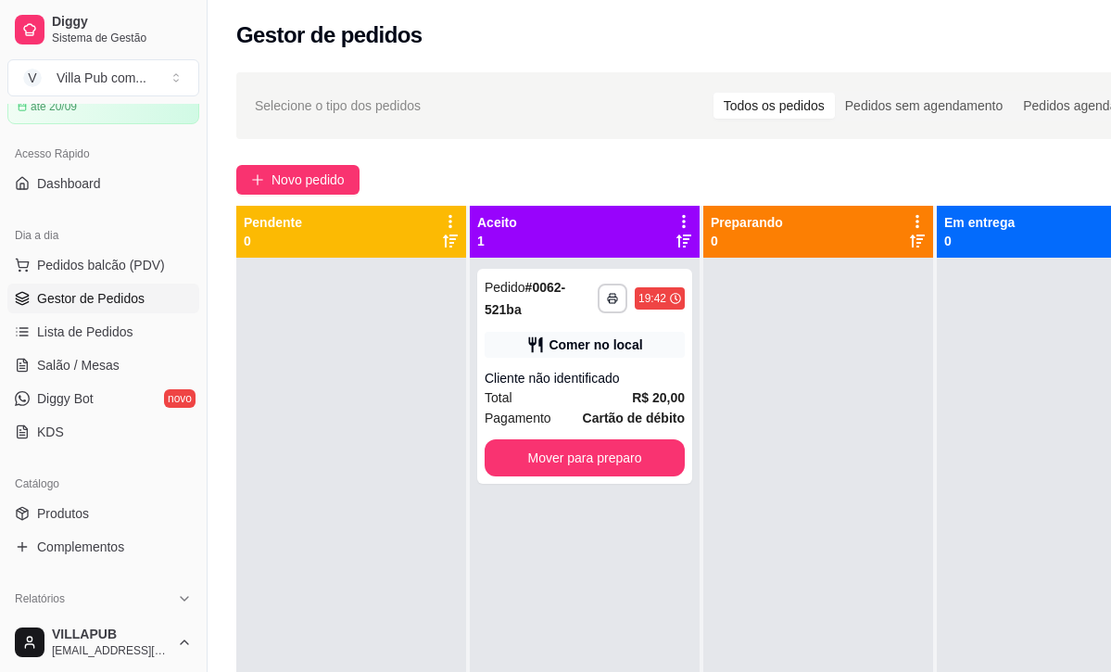
scroll to position [2, 0]
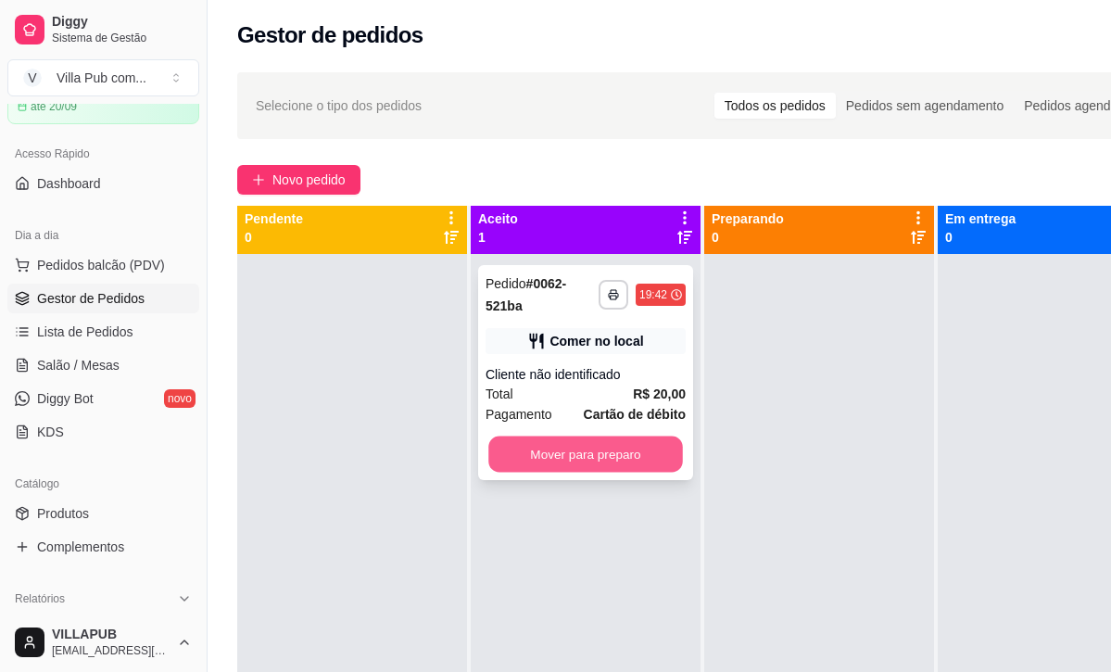
click at [565, 455] on button "Mover para preparo" at bounding box center [585, 454] width 195 height 36
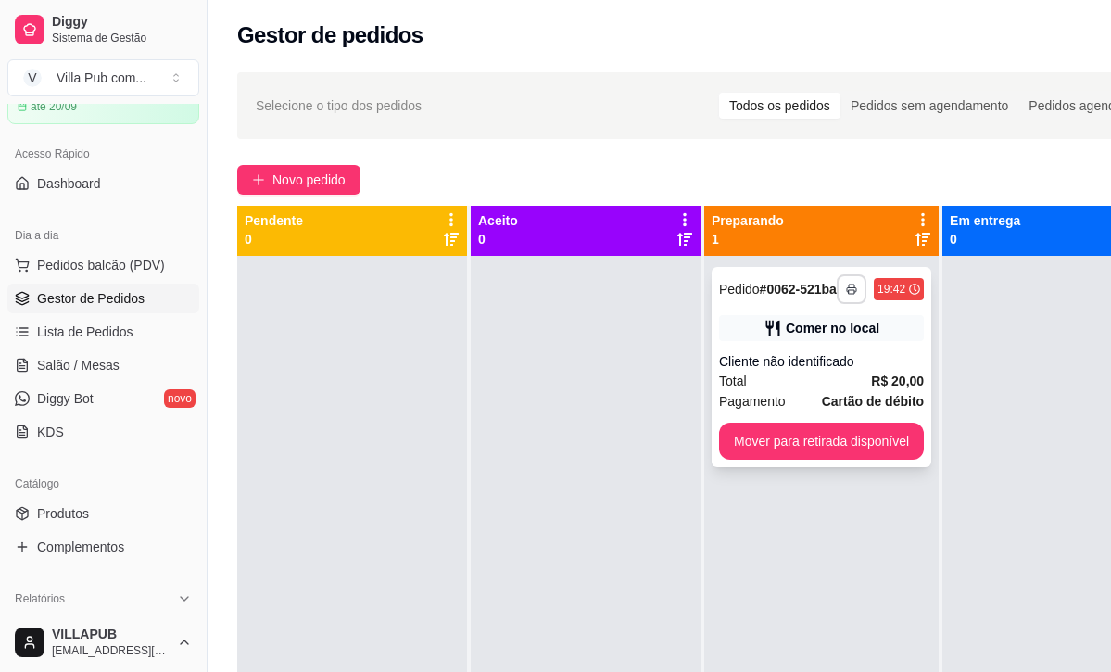
scroll to position [4, 0]
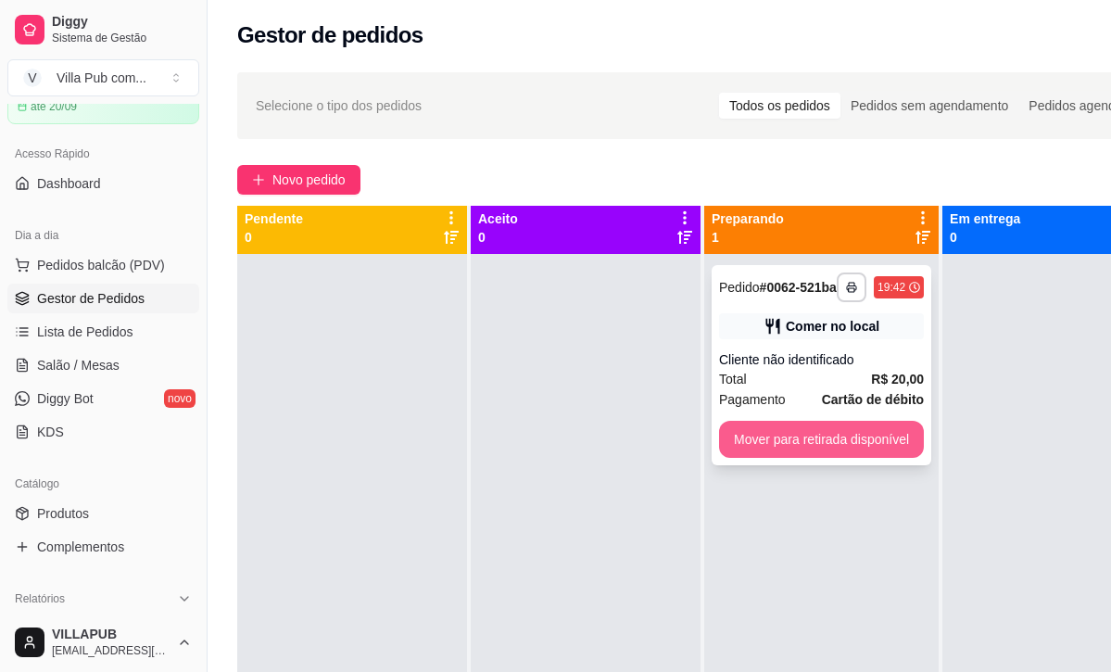
click at [889, 452] on button "Mover para retirada disponível" at bounding box center [821, 439] width 205 height 37
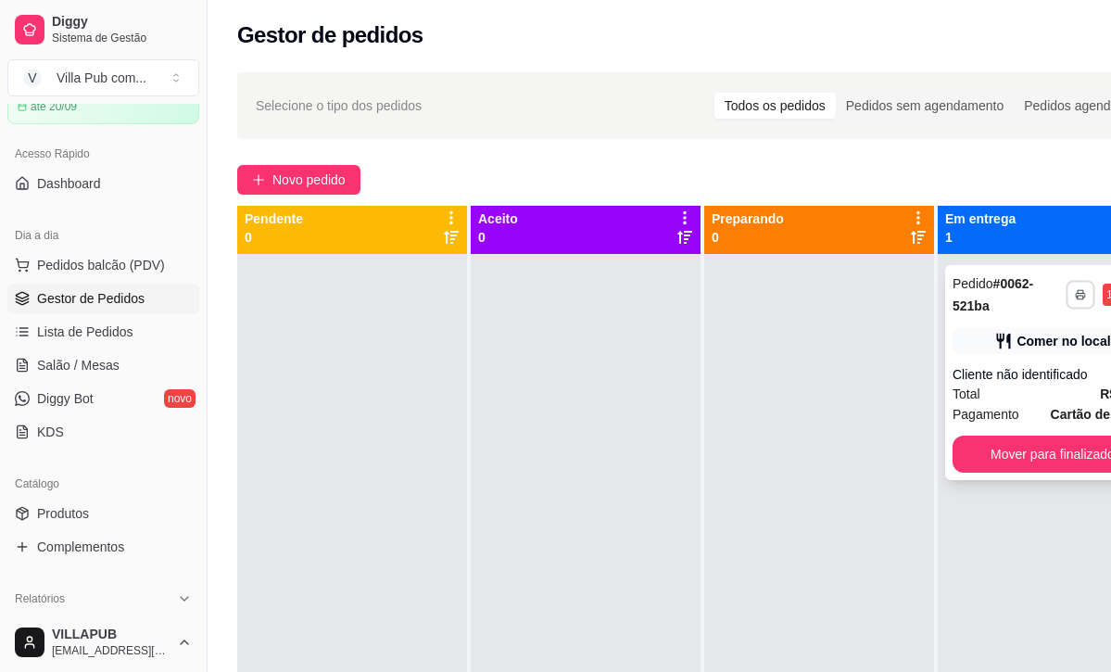
click at [1072, 289] on button "button" at bounding box center [1079, 294] width 29 height 29
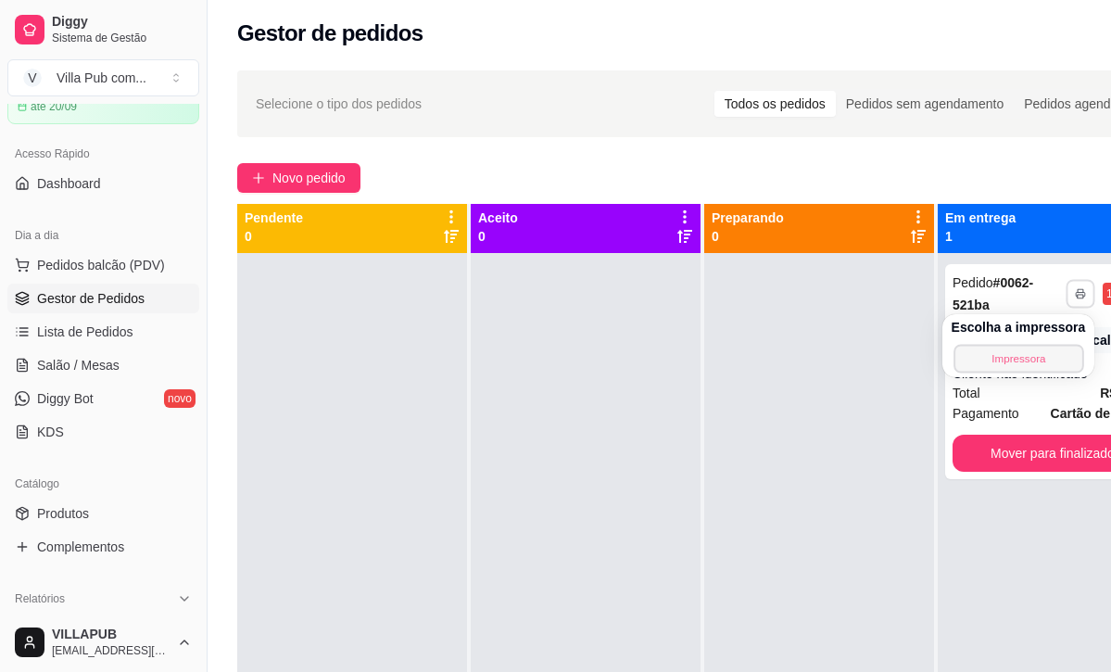
click at [1053, 353] on button "Impressora" at bounding box center [1018, 358] width 130 height 29
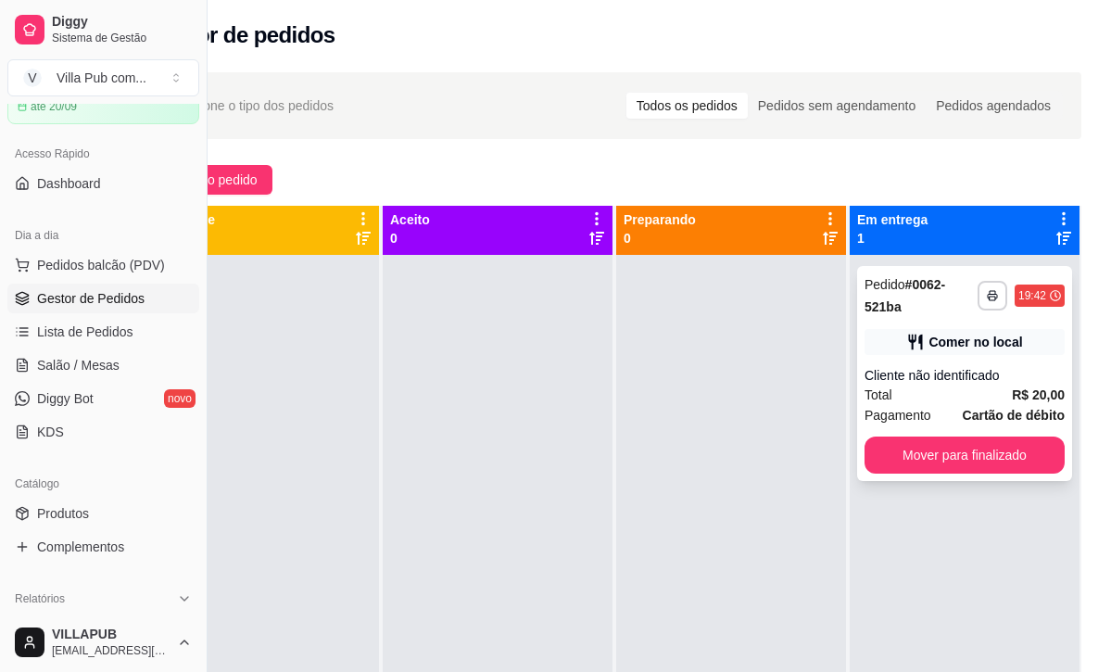
scroll to position [2, 88]
click at [998, 452] on button "Mover para finalizado" at bounding box center [964, 454] width 200 height 37
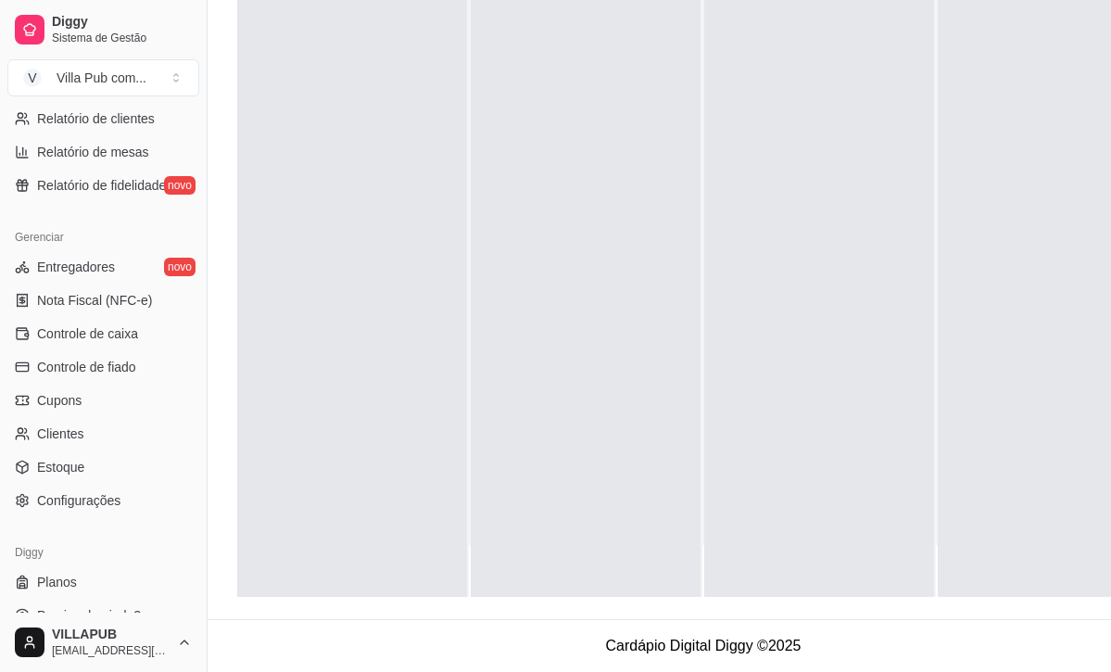
scroll to position [635, 0]
click at [112, 499] on span "Configurações" at bounding box center [78, 501] width 83 height 19
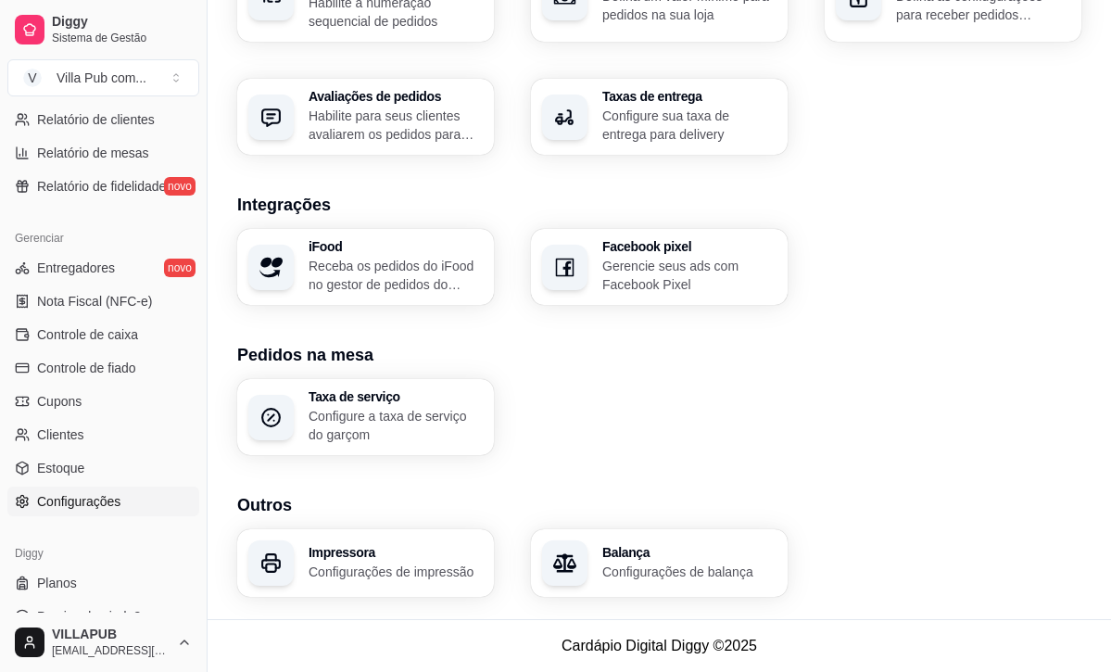
scroll to position [647, 0]
click at [370, 584] on div "Impressora Configurações de impressão" at bounding box center [365, 563] width 249 height 66
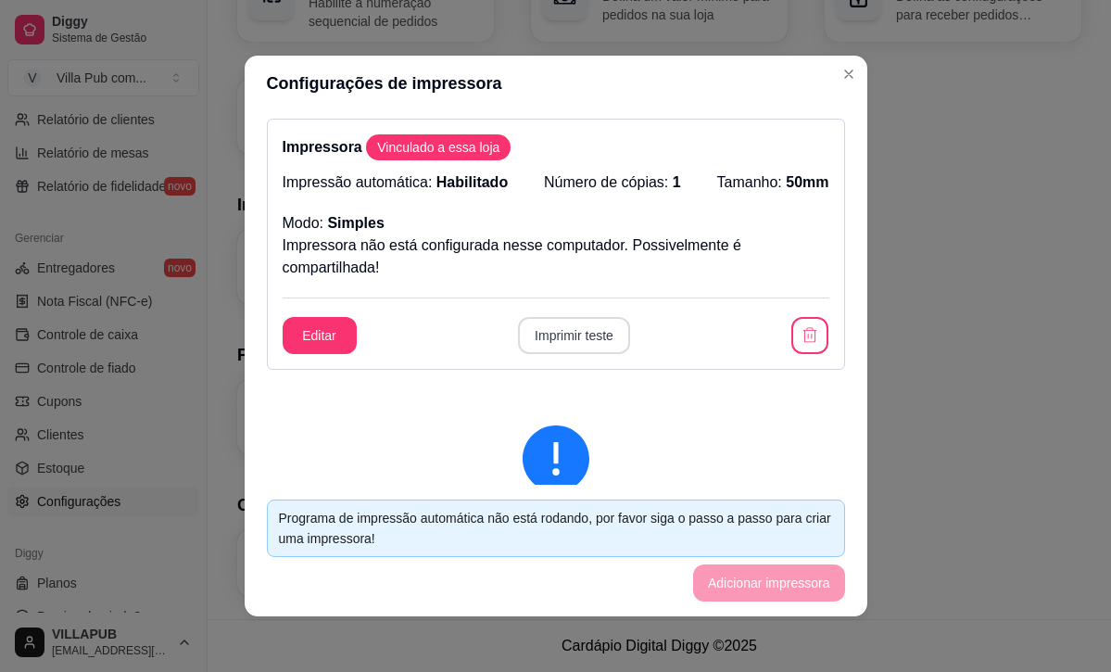
click at [594, 334] on button "Imprimir teste" at bounding box center [574, 335] width 112 height 37
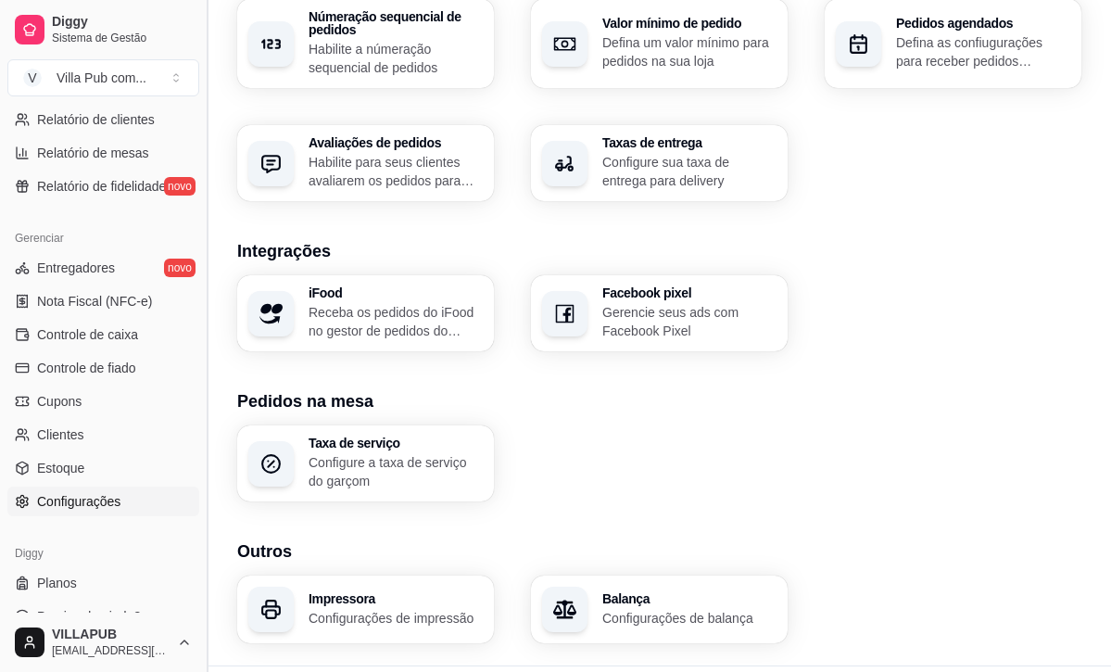
scroll to position [602, 0]
click at [935, 176] on div "Receber pedidos Configure o número do seu WhatsApp, gestor de pedidos e outros …" at bounding box center [659, 42] width 844 height 315
click at [404, 606] on div "Impressora Configurações de impressão" at bounding box center [395, 608] width 174 height 35
click at [401, 600] on h3 "Impressora" at bounding box center [394, 597] width 169 height 13
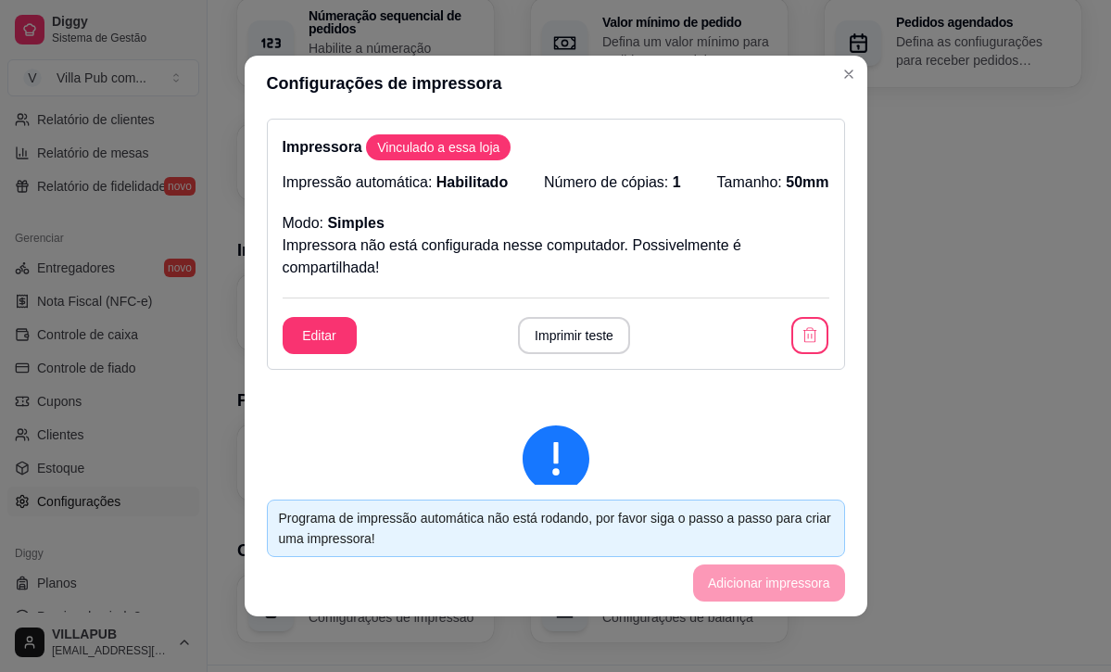
scroll to position [3, 0]
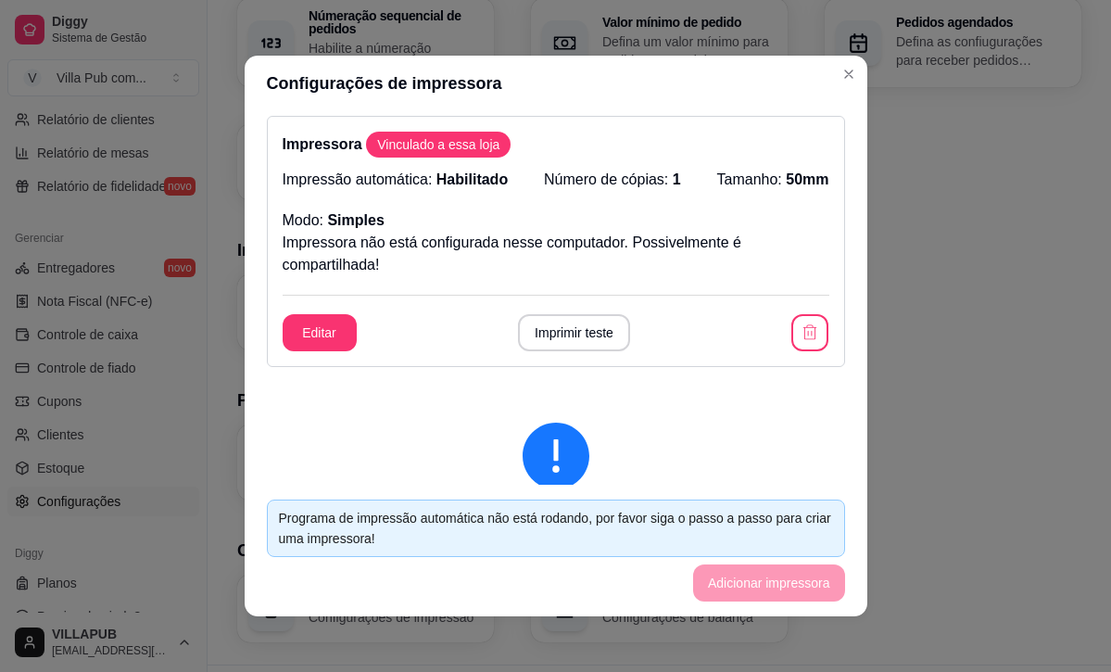
click at [746, 581] on footer "Programa de impressão automática não está rodando, por favor siga o passo a pas…" at bounding box center [556, 550] width 622 height 132
